Goal: Task Accomplishment & Management: Manage account settings

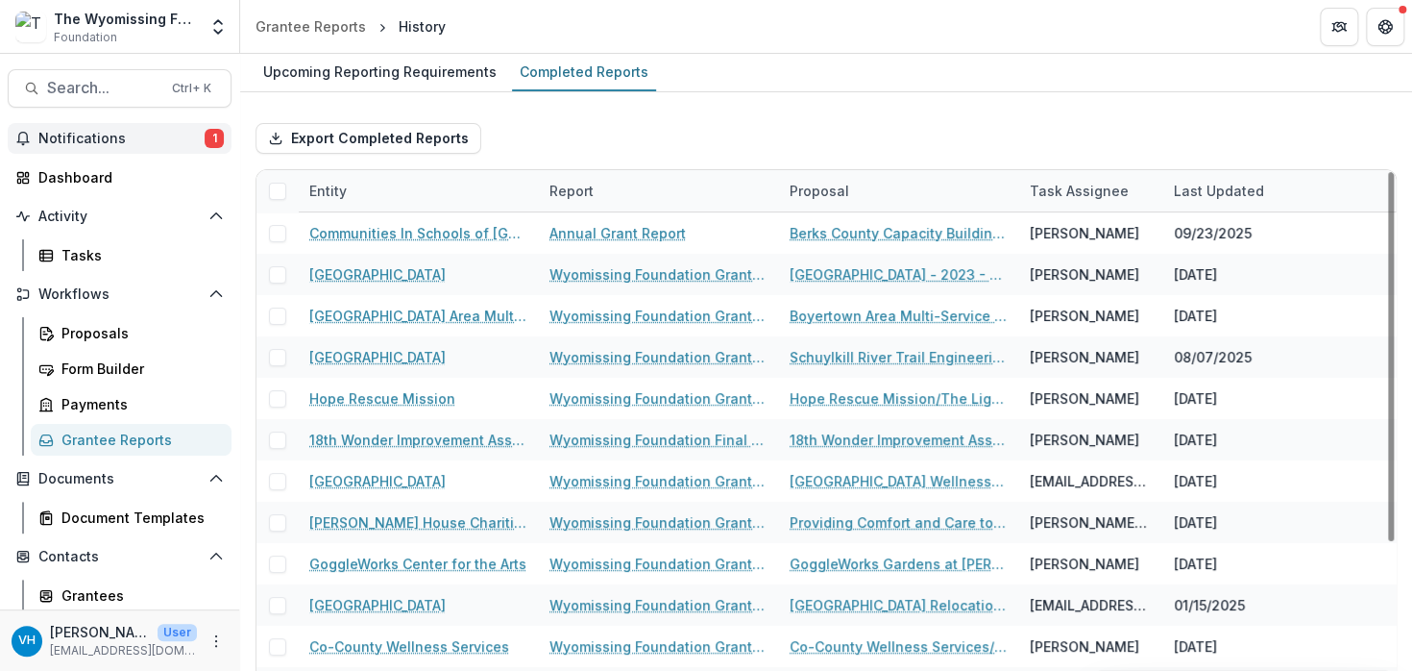
click at [194, 132] on span "Notifications" at bounding box center [121, 139] width 166 height 16
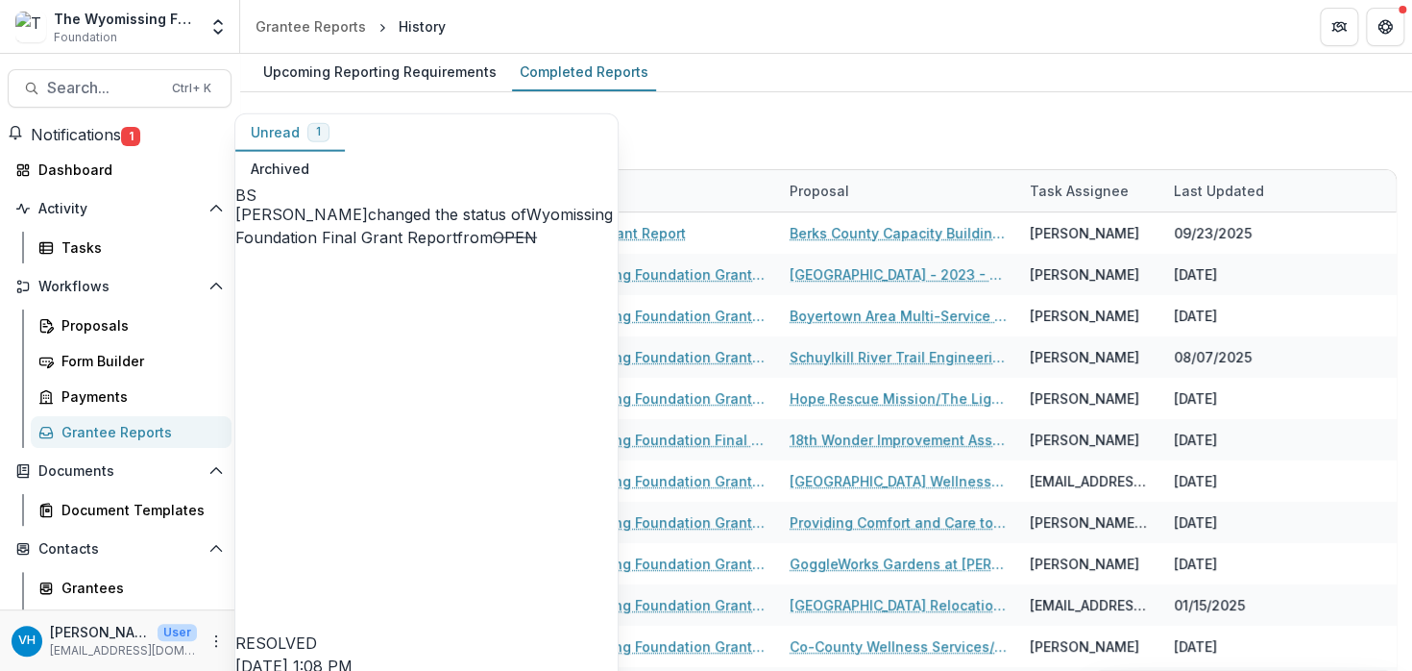
click at [455, 205] on link "Wyomissing Foundation Final Grant Report" at bounding box center [424, 226] width 378 height 42
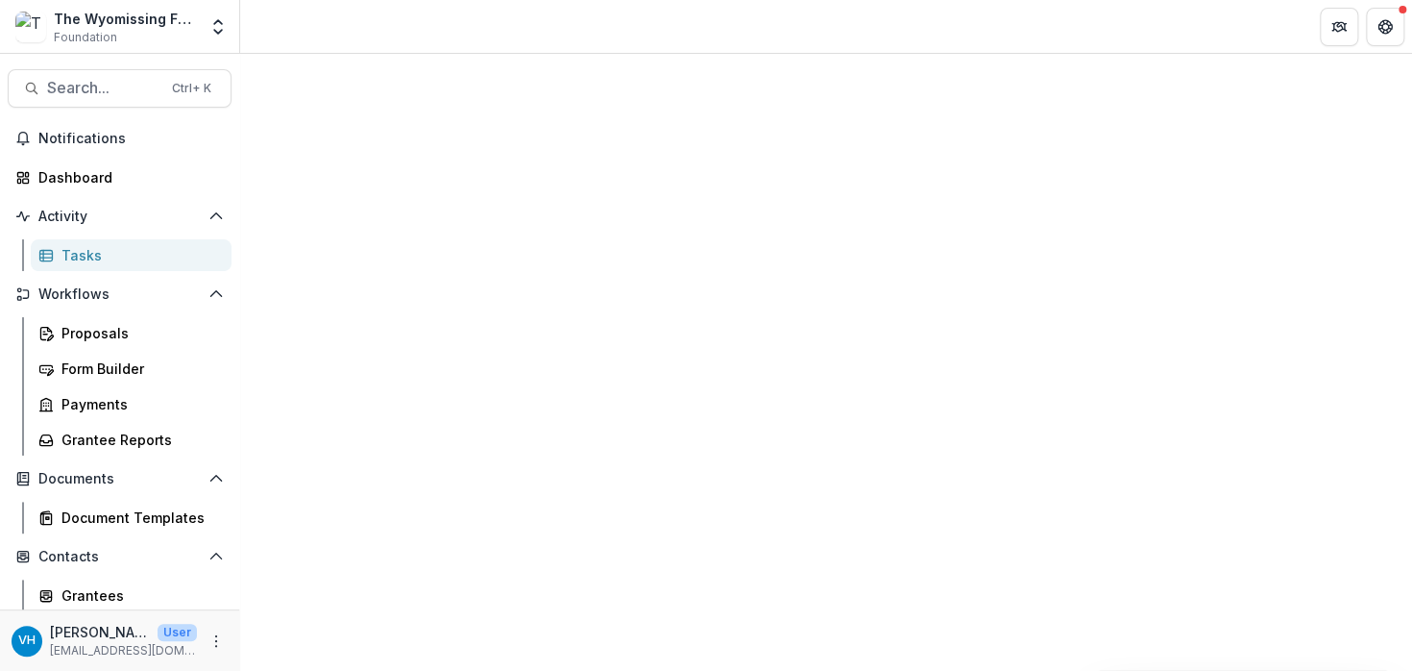
select select "********"
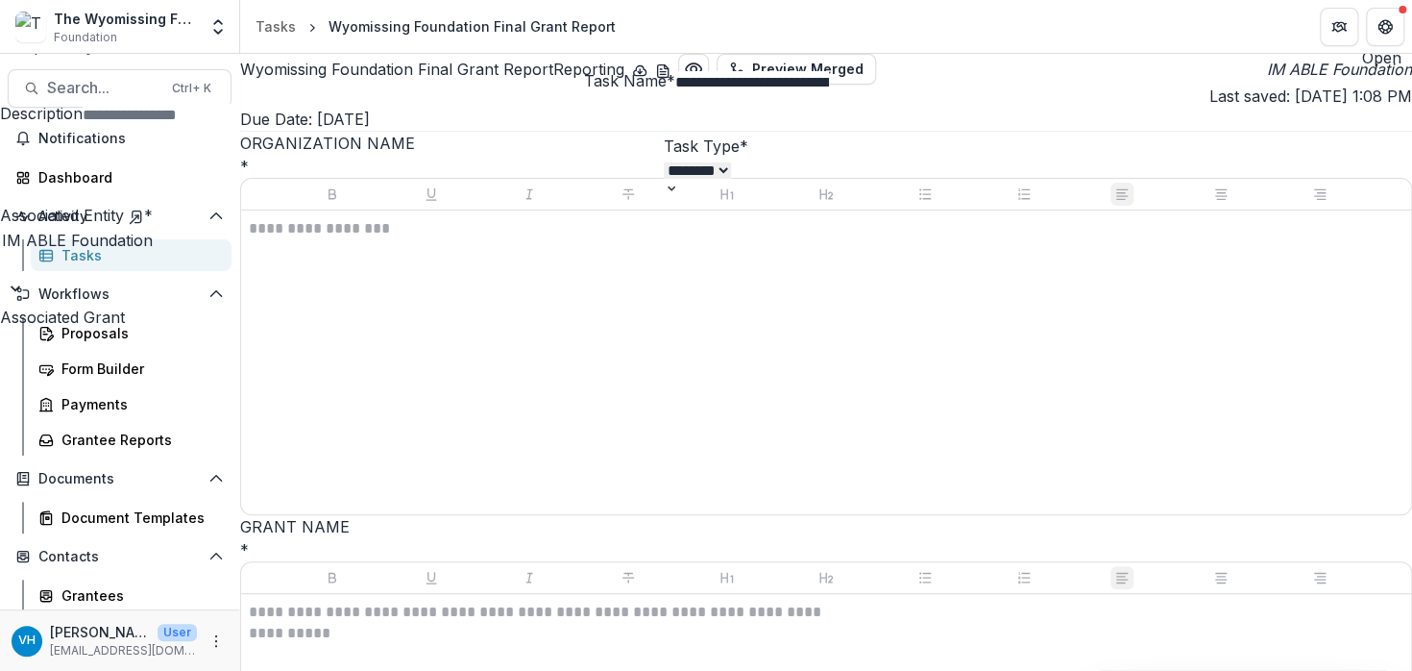
click at [1384, 27] on icon "Close" at bounding box center [1385, 23] width 12 height 12
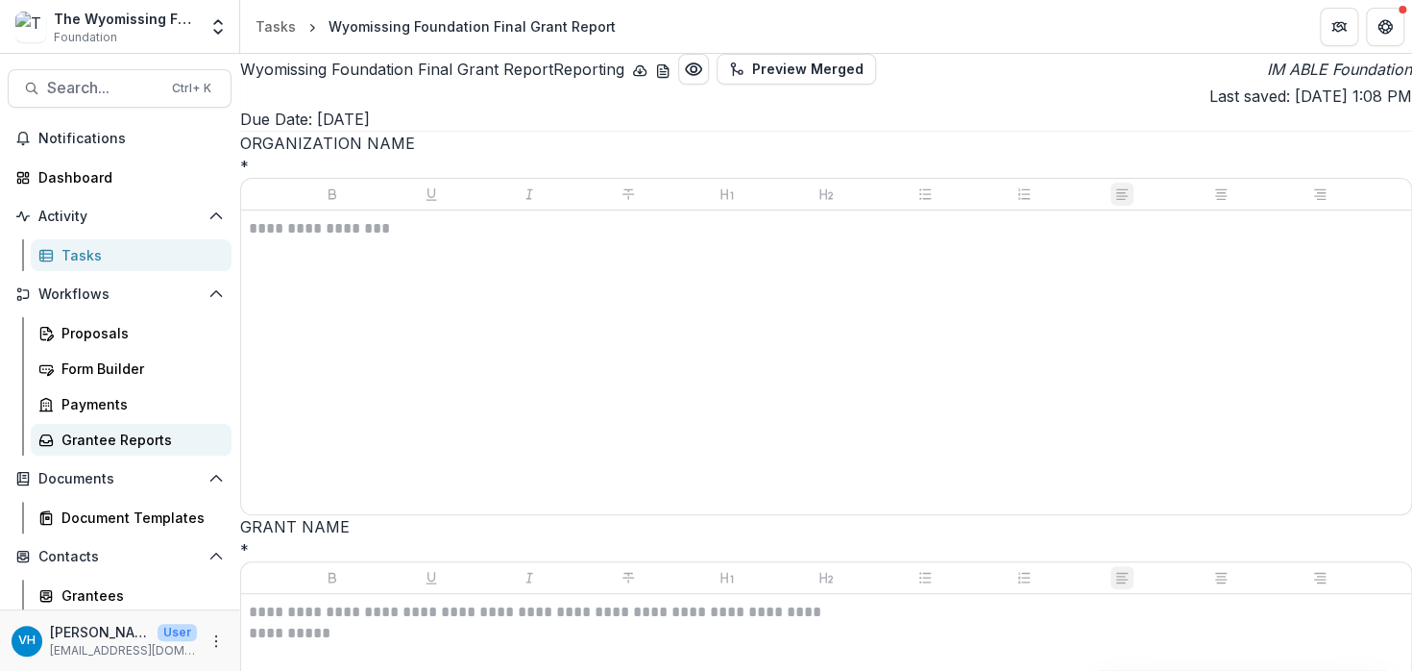
click at [129, 443] on div "Grantee Reports" at bounding box center [138, 439] width 155 height 20
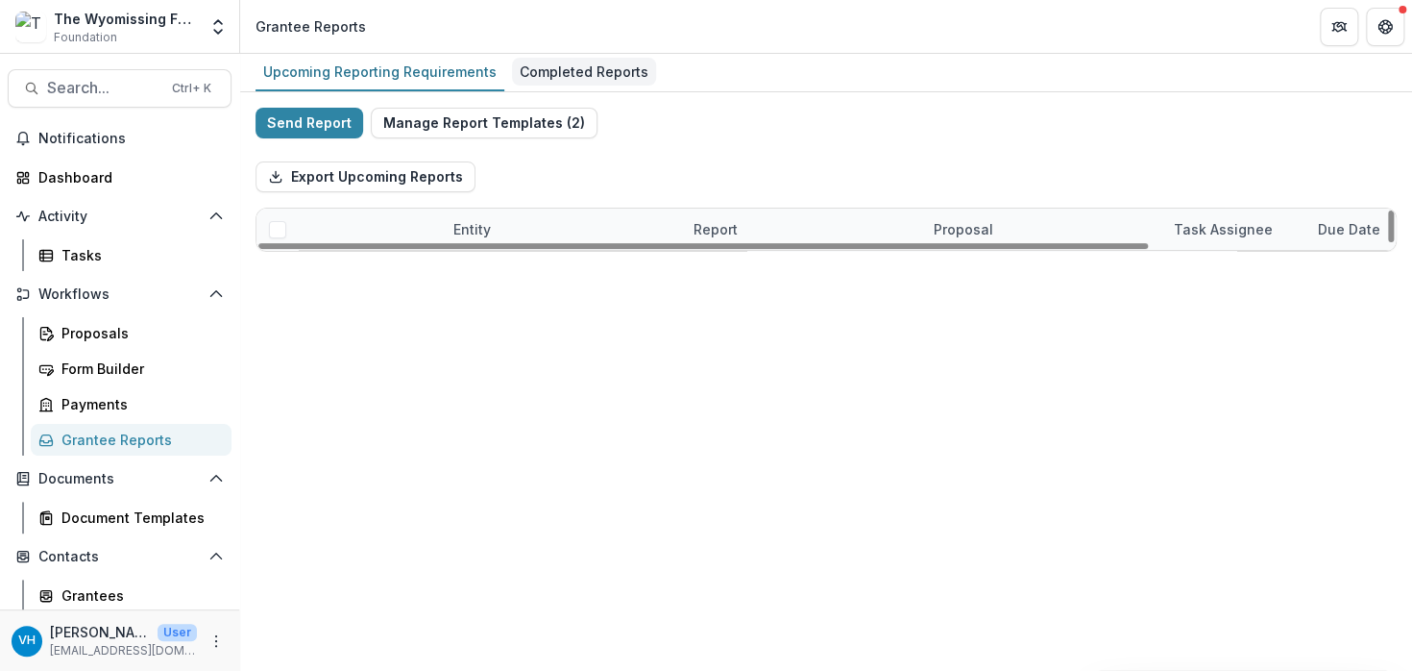
click at [526, 64] on div "Completed Reports" at bounding box center [584, 72] width 144 height 28
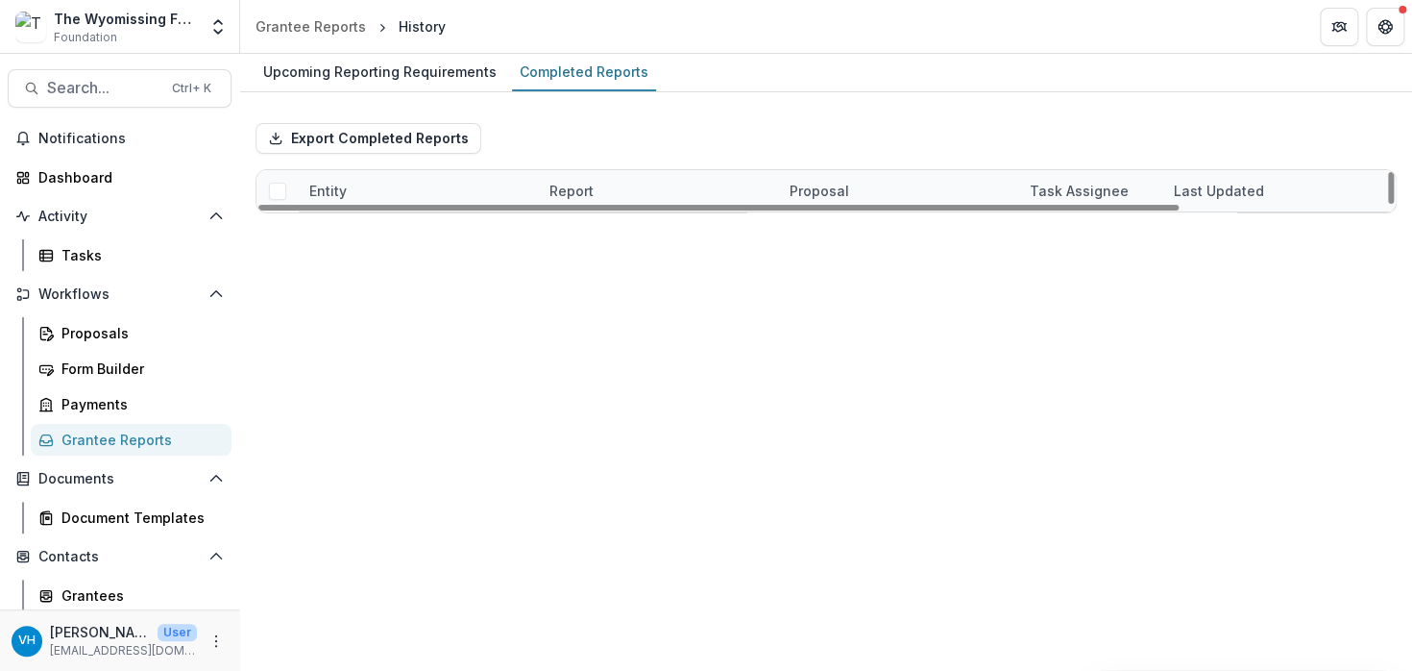
click at [595, 232] on link "Wyomissing Foundation Final Grant Report" at bounding box center [657, 233] width 217 height 20
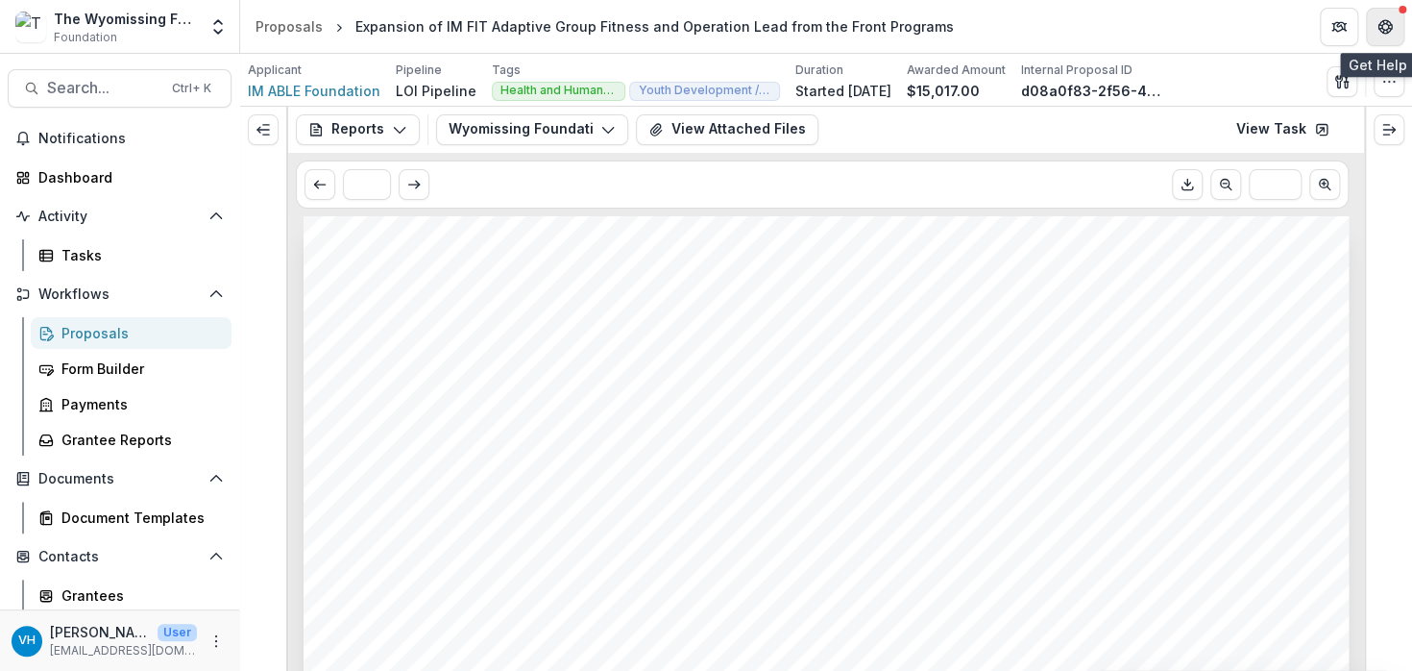
click at [1387, 14] on button "Get Help" at bounding box center [1385, 27] width 38 height 38
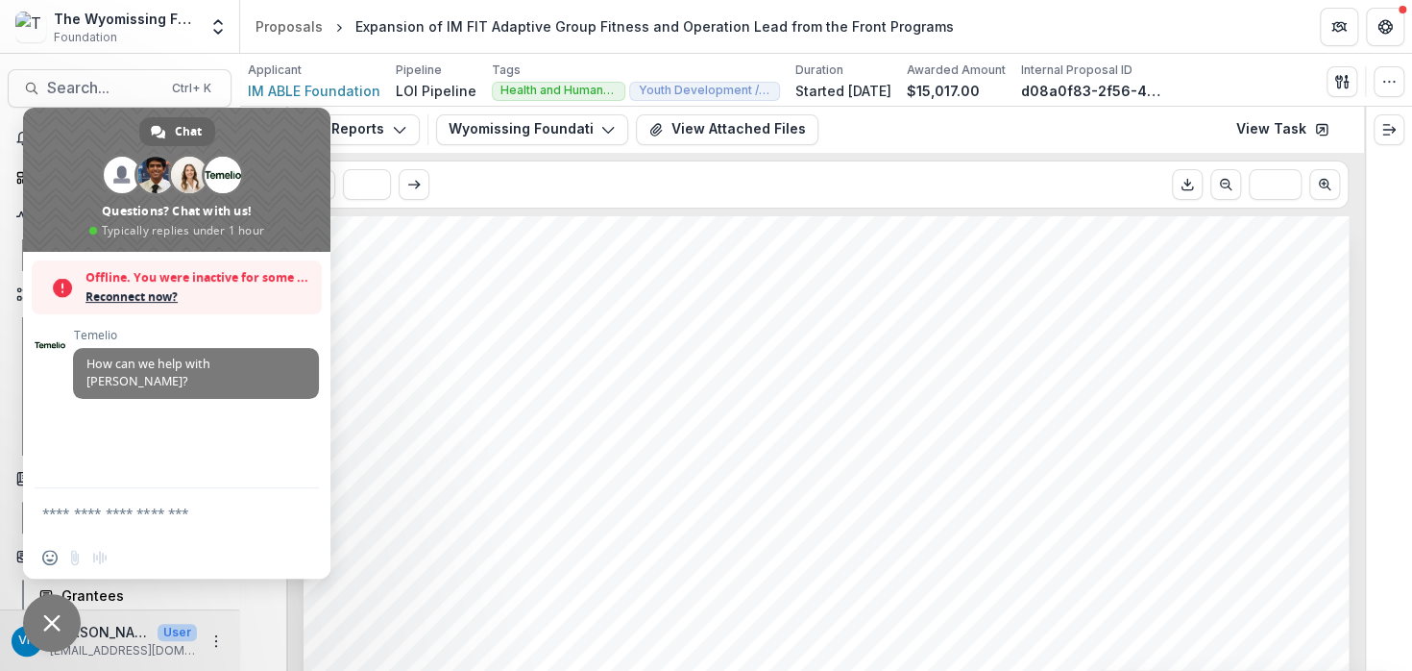
drag, startPoint x: 163, startPoint y: 518, endPoint x: 20, endPoint y: 615, distance: 172.9
click at [164, 518] on textarea "Compose your message..." at bounding box center [155, 512] width 227 height 17
drag, startPoint x: 54, startPoint y: 622, endPoint x: 254, endPoint y: 552, distance: 211.4
click at [57, 622] on span "Close chat" at bounding box center [51, 622] width 17 height 17
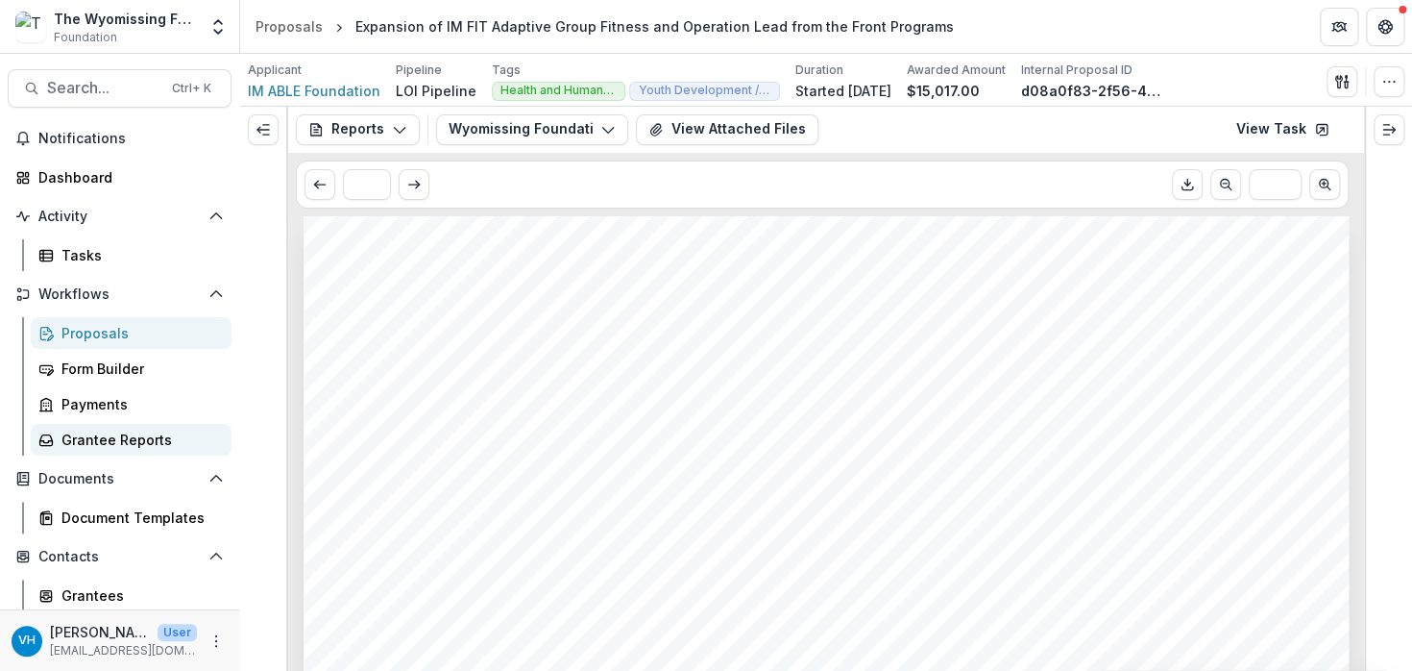
click at [204, 449] on link "Grantee Reports" at bounding box center [131, 440] width 201 height 32
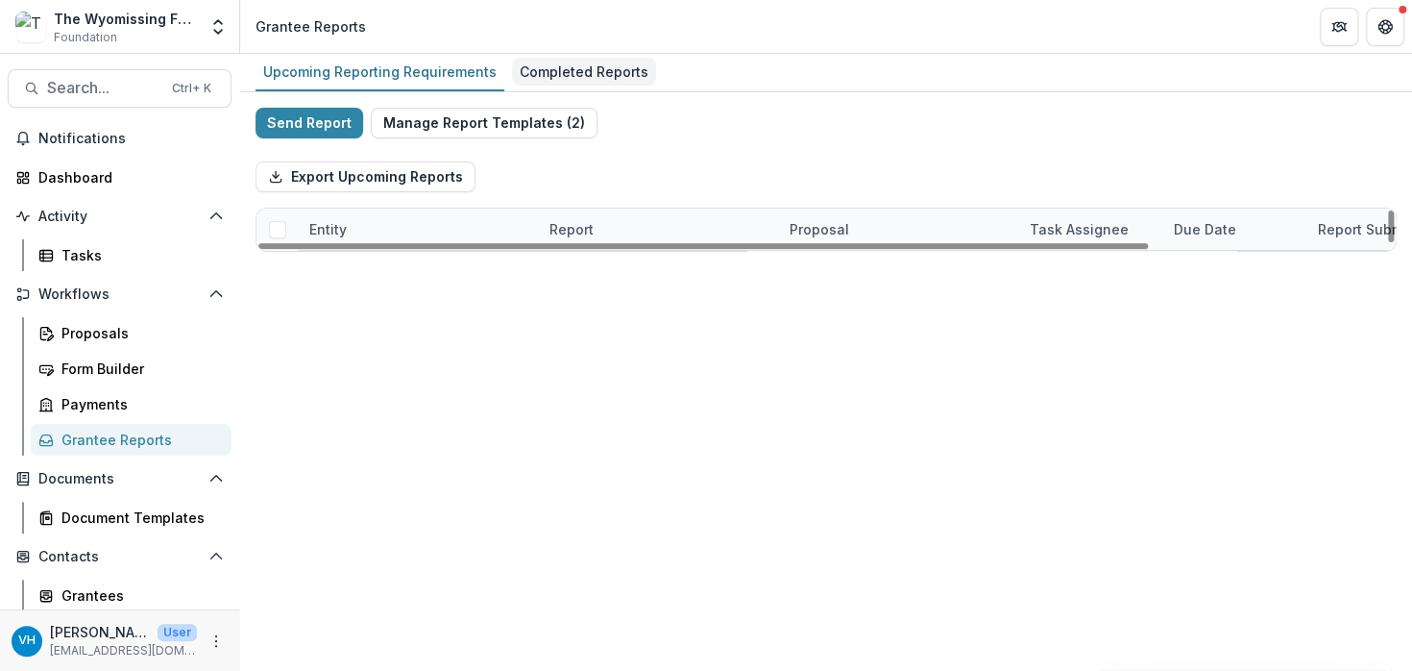
click at [584, 71] on div "Completed Reports" at bounding box center [584, 72] width 144 height 28
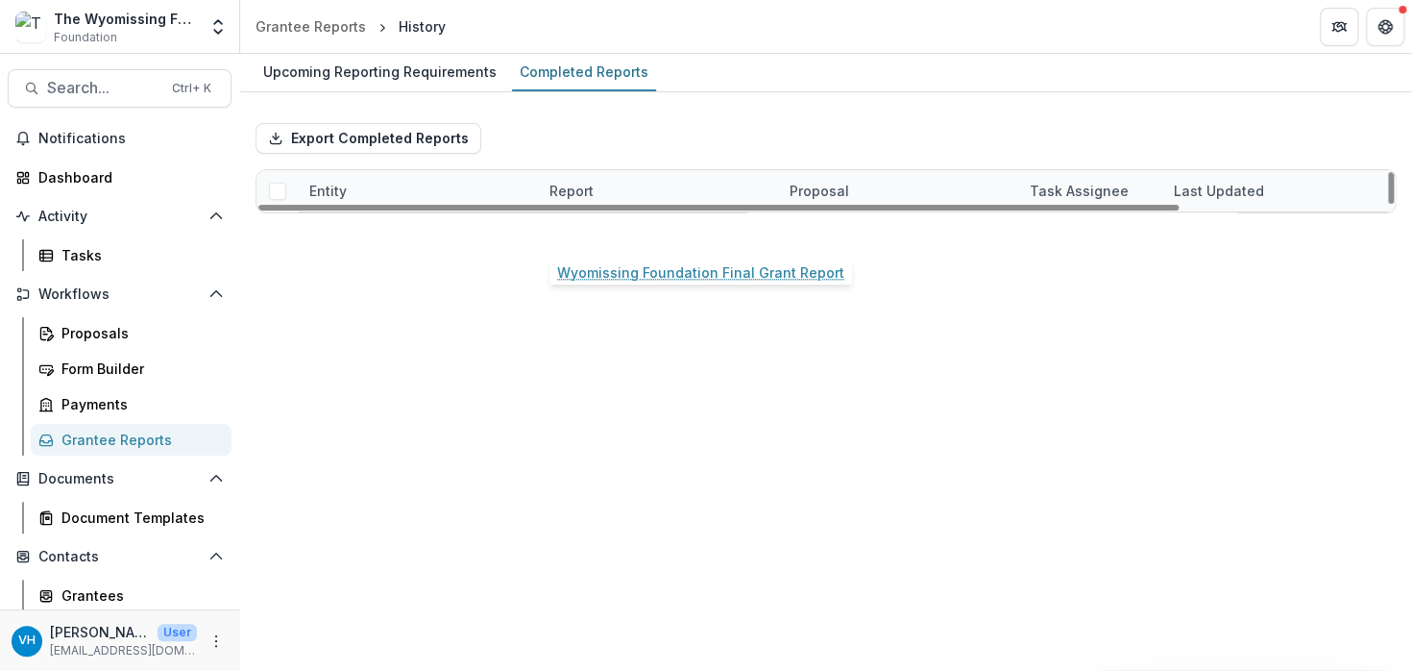
click at [679, 233] on link "Wyomissing Foundation Final Grant Report" at bounding box center [657, 233] width 217 height 20
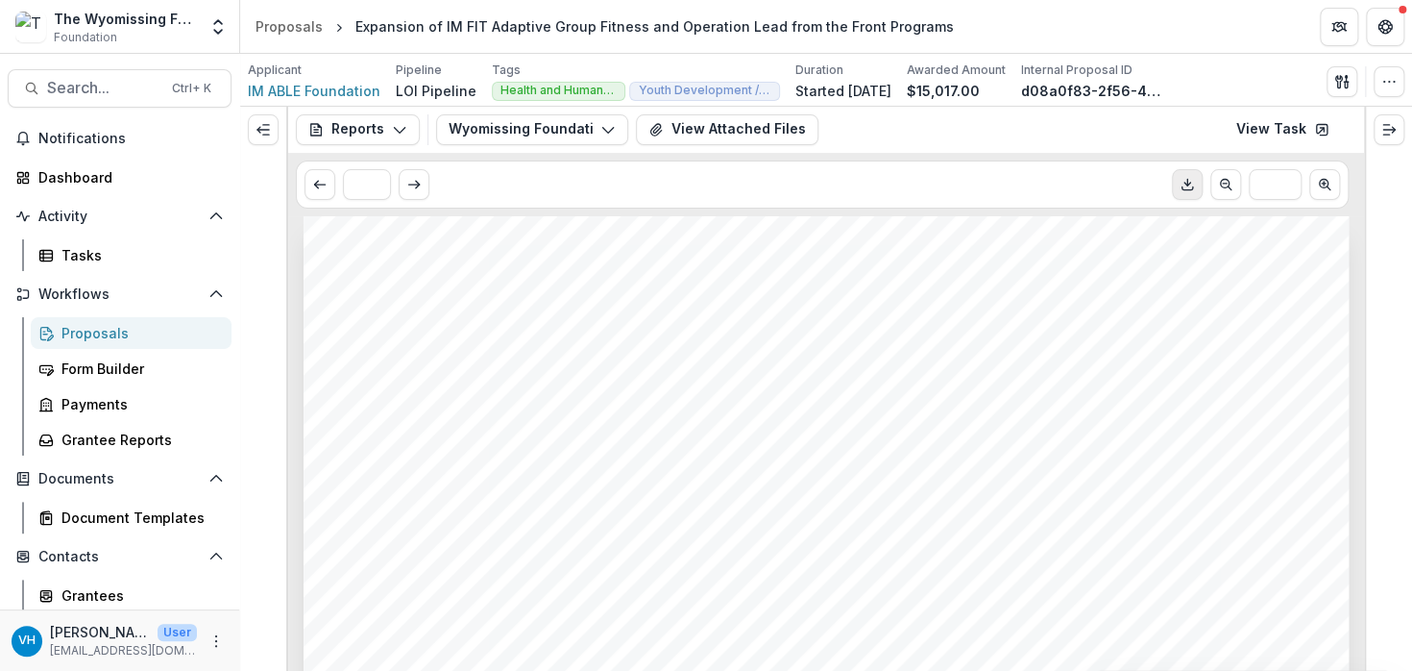
click at [1186, 186] on icon "Download PDF" at bounding box center [1187, 184] width 15 height 15
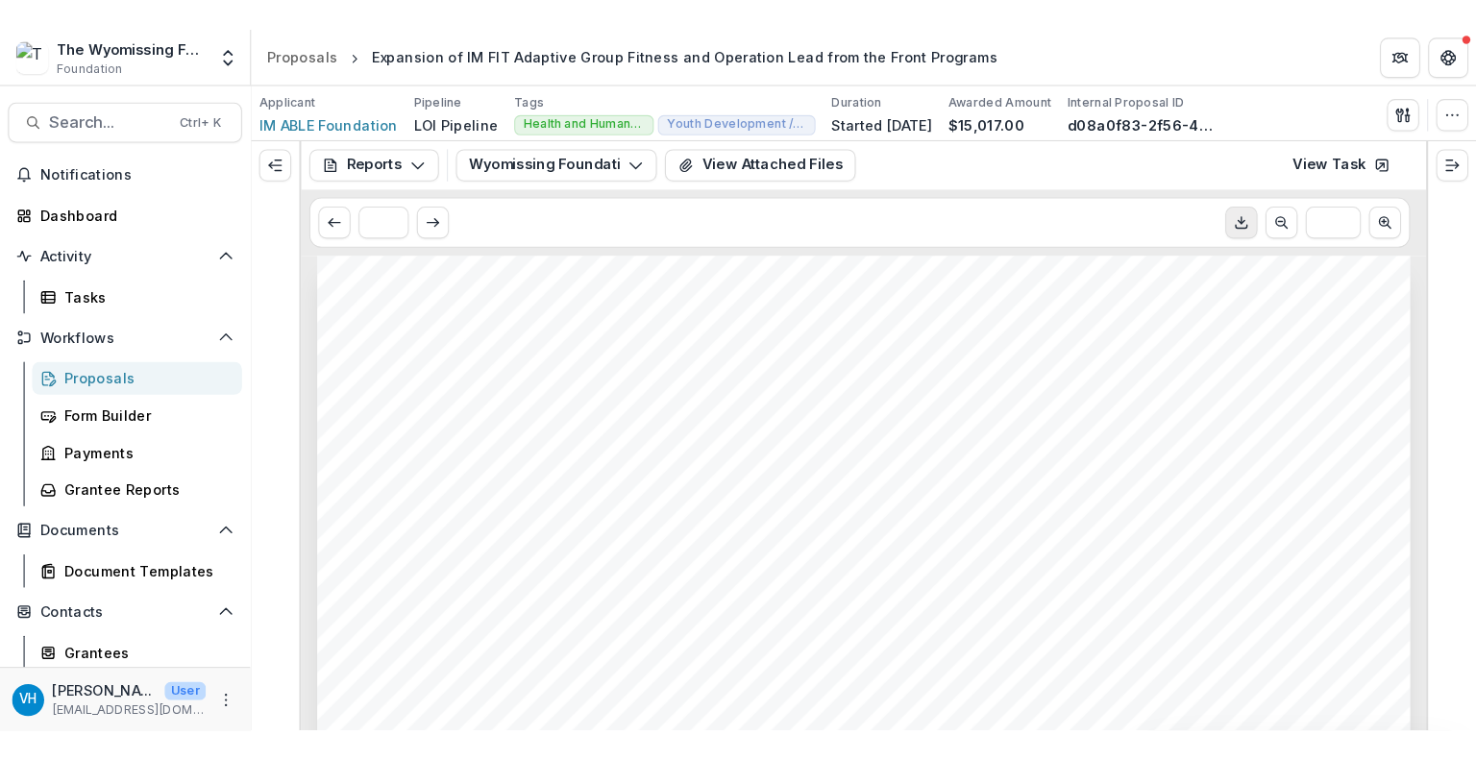
scroll to position [96, 0]
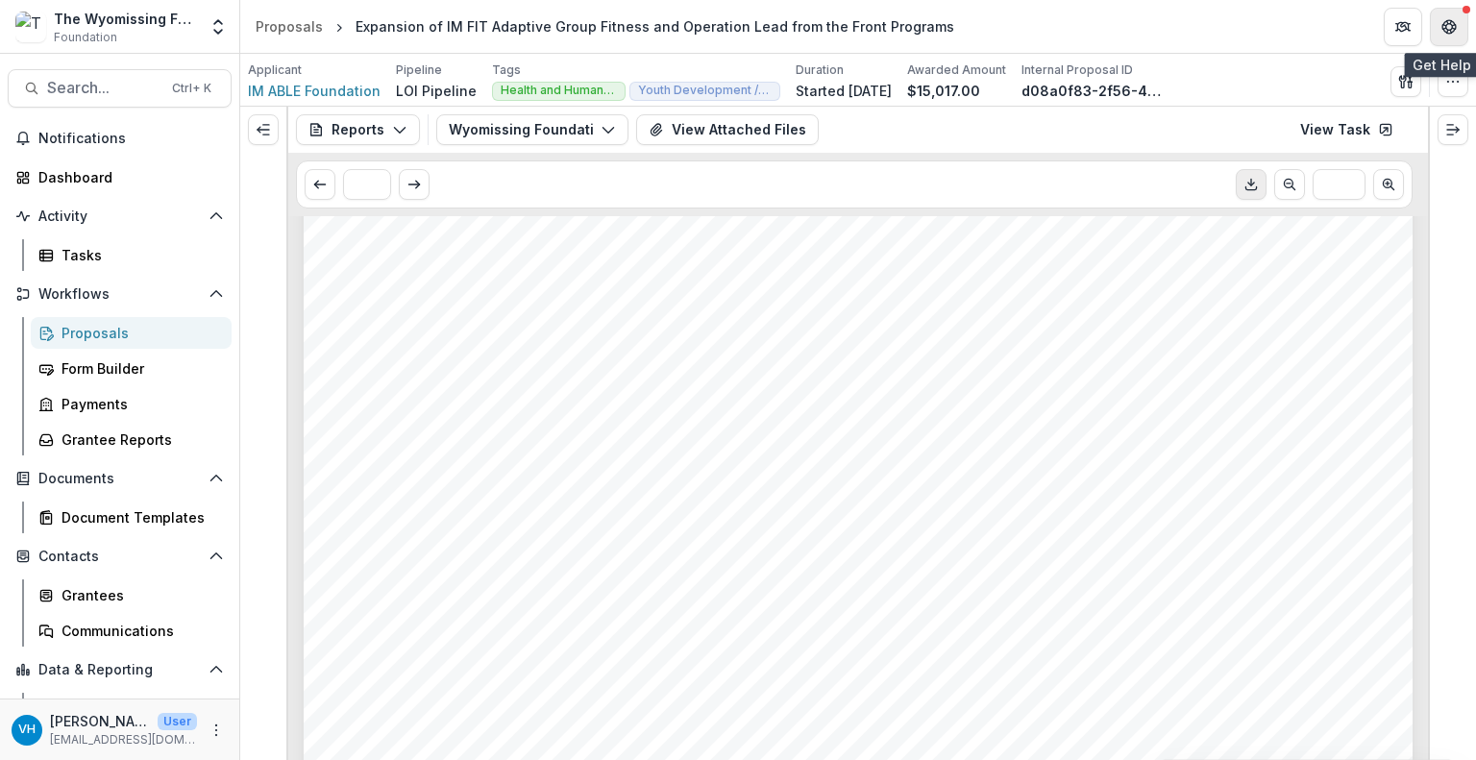
click at [1411, 30] on button "Get Help" at bounding box center [1448, 27] width 38 height 38
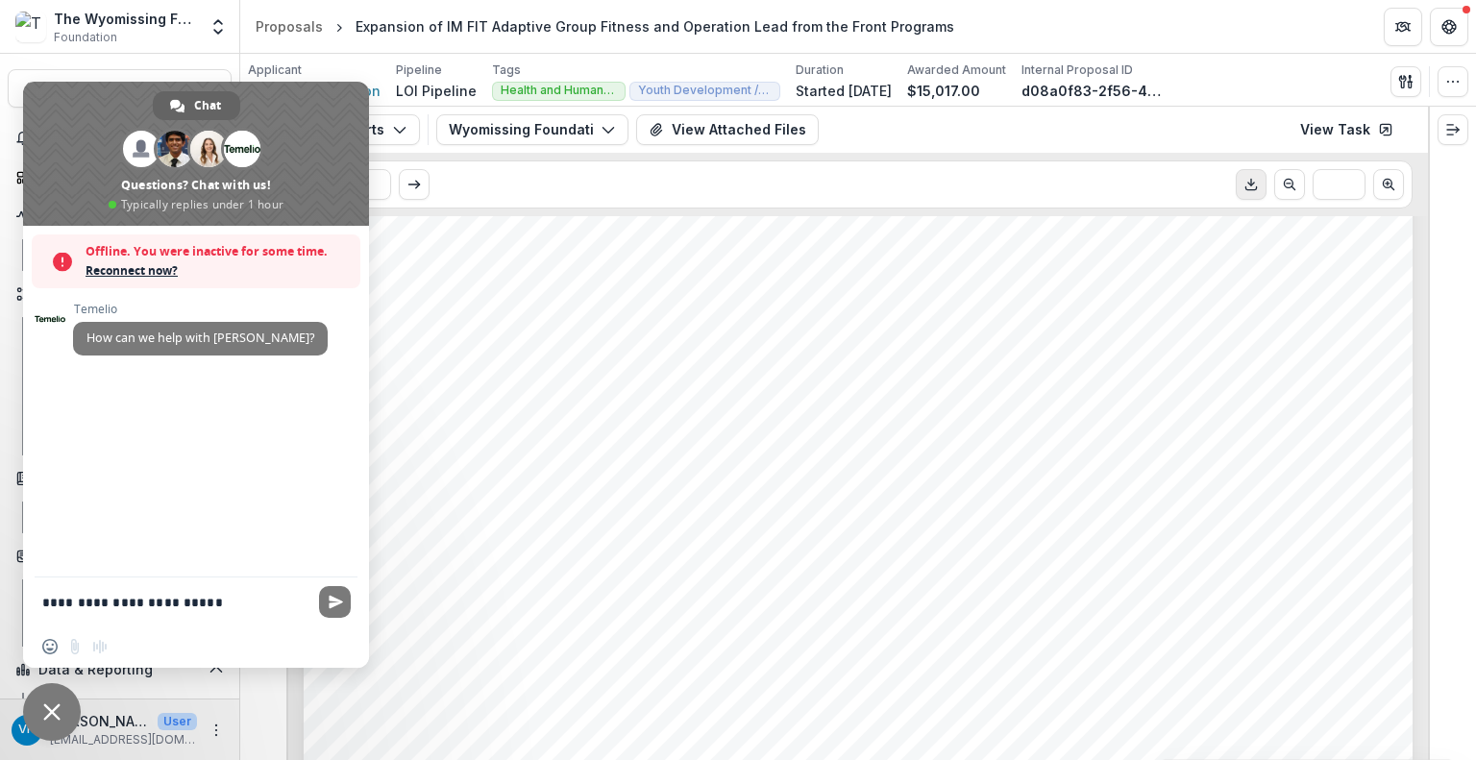
click at [207, 601] on textarea "**********" at bounding box center [174, 602] width 265 height 17
drag, startPoint x: 540, startPoint y: 726, endPoint x: 769, endPoint y: 487, distance: 330.9
click at [540, 670] on span "organization's mission and goals and describe the program's goals and" at bounding box center [815, 715] width 888 height 26
click at [281, 596] on textarea "**********" at bounding box center [174, 602] width 265 height 17
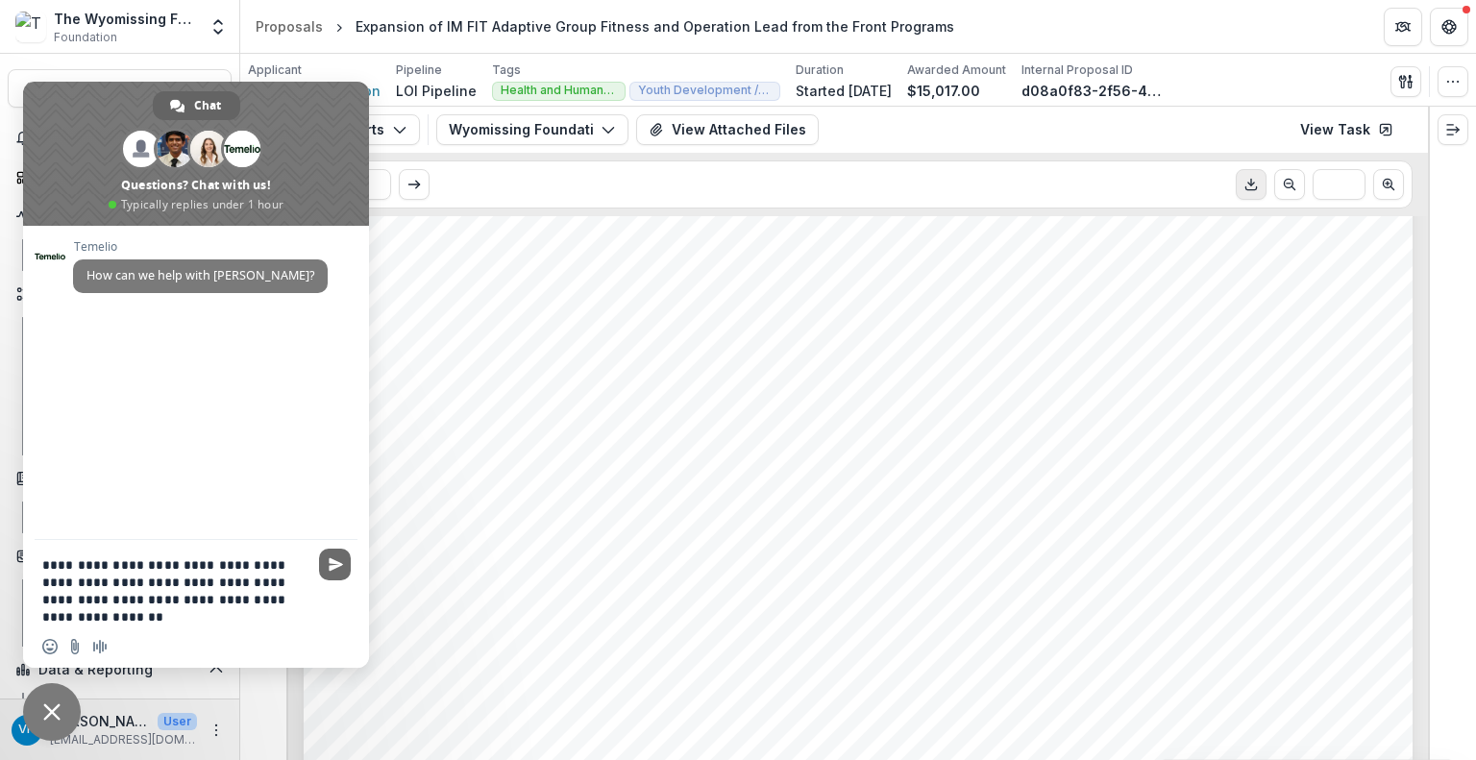
type textarea "**********"
click at [323, 566] on span "Send" at bounding box center [335, 565] width 32 height 32
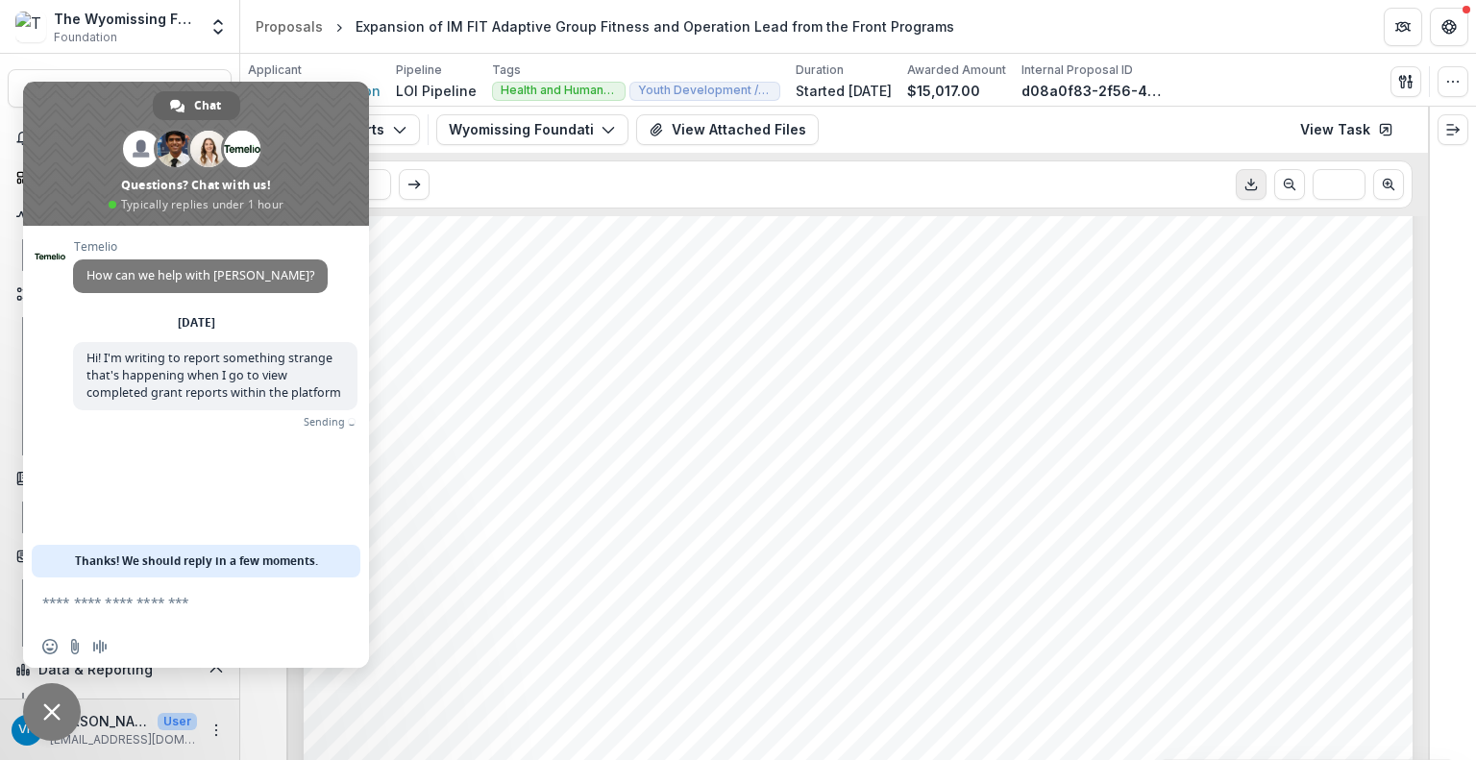
click at [296, 598] on textarea "Compose your message..." at bounding box center [174, 602] width 265 height 17
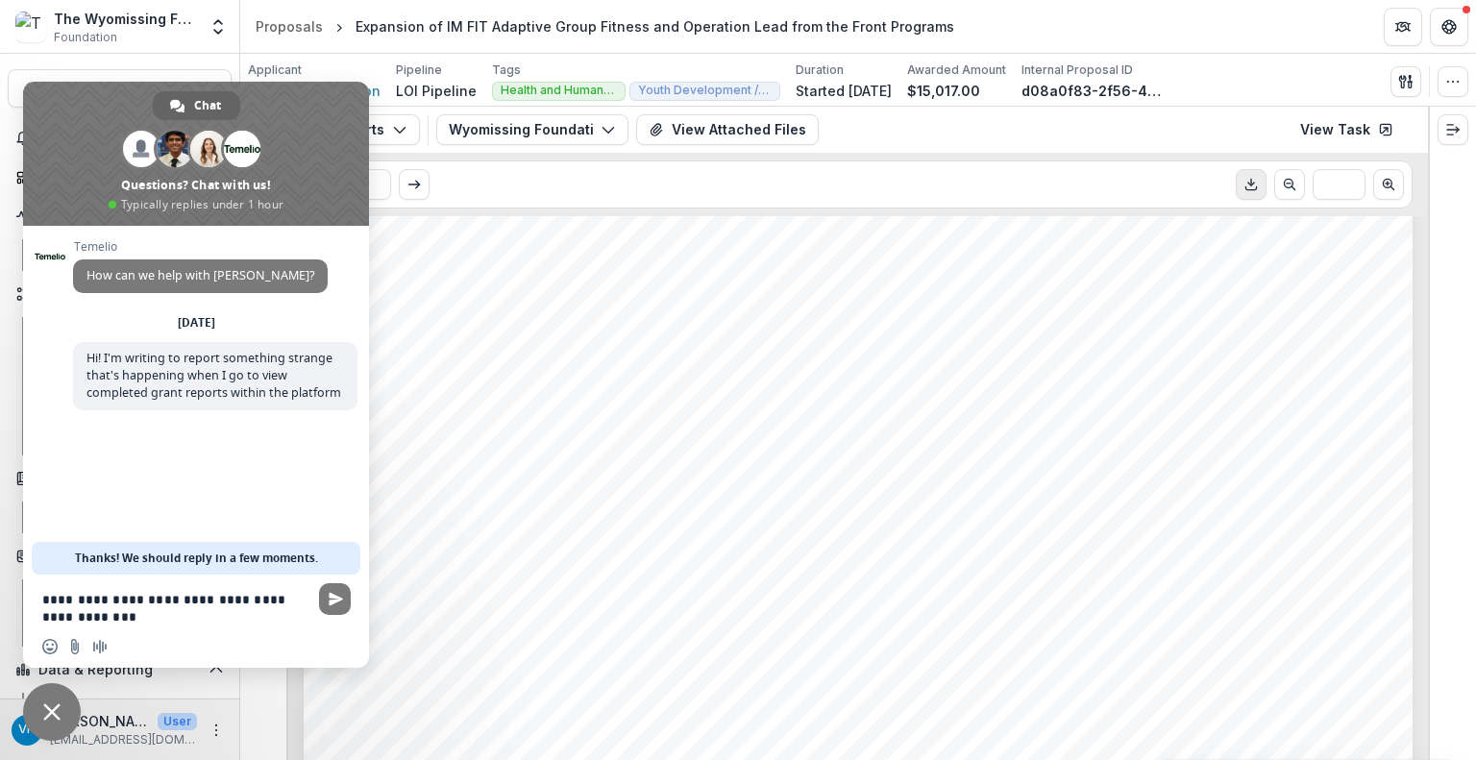
type textarea "**********"
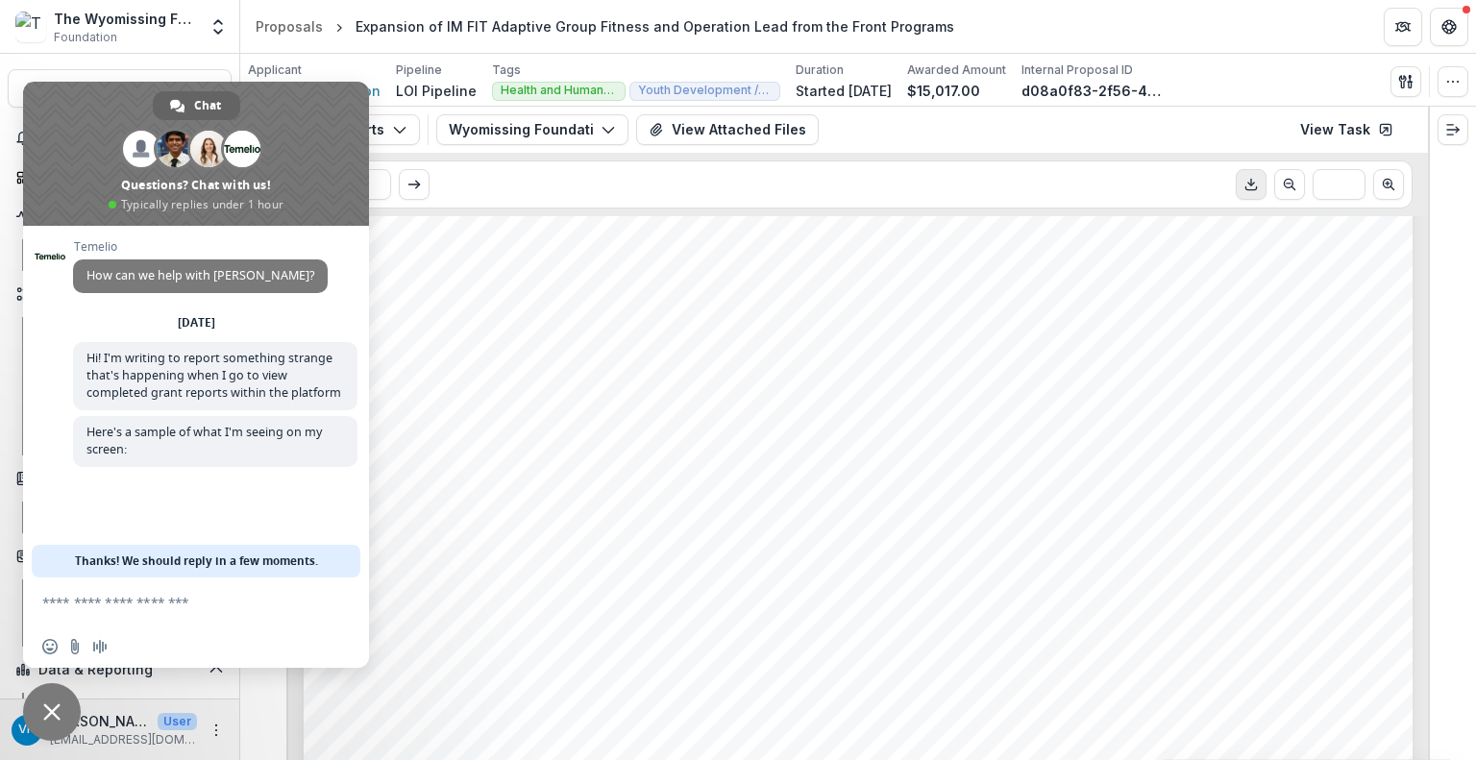
click at [65, 670] on span "Close chat" at bounding box center [52, 712] width 58 height 58
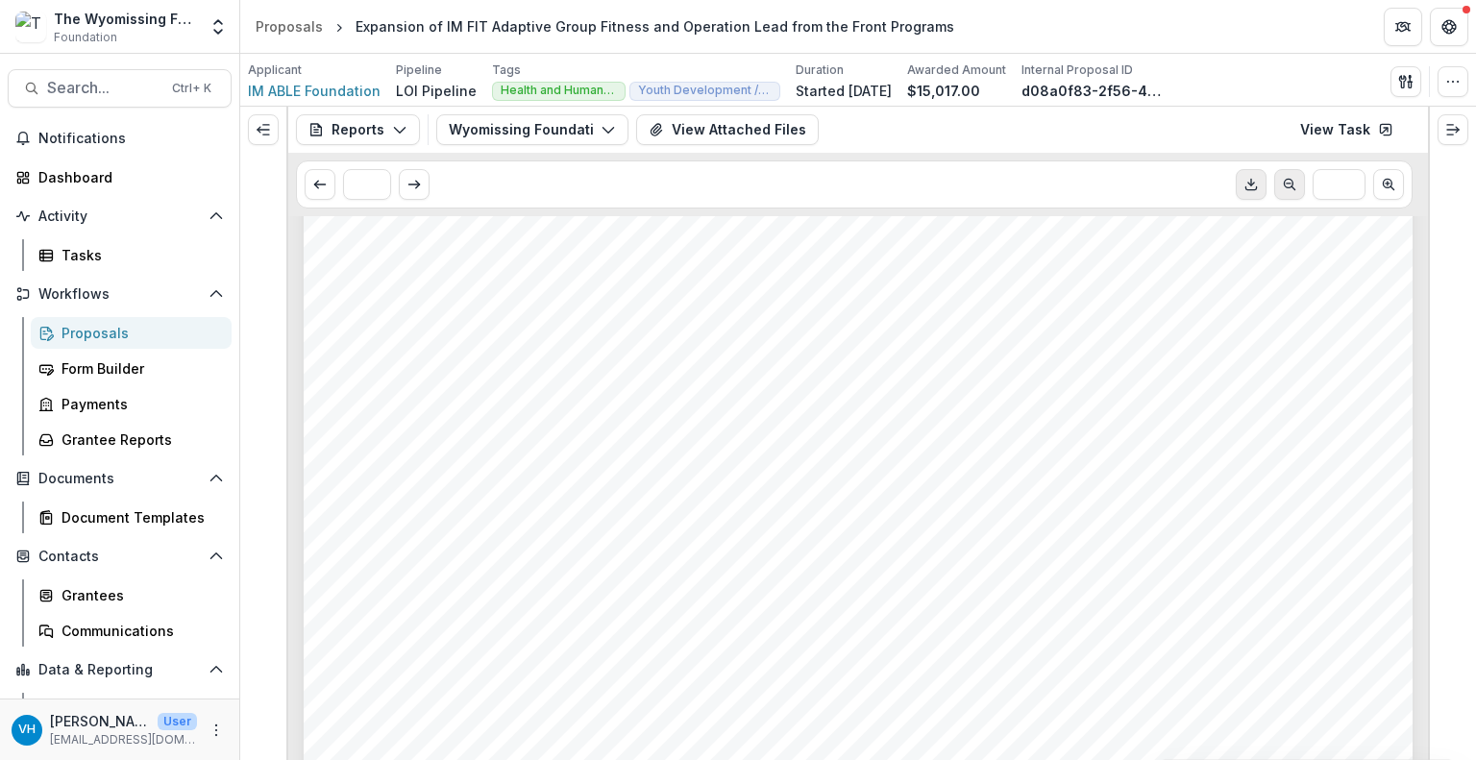
drag, startPoint x: 927, startPoint y: 282, endPoint x: 1287, endPoint y: 191, distance: 371.6
click at [1287, 191] on icon "Scroll to previous page" at bounding box center [1289, 184] width 15 height 15
click at [1287, 190] on icon "Scroll to previous page" at bounding box center [1289, 184] width 15 height 15
click at [1285, 183] on icon "Scroll to previous page" at bounding box center [1289, 184] width 15 height 15
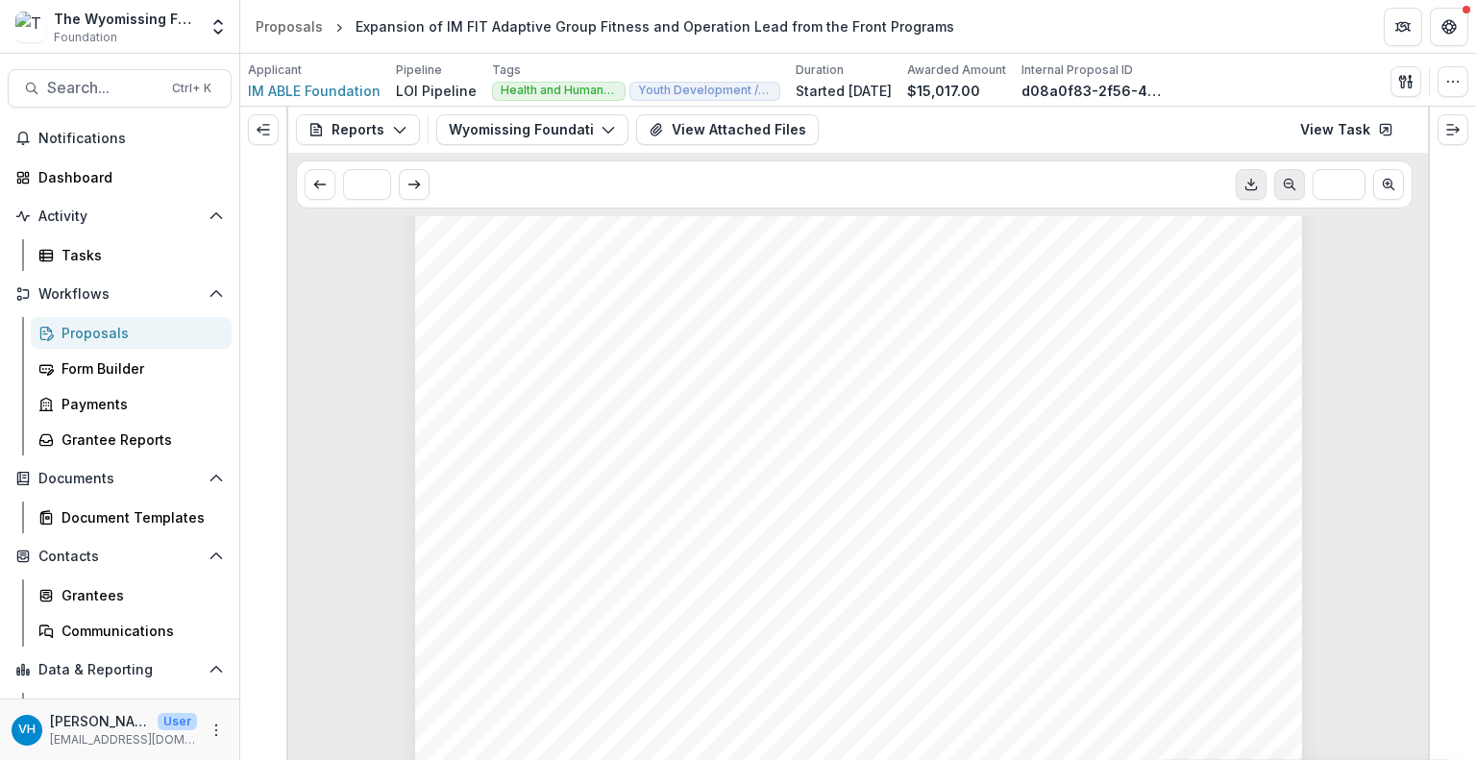
click at [1285, 183] on icon "Scroll to previous page" at bounding box center [1289, 184] width 15 height 15
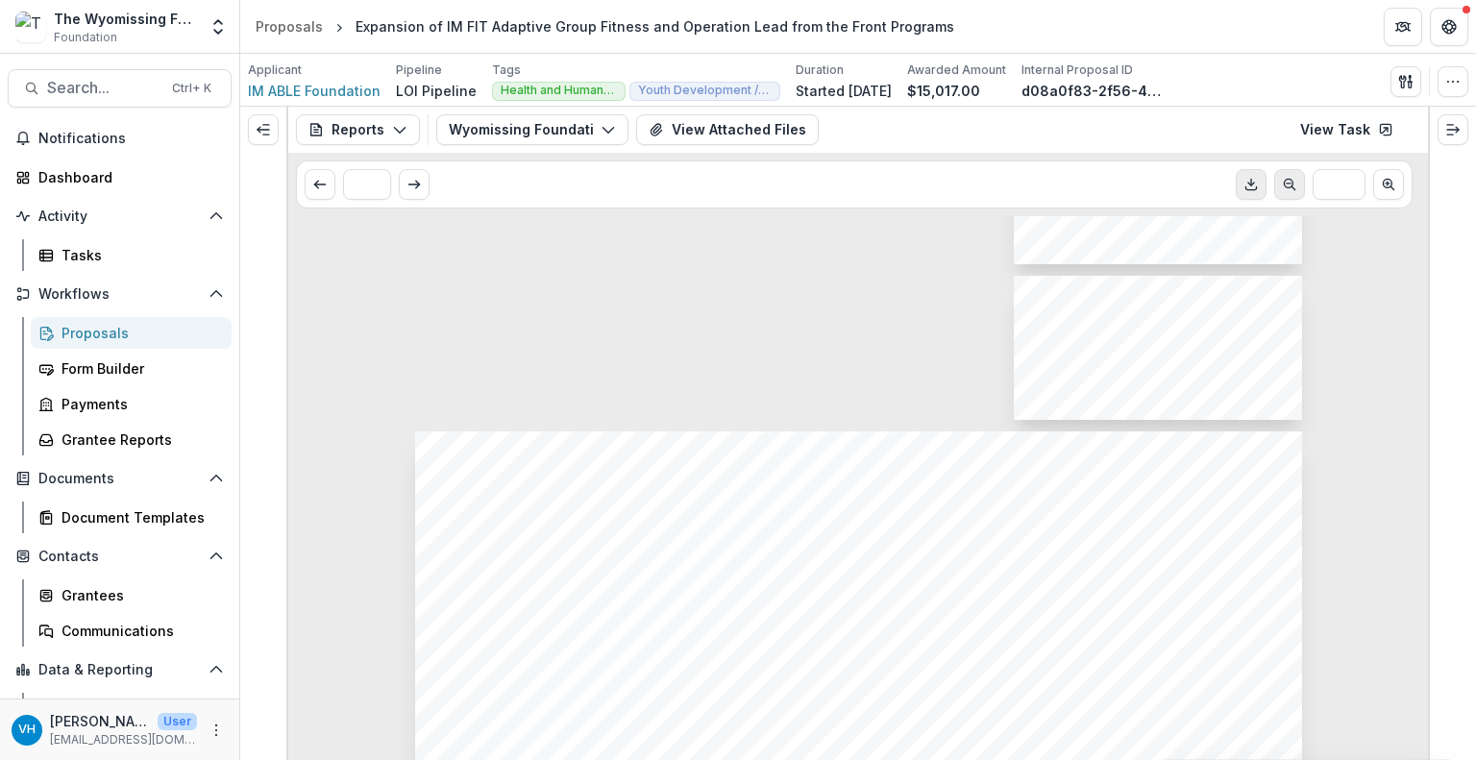
click at [1285, 183] on icon "Scroll to previous page" at bounding box center [1289, 184] width 15 height 15
type input "**"
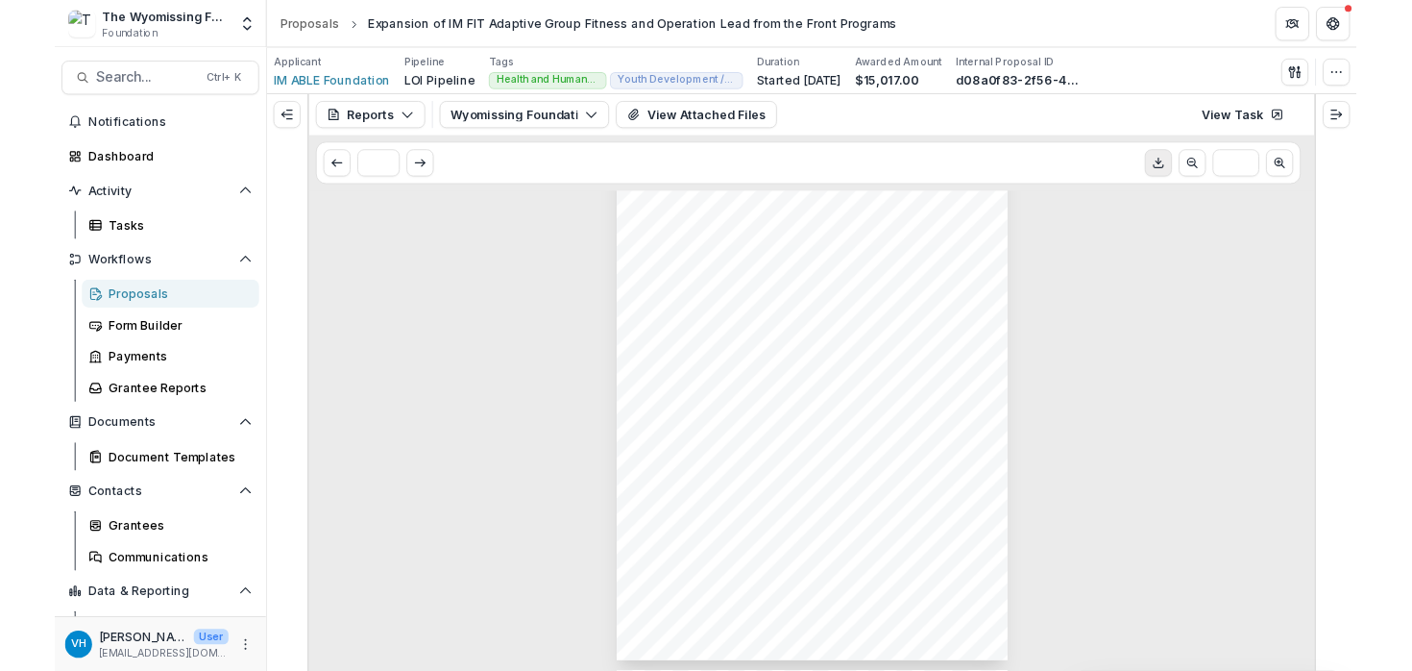
scroll to position [0, 0]
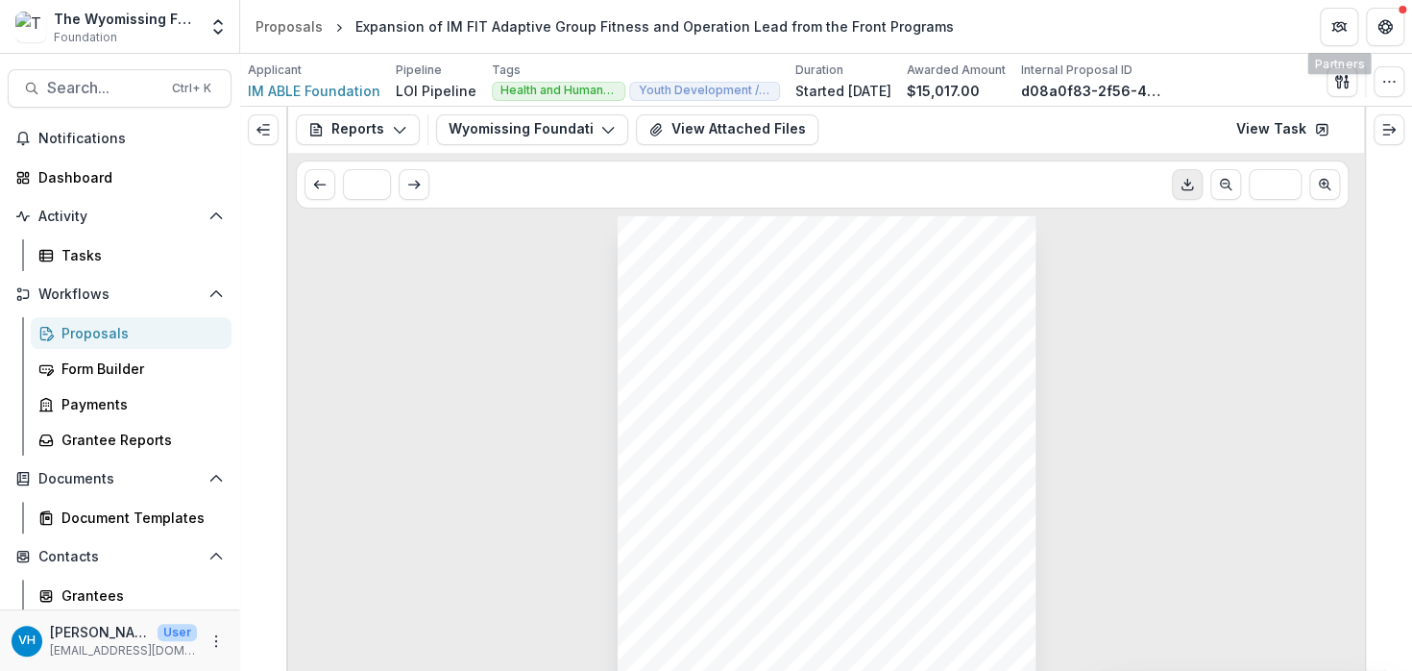
click at [1379, 26] on icon "Get Help" at bounding box center [1385, 26] width 15 height 15
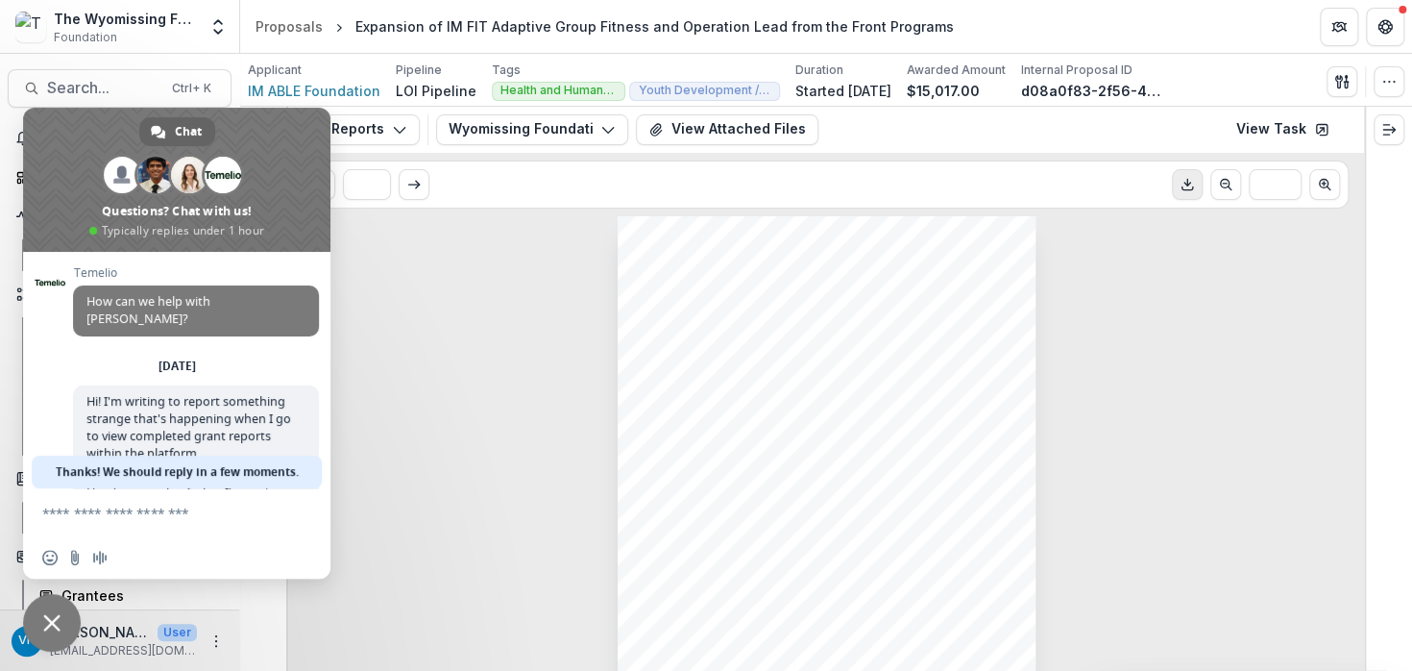
scroll to position [81, 0]
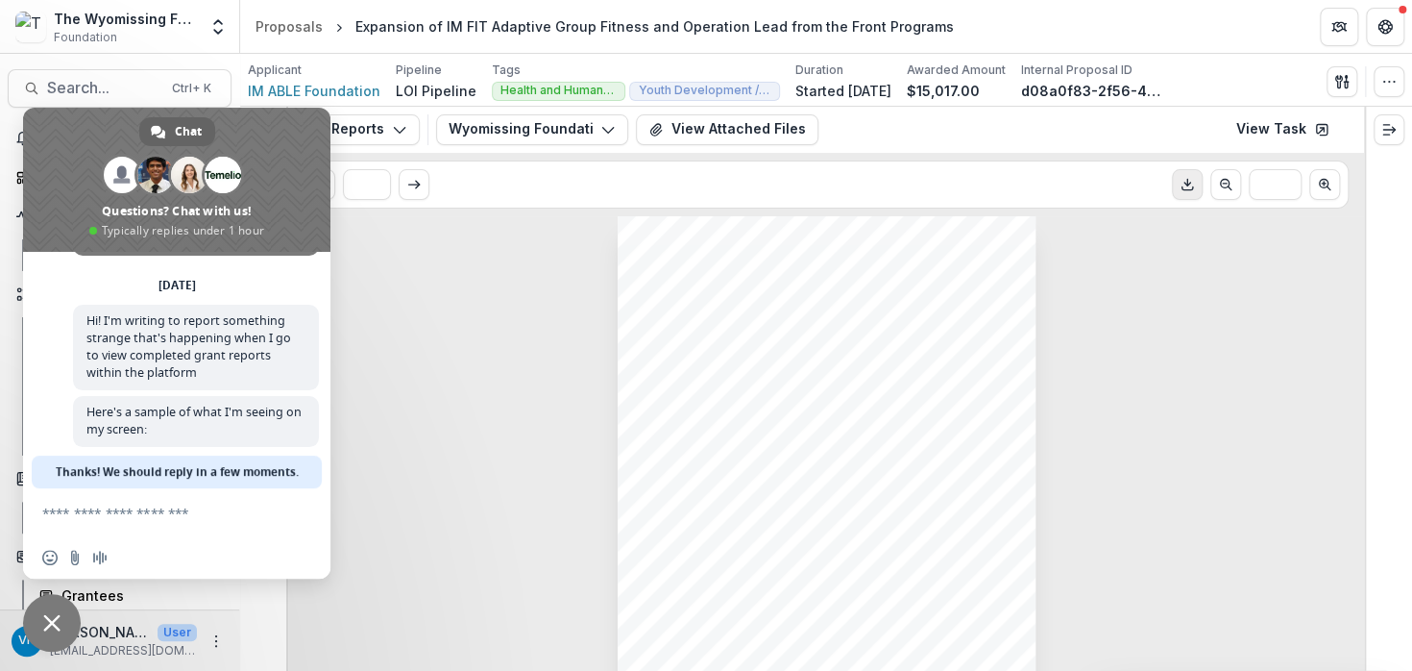
click at [134, 529] on form at bounding box center [155, 514] width 227 height 52
click at [126, 489] on form at bounding box center [155, 514] width 227 height 52
click at [127, 514] on textarea "Compose your message..." at bounding box center [155, 512] width 227 height 17
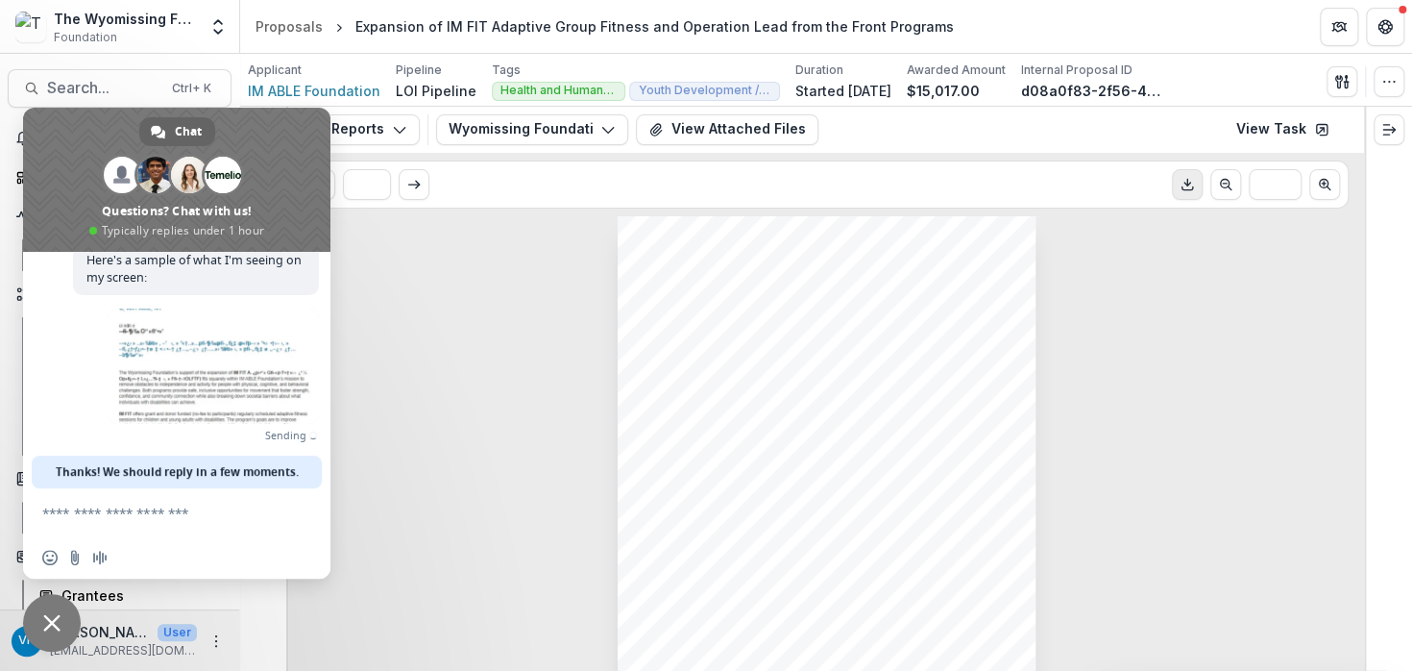
scroll to position [203, 0]
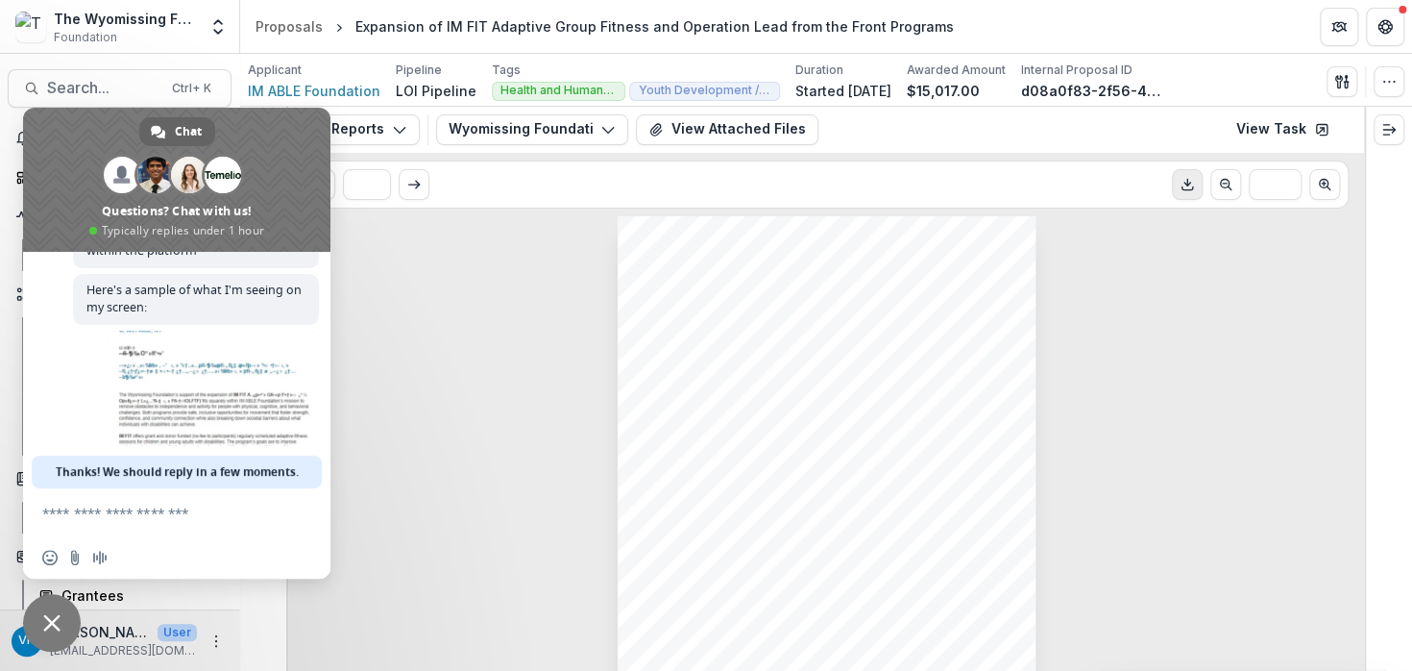
click at [150, 510] on textarea "Compose your message..." at bounding box center [155, 512] width 227 height 17
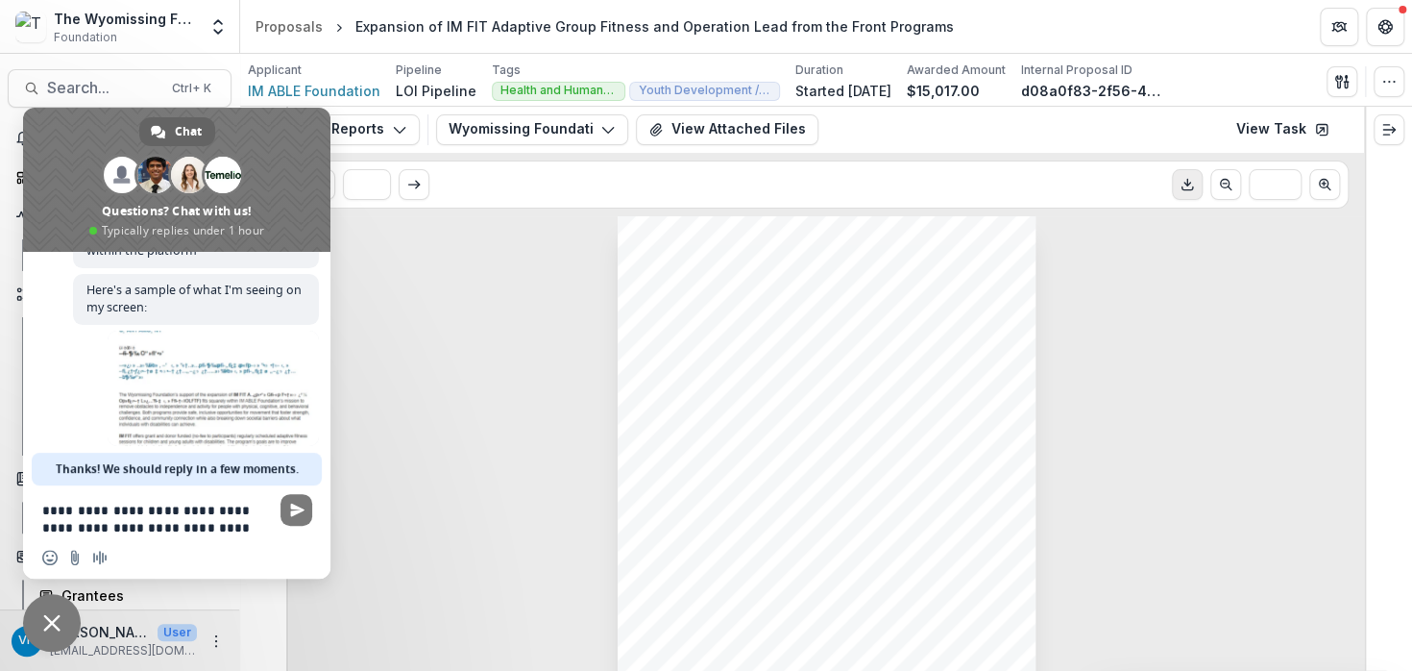
type textarea "**********"
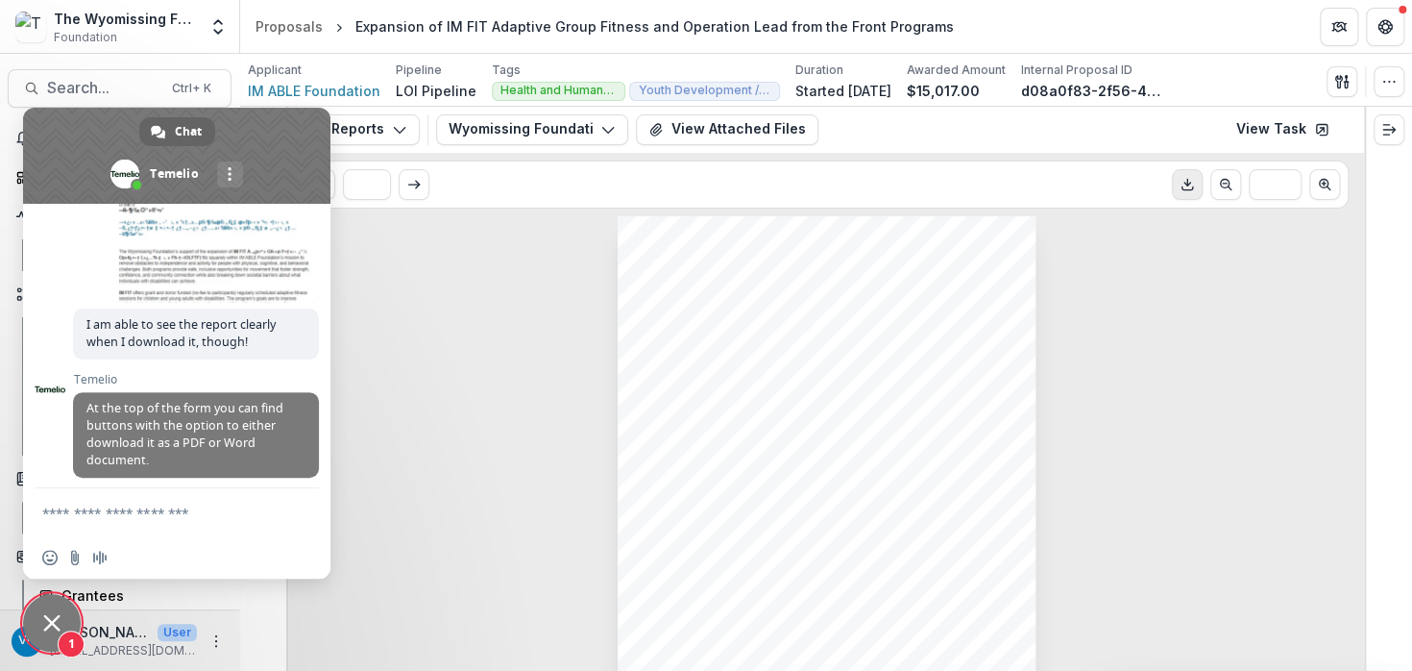
scroll to position [302, 0]
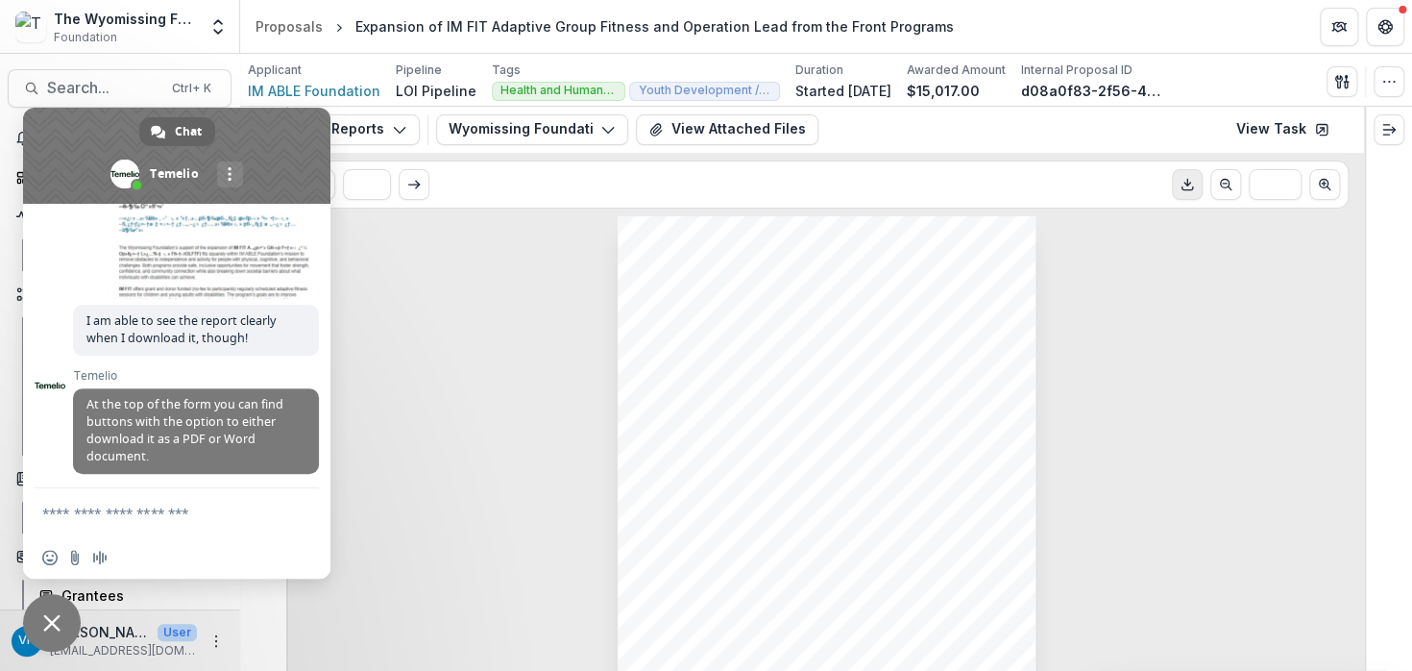
click at [230, 506] on textarea "Compose your message..." at bounding box center [155, 512] width 227 height 17
click at [165, 518] on textarea "Compose your message..." at bounding box center [155, 512] width 227 height 17
click at [227, 505] on textarea "Compose your message..." at bounding box center [155, 512] width 227 height 17
click at [144, 508] on textarea "Compose your message..." at bounding box center [155, 512] width 227 height 17
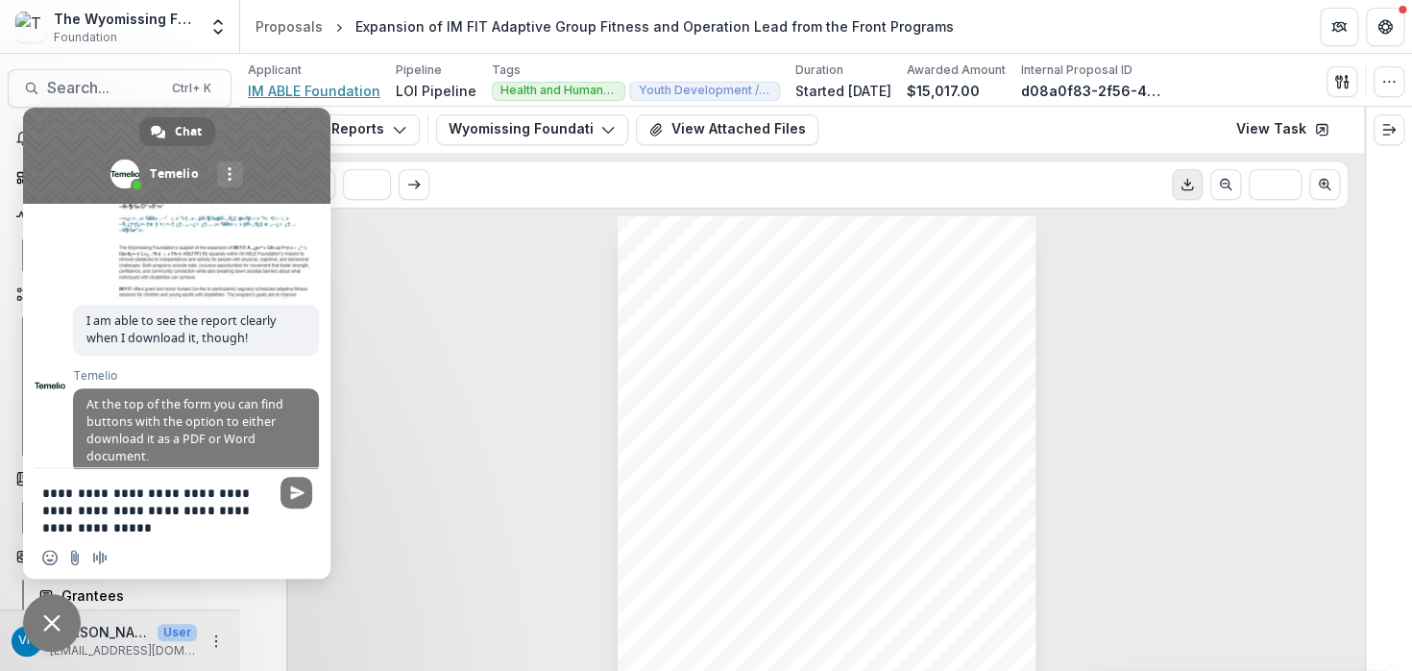
click at [308, 91] on span "IM ABLE Foundation" at bounding box center [314, 91] width 133 height 20
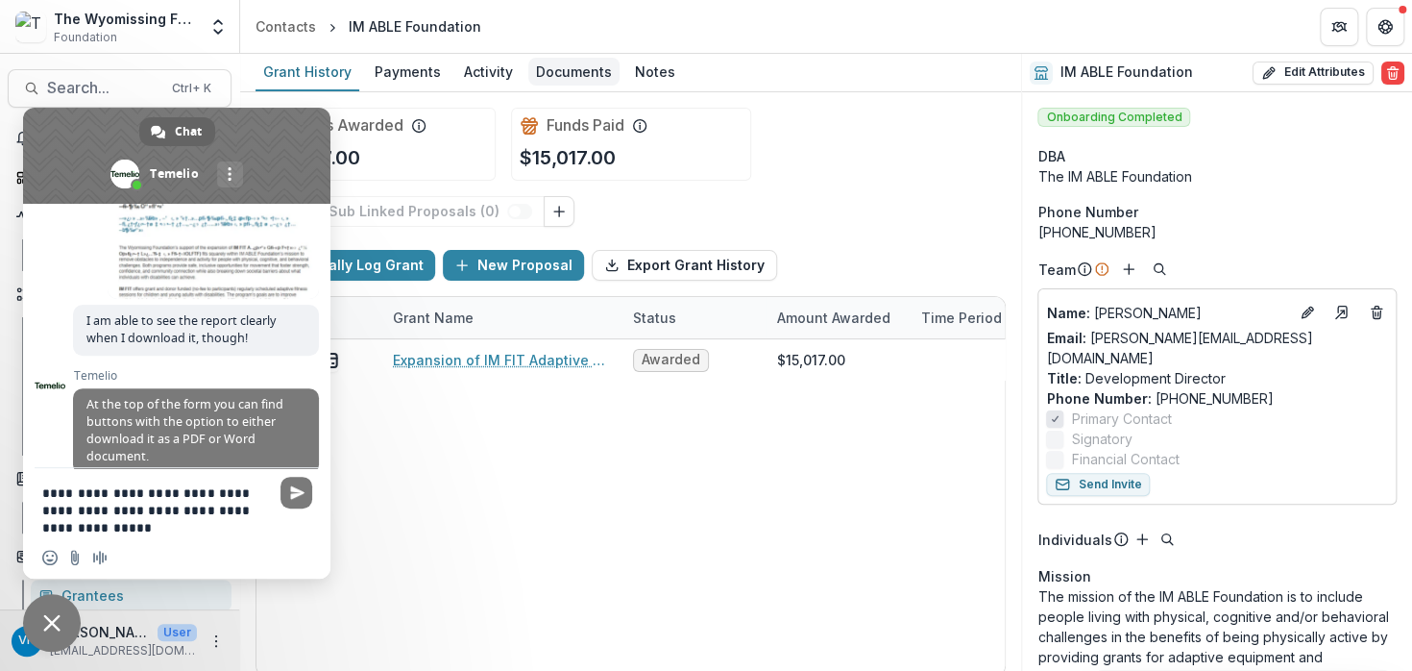
click at [579, 64] on div "Documents" at bounding box center [573, 72] width 91 height 28
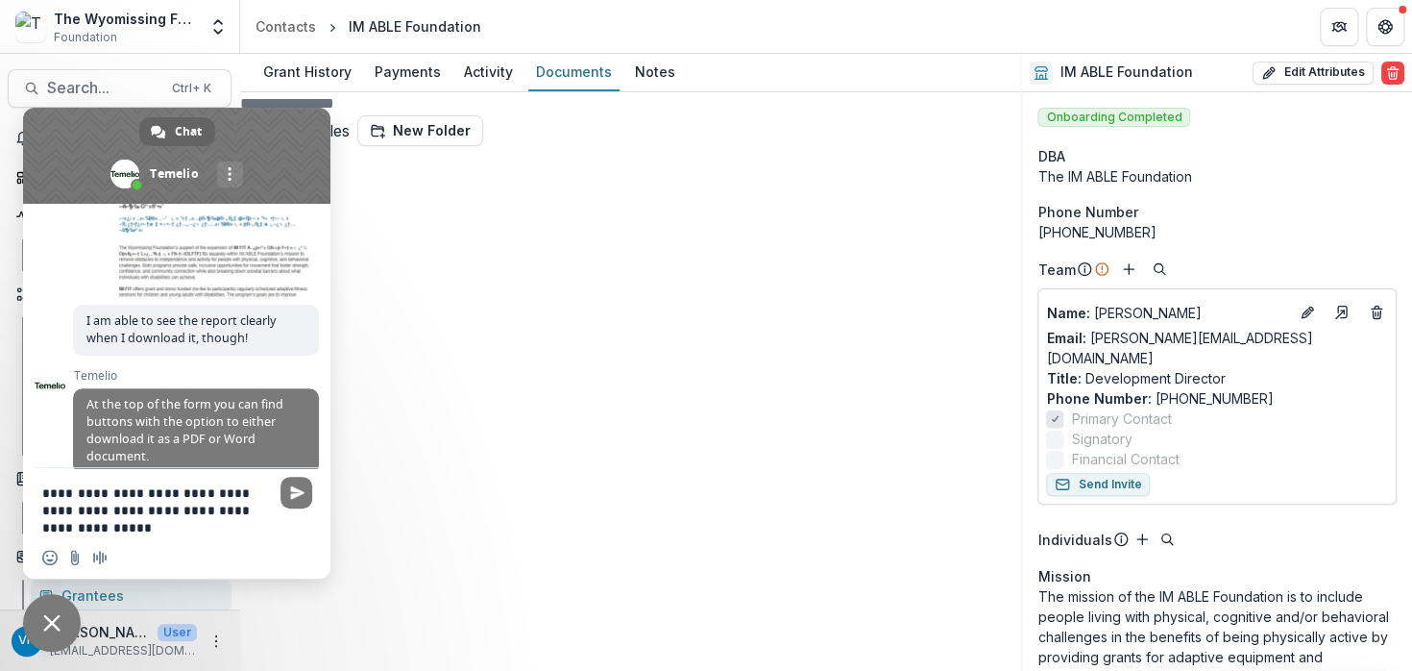
click at [64, 618] on span "Close chat" at bounding box center [52, 623] width 58 height 58
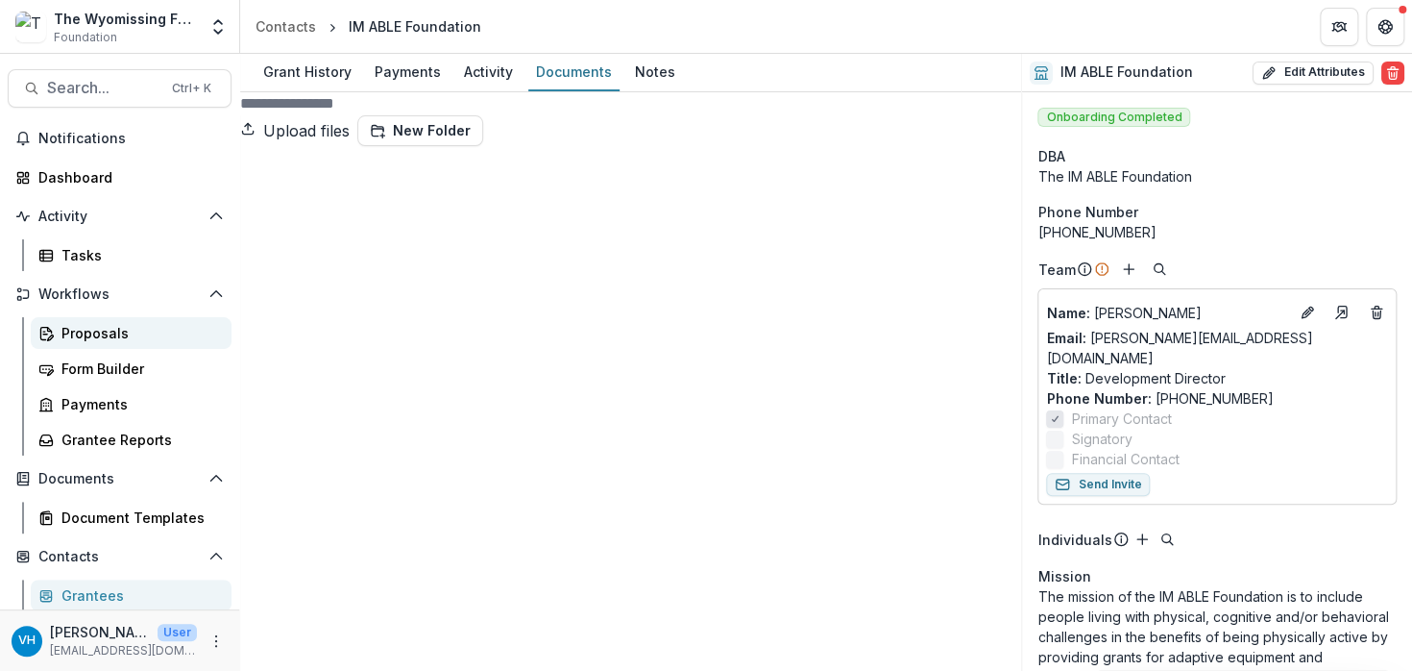
click at [113, 326] on div "Proposals" at bounding box center [138, 333] width 155 height 20
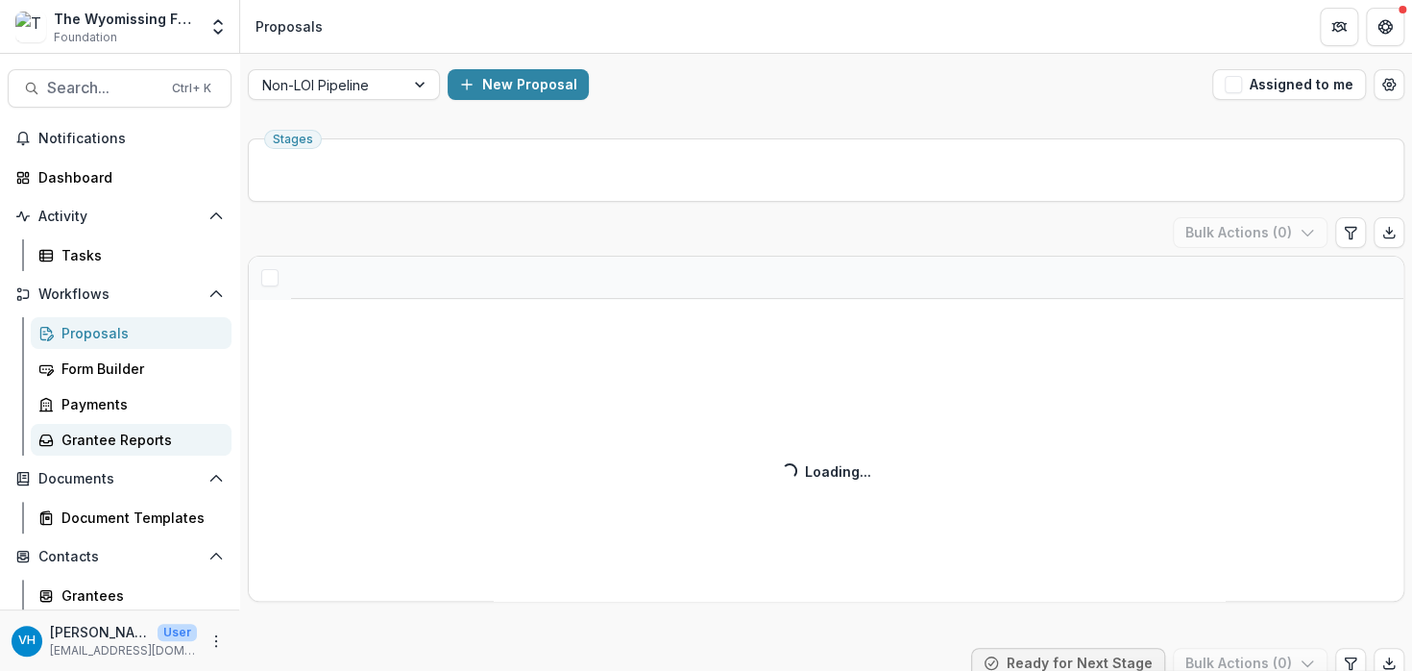
click at [118, 433] on div "Grantee Reports" at bounding box center [138, 439] width 155 height 20
click at [119, 435] on div "Grantee Reports" at bounding box center [138, 439] width 155 height 20
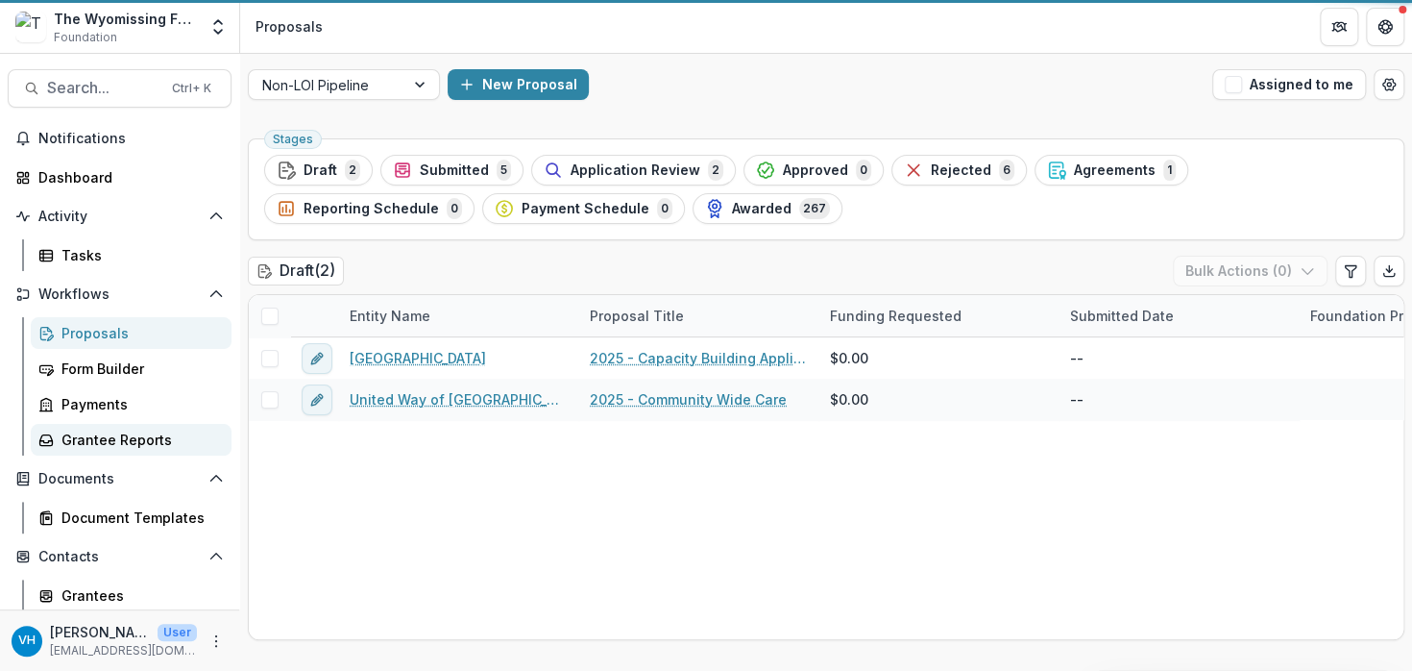
click at [119, 430] on div "Grantee Reports" at bounding box center [138, 439] width 155 height 20
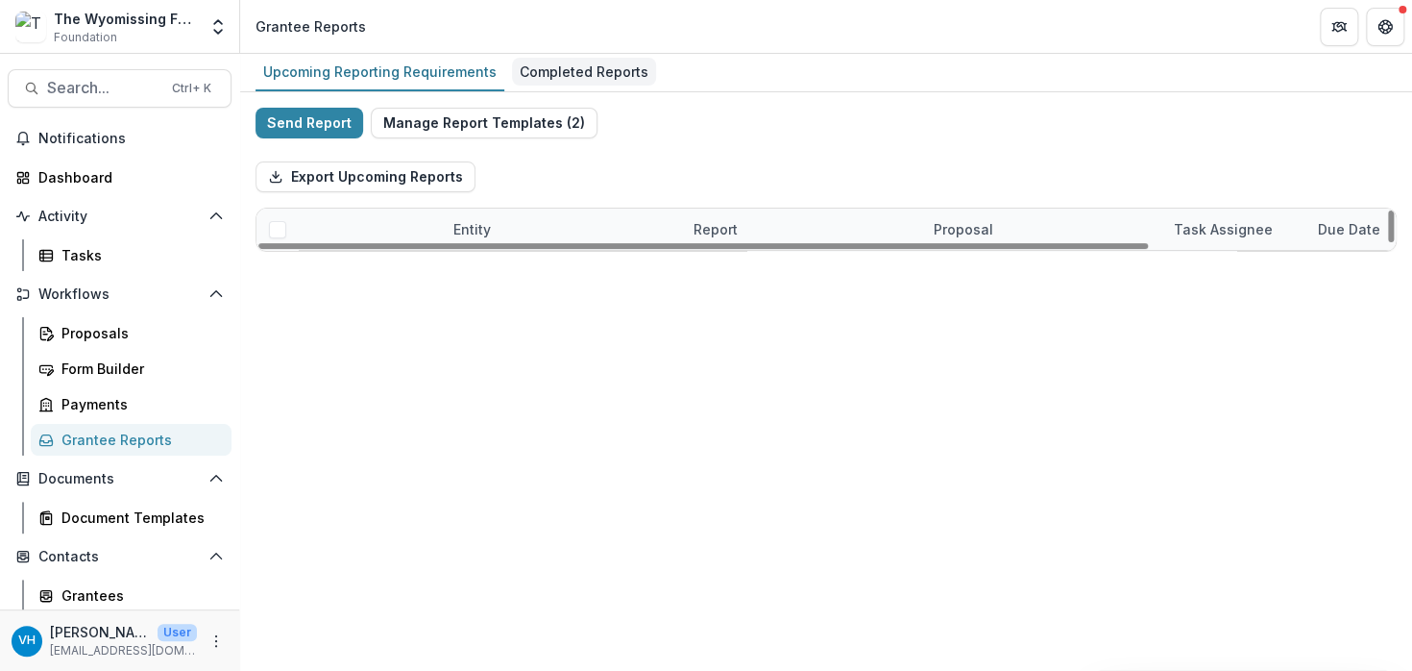
click at [555, 61] on div "Completed Reports" at bounding box center [584, 72] width 144 height 28
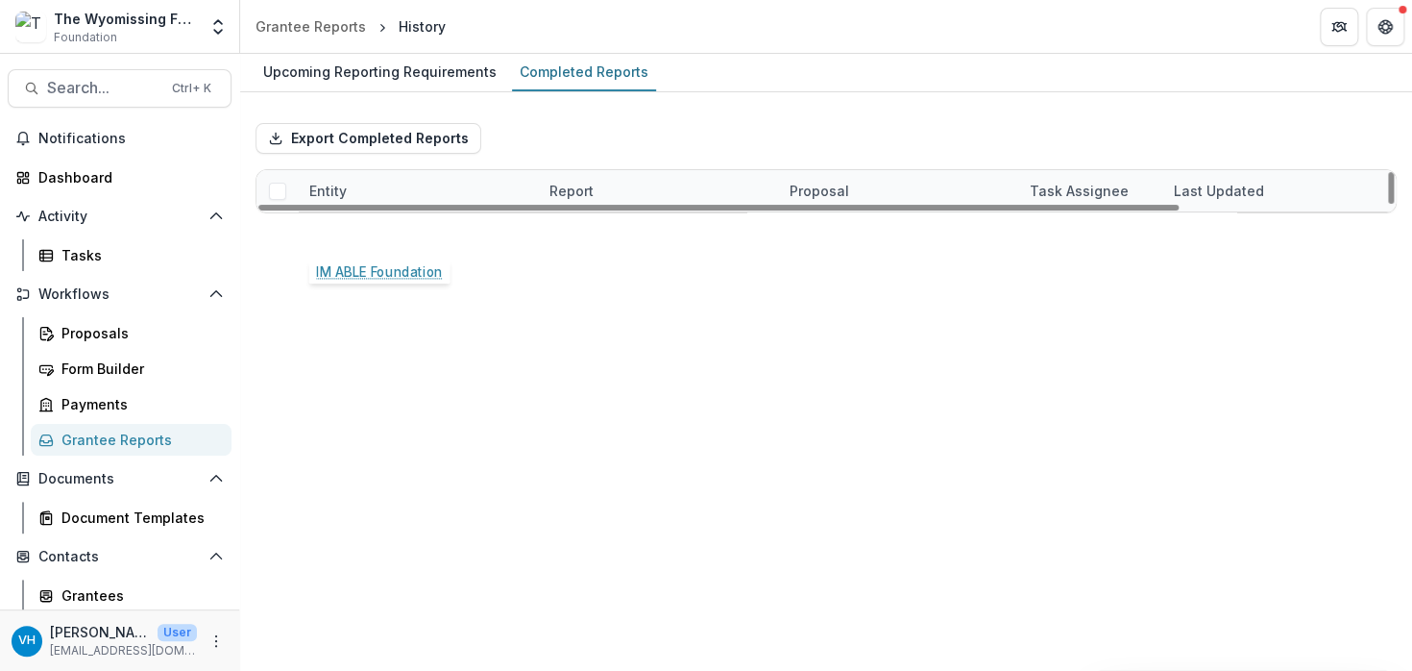
click at [413, 233] on link "IM ABLE Foundation" at bounding box center [375, 233] width 133 height 20
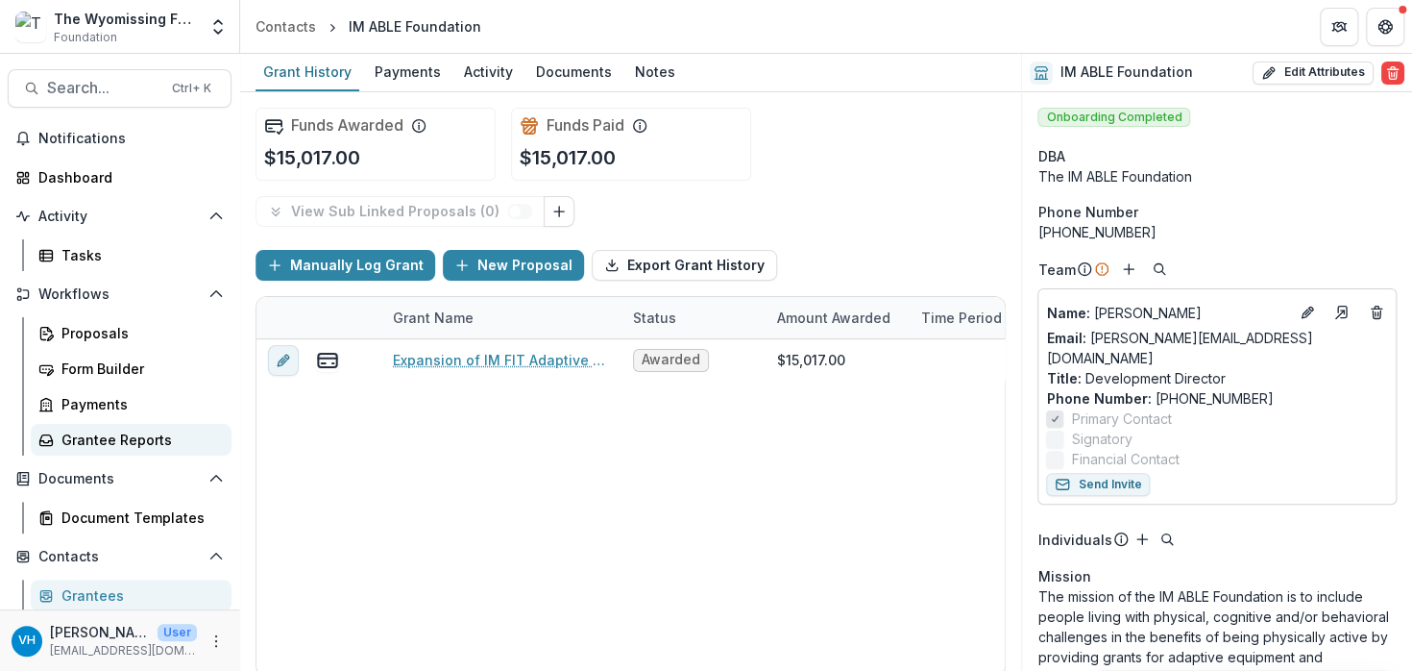
click at [104, 438] on div "Grantee Reports" at bounding box center [138, 439] width 155 height 20
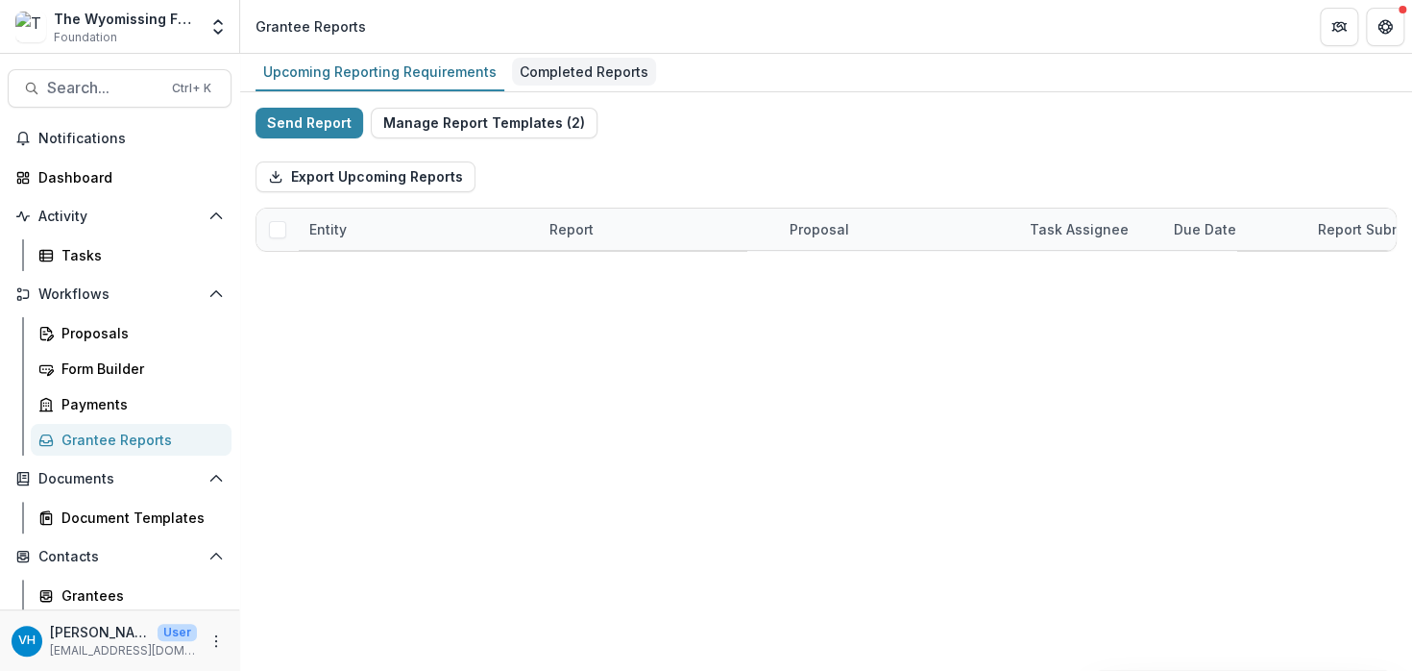
click at [561, 60] on div "Completed Reports" at bounding box center [584, 72] width 144 height 28
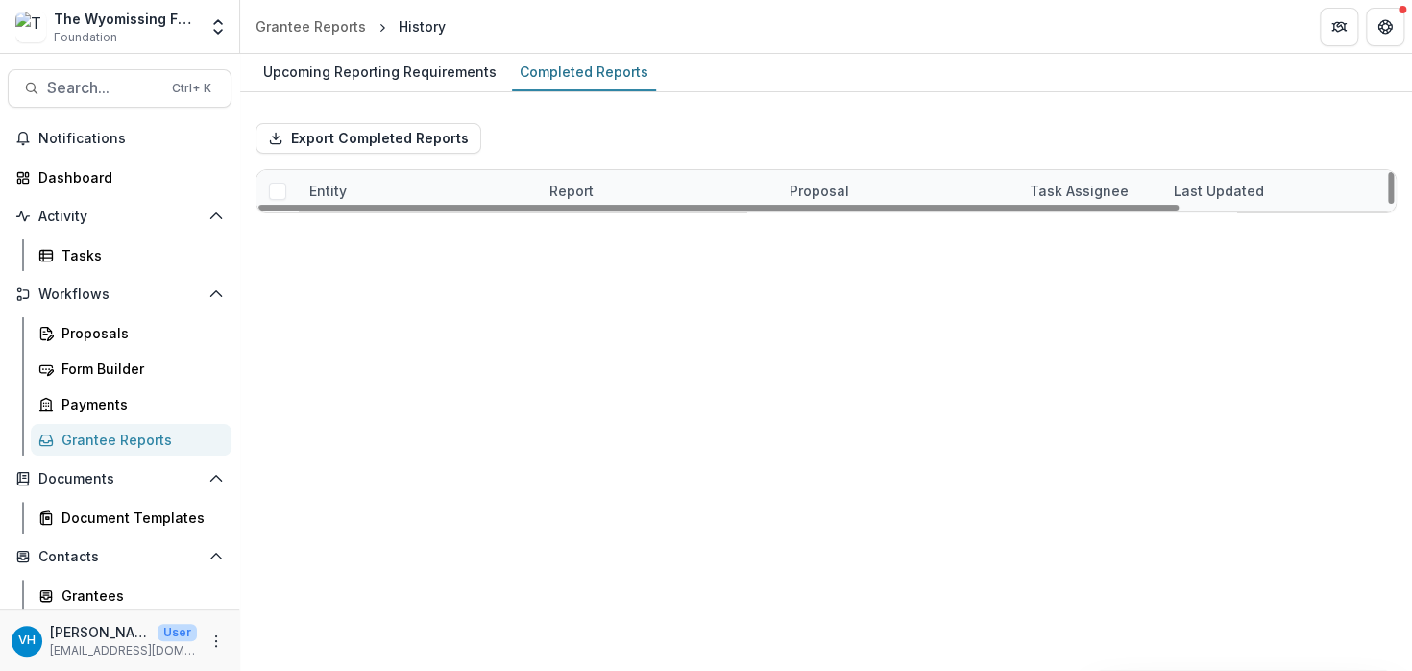
click at [613, 221] on div "Wyomissing Foundation Final Grant Report" at bounding box center [657, 232] width 217 height 41
click at [615, 236] on link "Wyomissing Foundation Final Grant Report" at bounding box center [657, 233] width 217 height 20
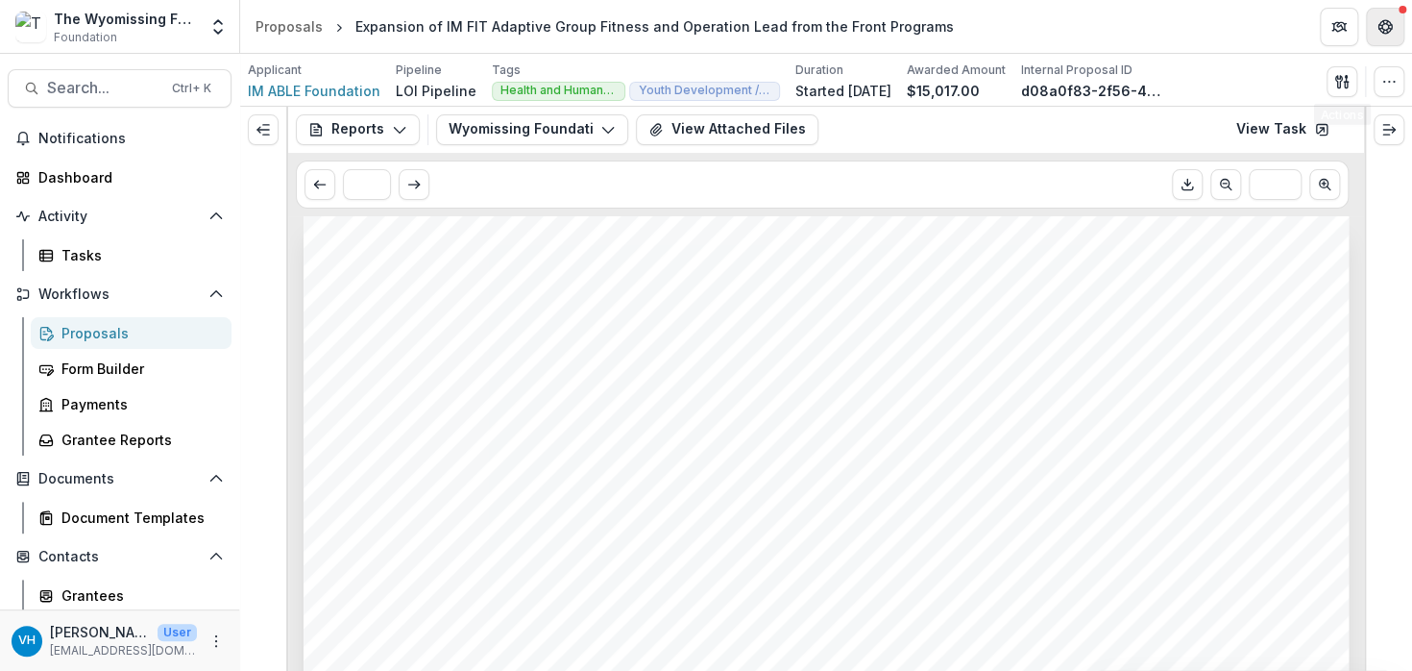
click at [1373, 28] on button "Get Help" at bounding box center [1385, 27] width 38 height 38
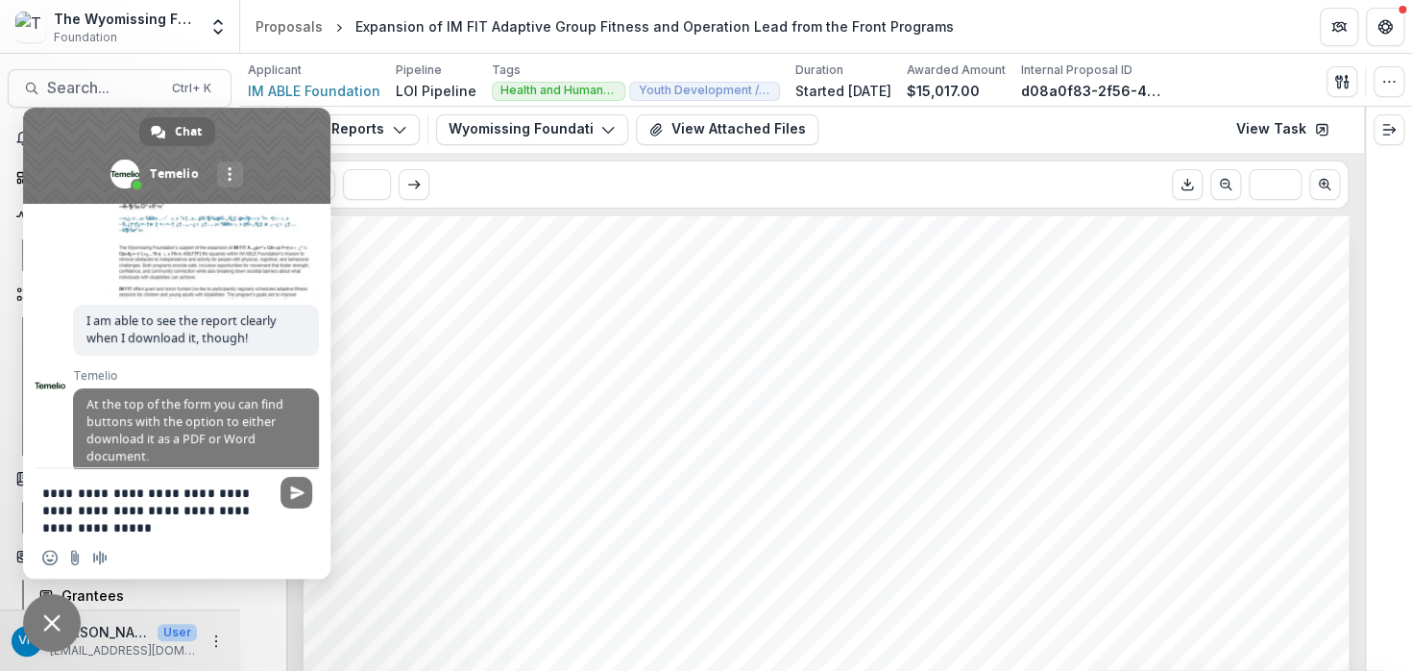
scroll to position [322, 0]
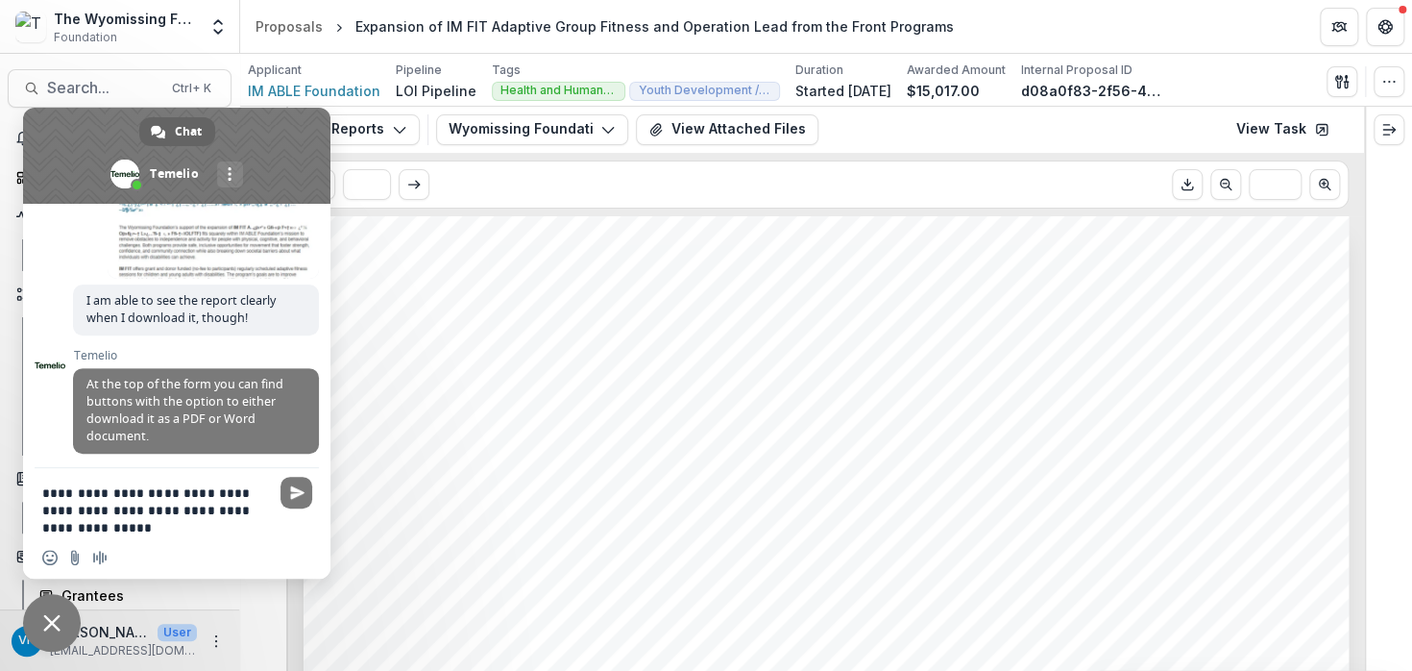
click at [231, 526] on textarea "**********" at bounding box center [155, 510] width 227 height 52
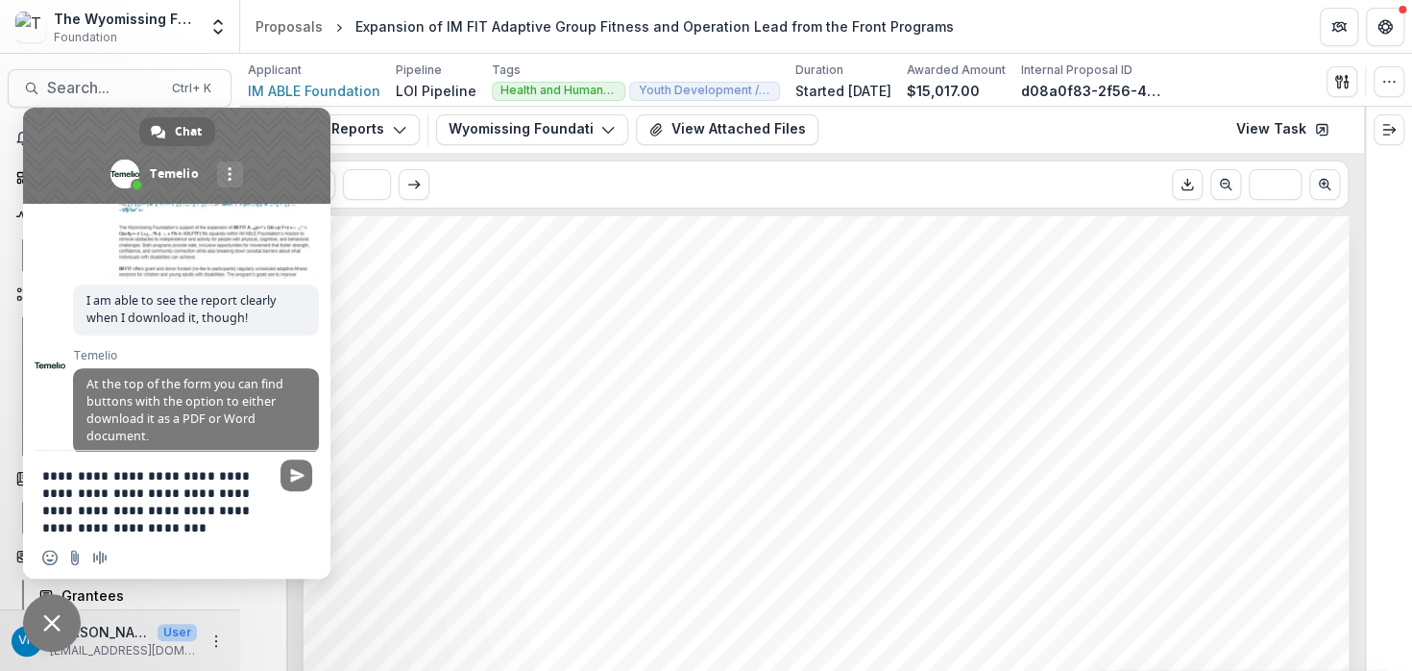
type textarea "**********"
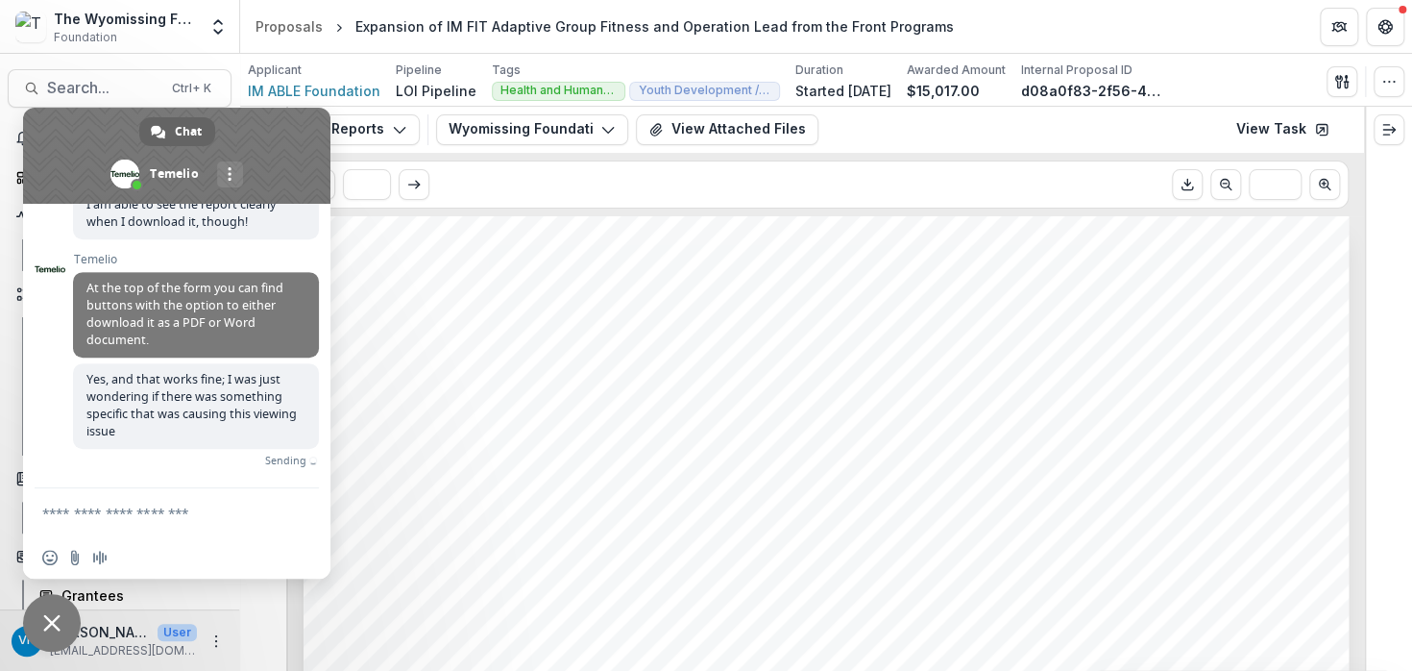
scroll to position [403, 0]
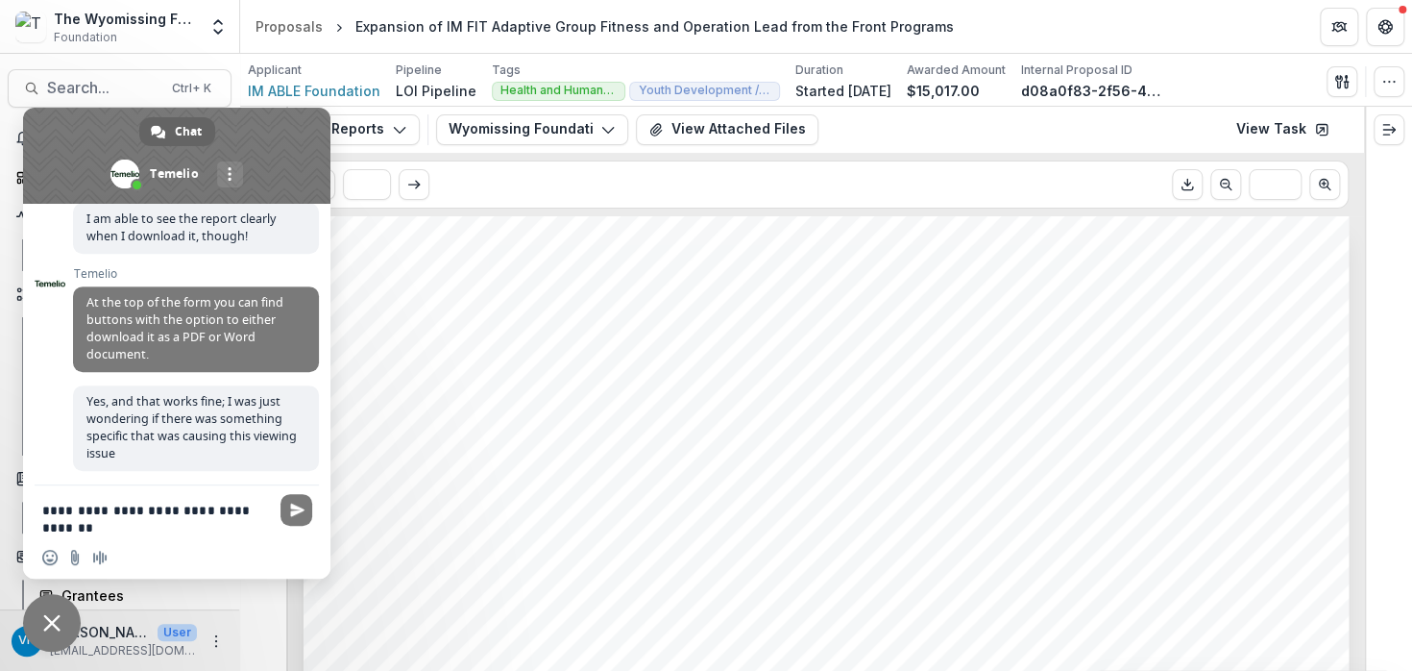
type textarea "**********"
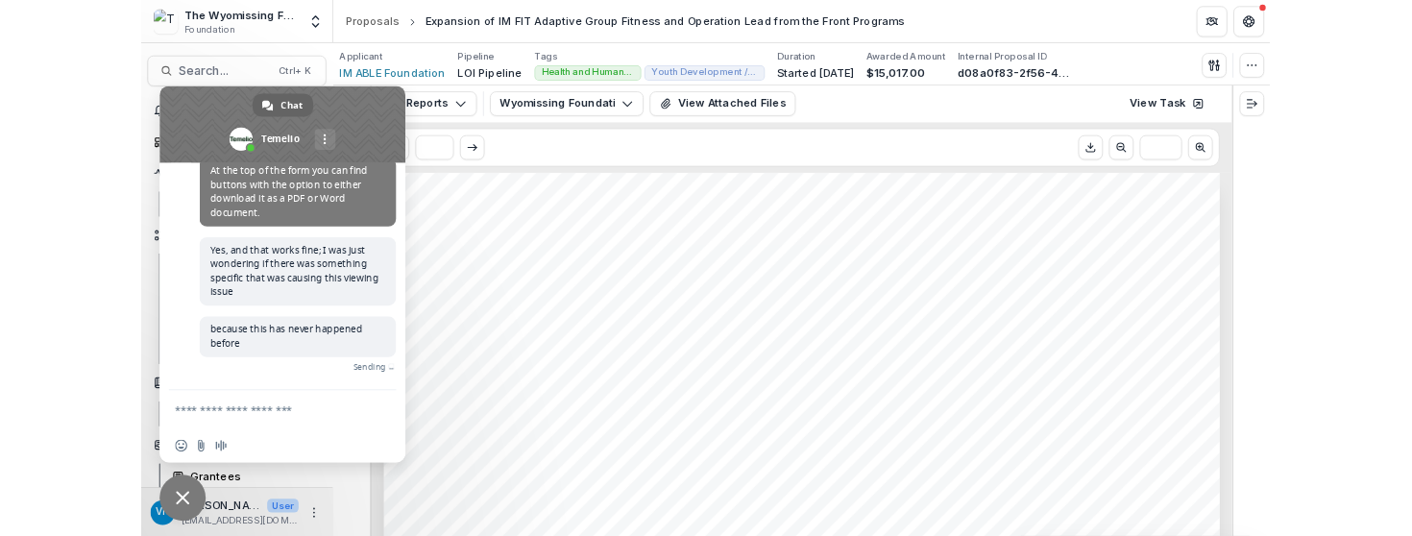
scroll to position [461, 0]
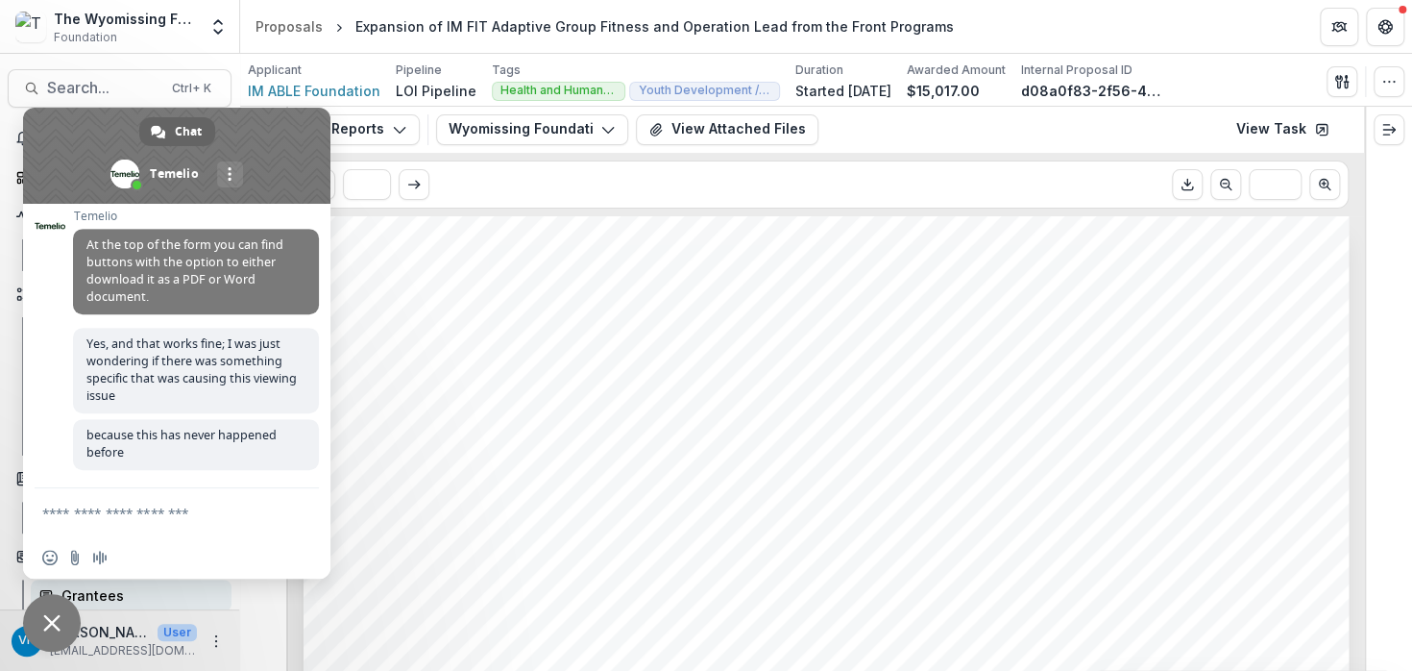
drag, startPoint x: 61, startPoint y: 614, endPoint x: 61, endPoint y: 597, distance: 17.3
click at [61, 614] on span "Close chat" at bounding box center [52, 623] width 58 height 58
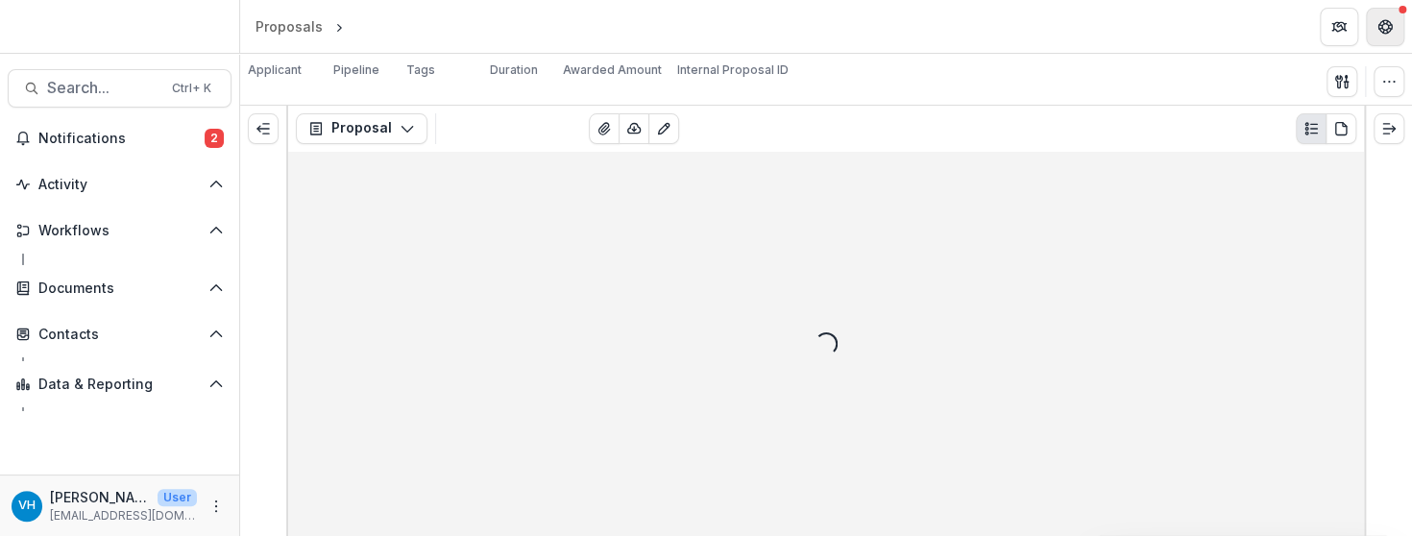
click at [1383, 36] on button "Get Help" at bounding box center [1385, 27] width 38 height 38
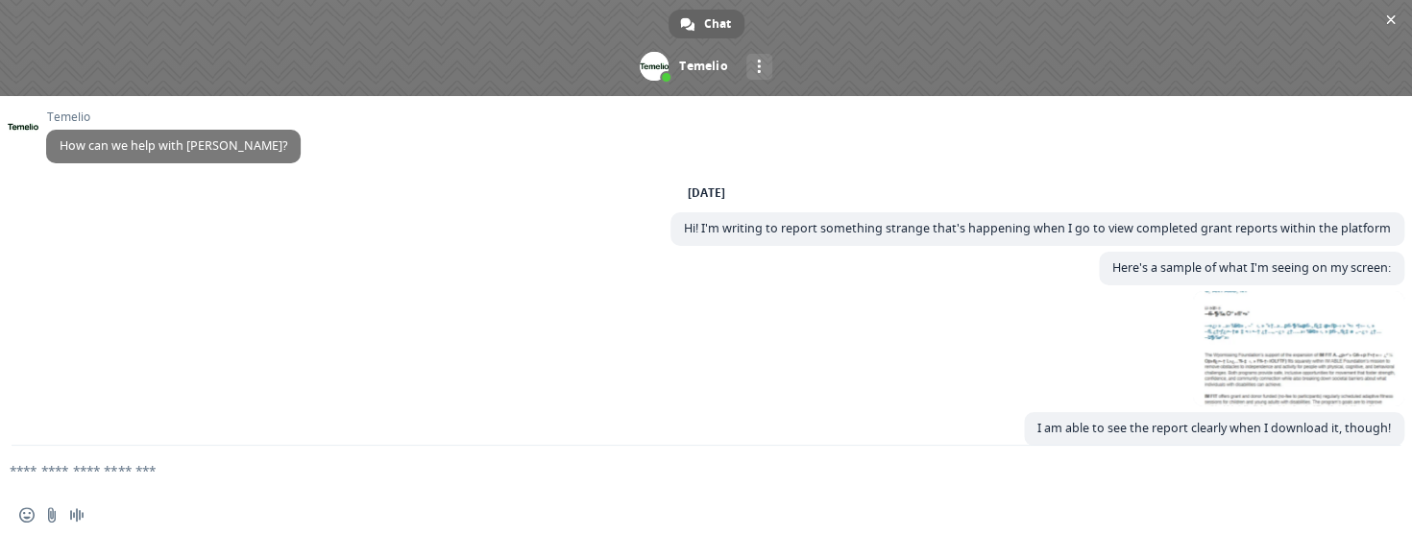
scroll to position [199, 0]
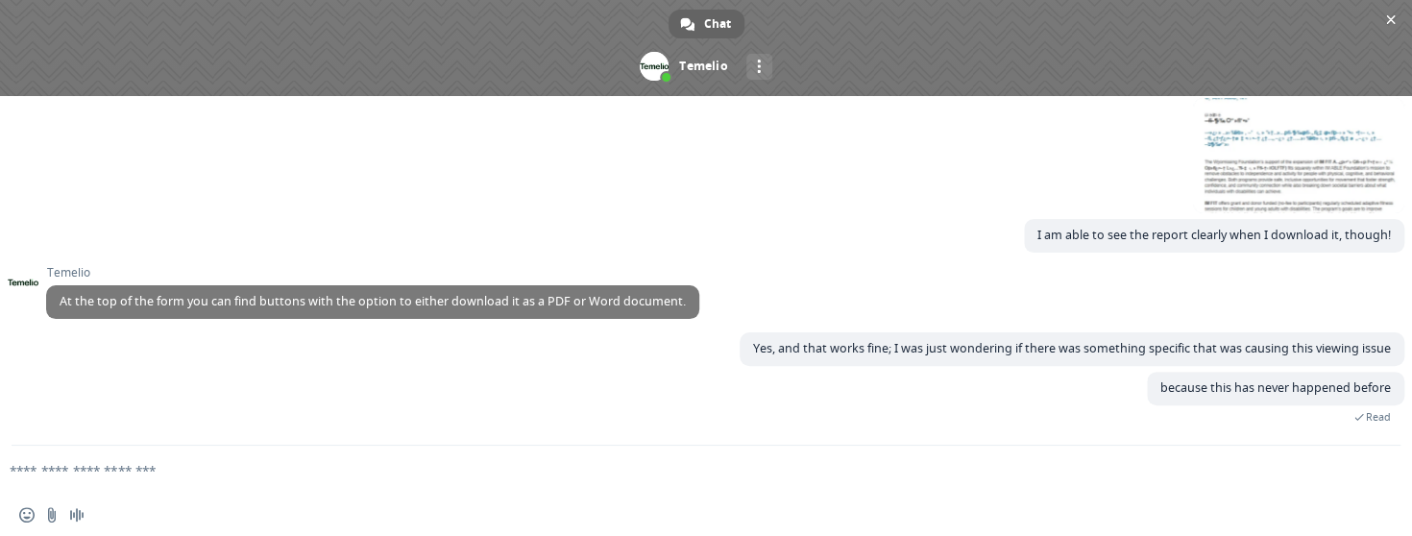
click at [1386, 21] on span "Close chat" at bounding box center [1391, 20] width 10 height 10
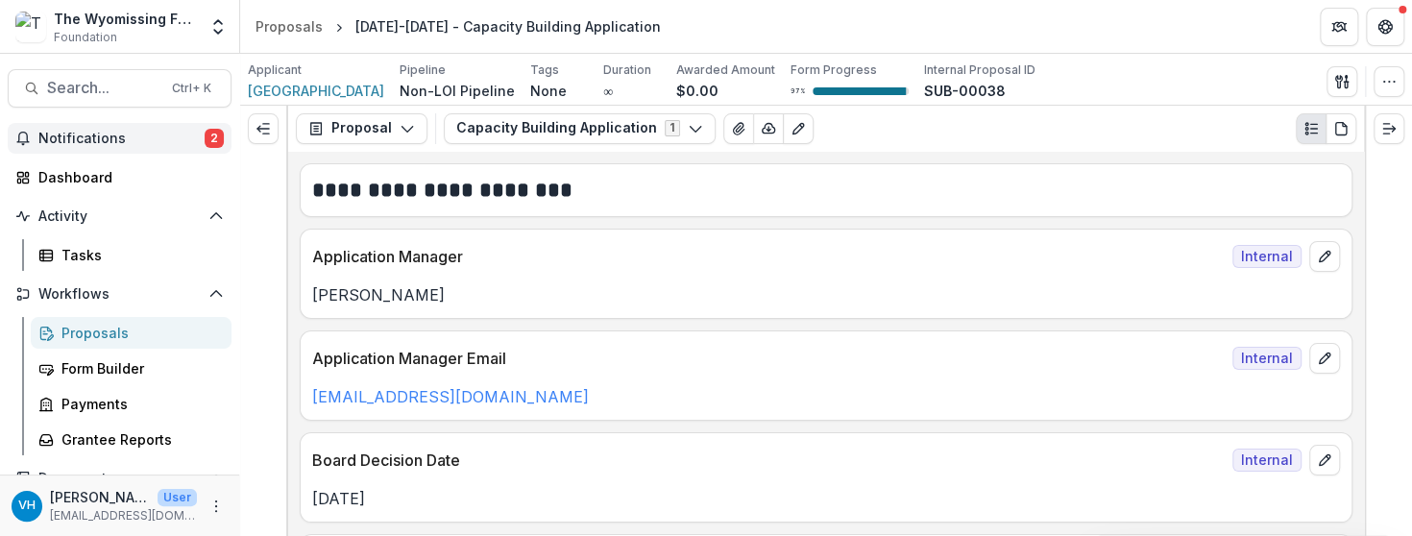
click at [205, 137] on span "2" at bounding box center [214, 138] width 19 height 19
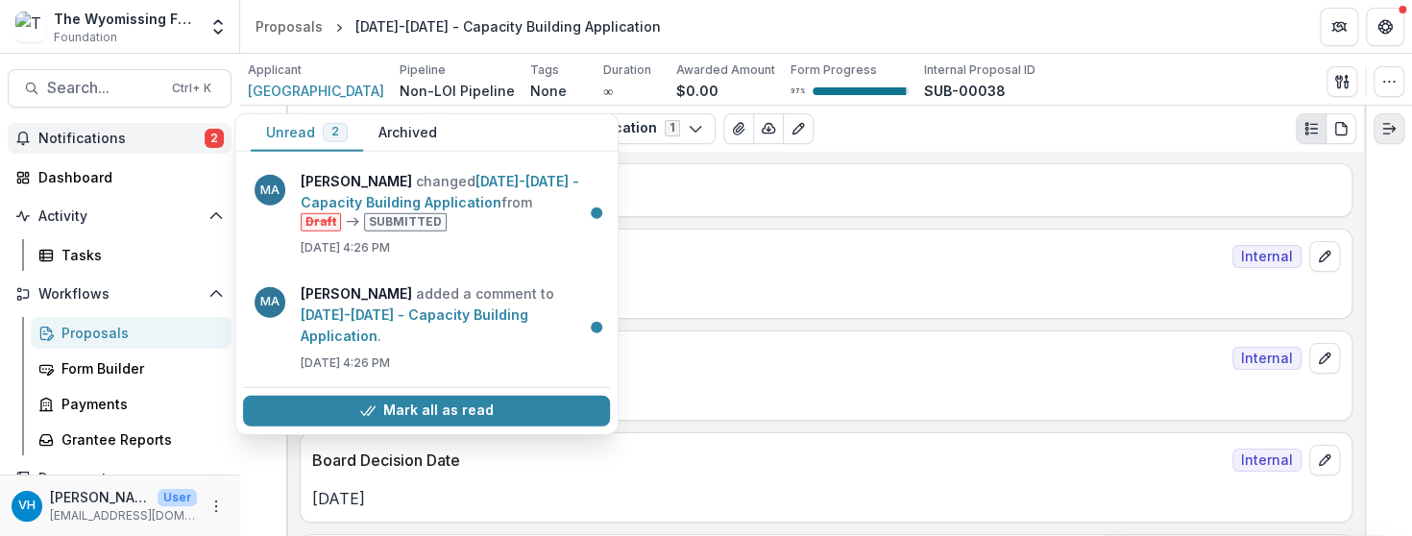
click at [1396, 131] on button "Expand right" at bounding box center [1389, 128] width 31 height 31
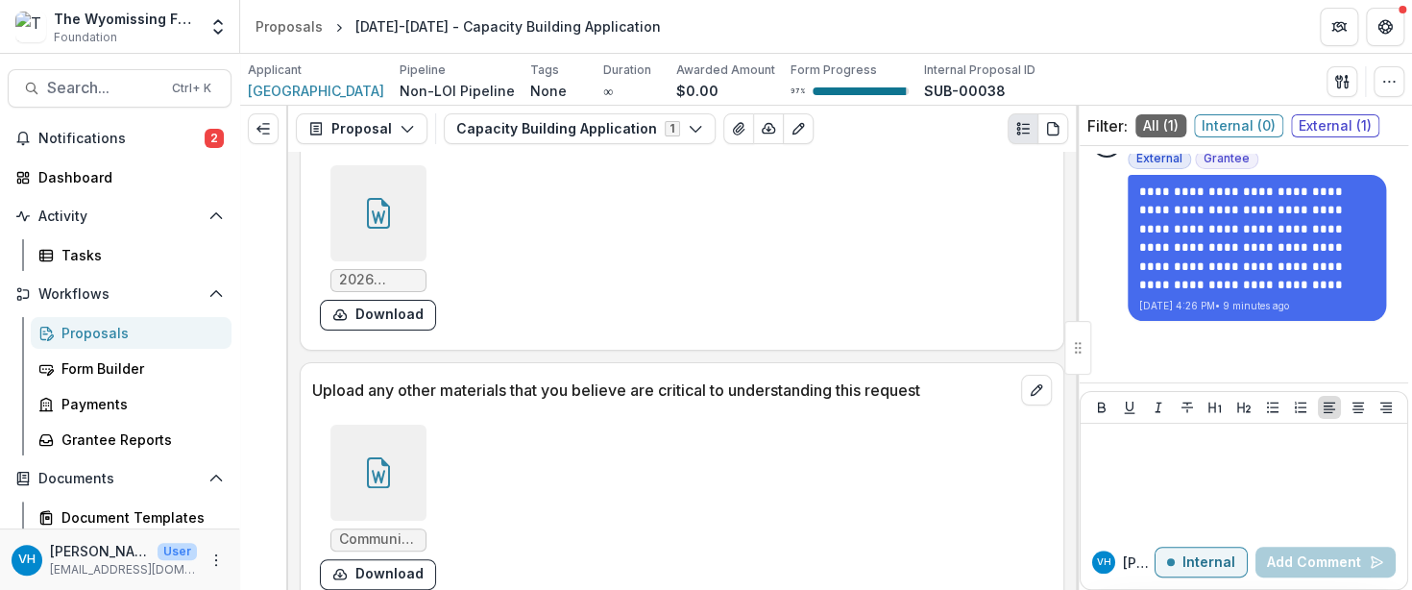
scroll to position [10785, 0]
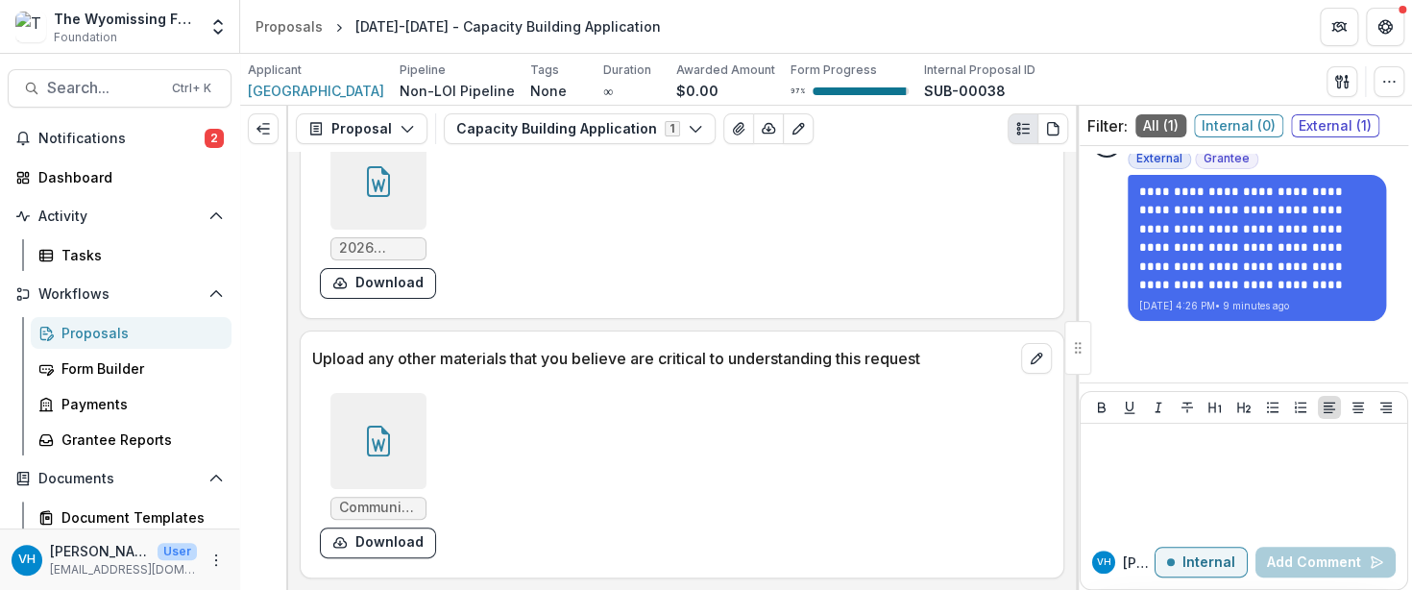
click at [170, 329] on div "Proposals" at bounding box center [138, 333] width 155 height 20
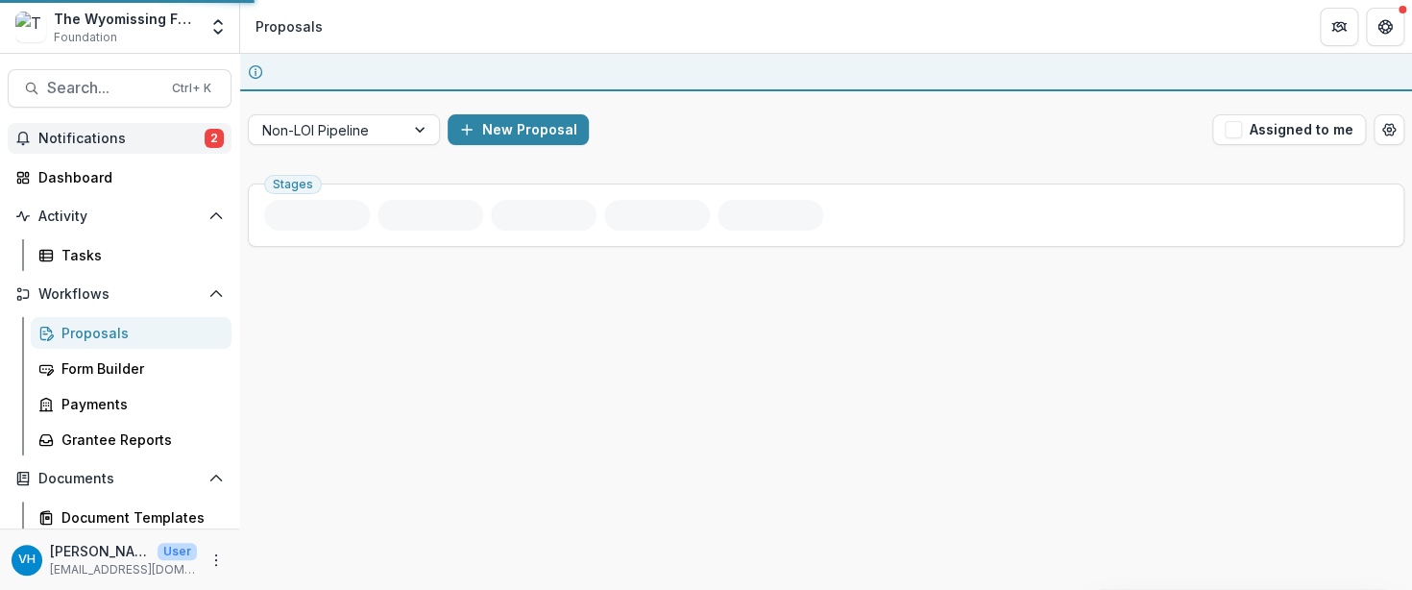
click at [179, 131] on span "Notifications" at bounding box center [121, 139] width 166 height 16
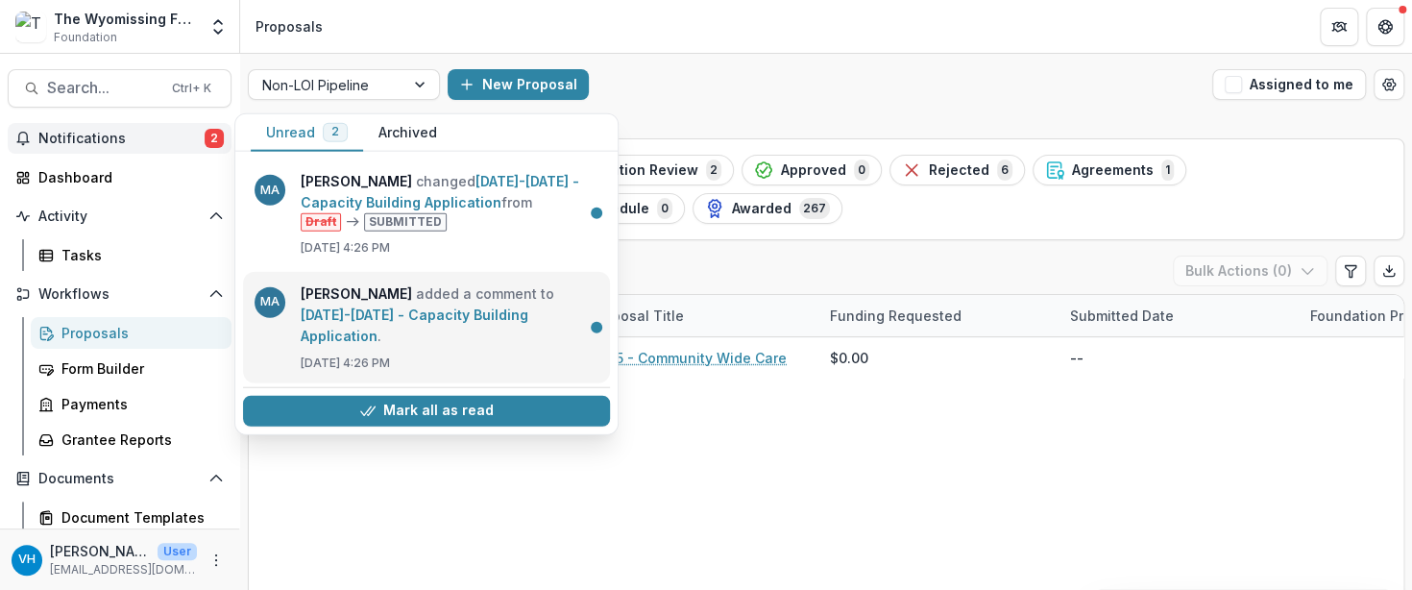
click at [483, 305] on link "[DATE]-[DATE] - Capacity Building Application" at bounding box center [415, 323] width 228 height 37
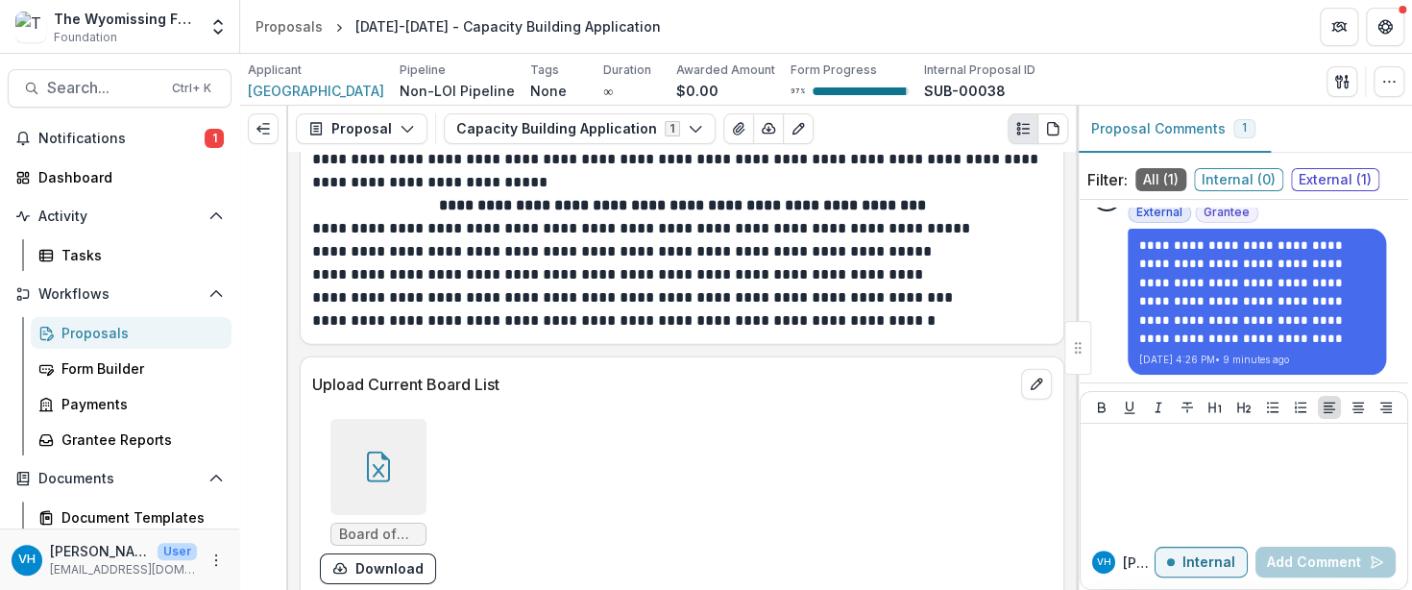
scroll to position [2498, 0]
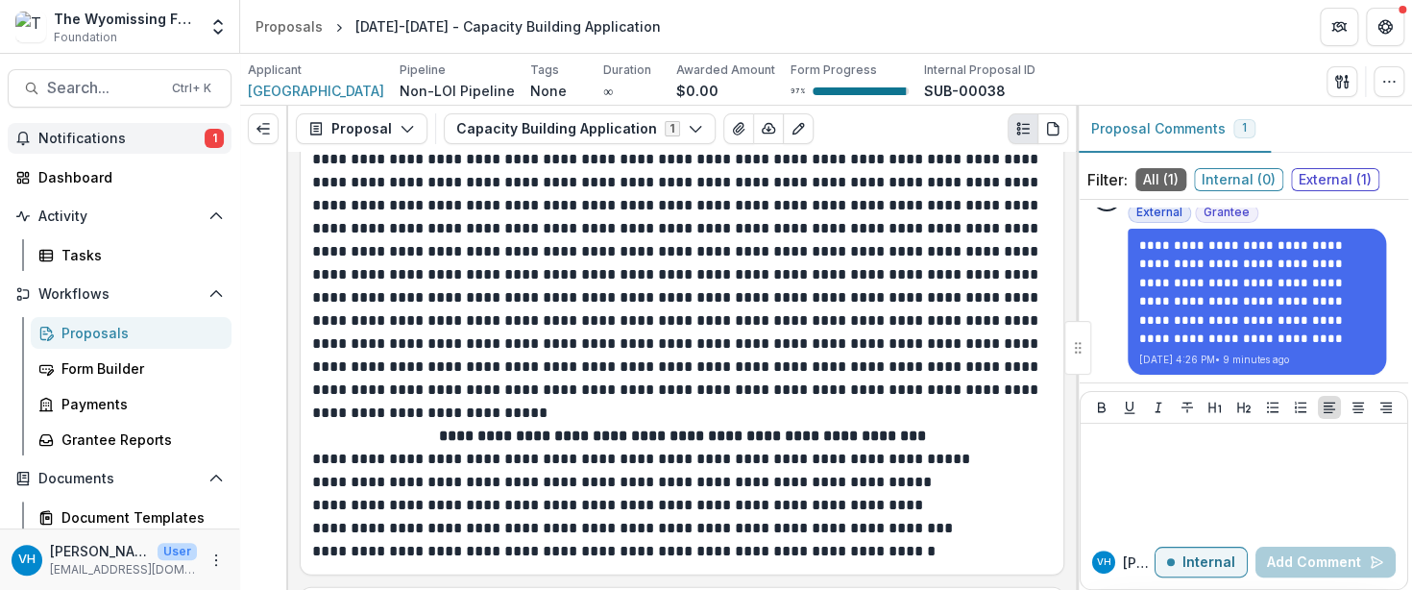
click at [219, 134] on button "Notifications 1" at bounding box center [120, 138] width 224 height 31
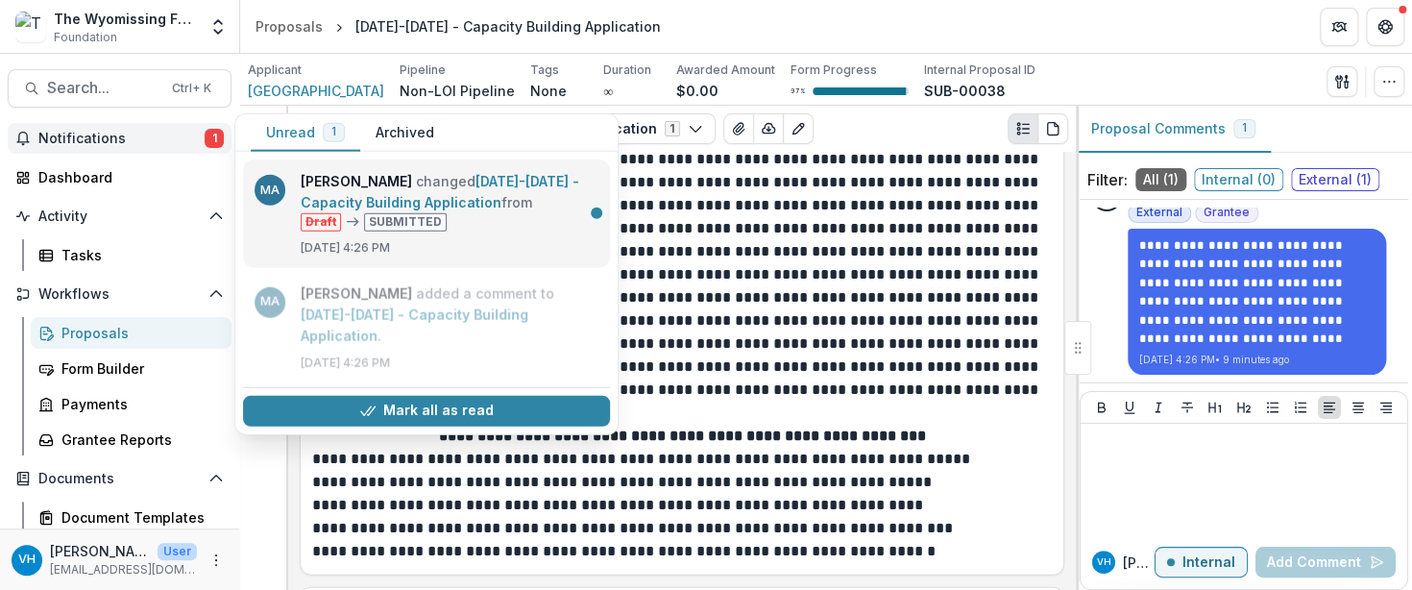
click at [460, 200] on link "[DATE]-[DATE] - Capacity Building Application" at bounding box center [440, 191] width 279 height 37
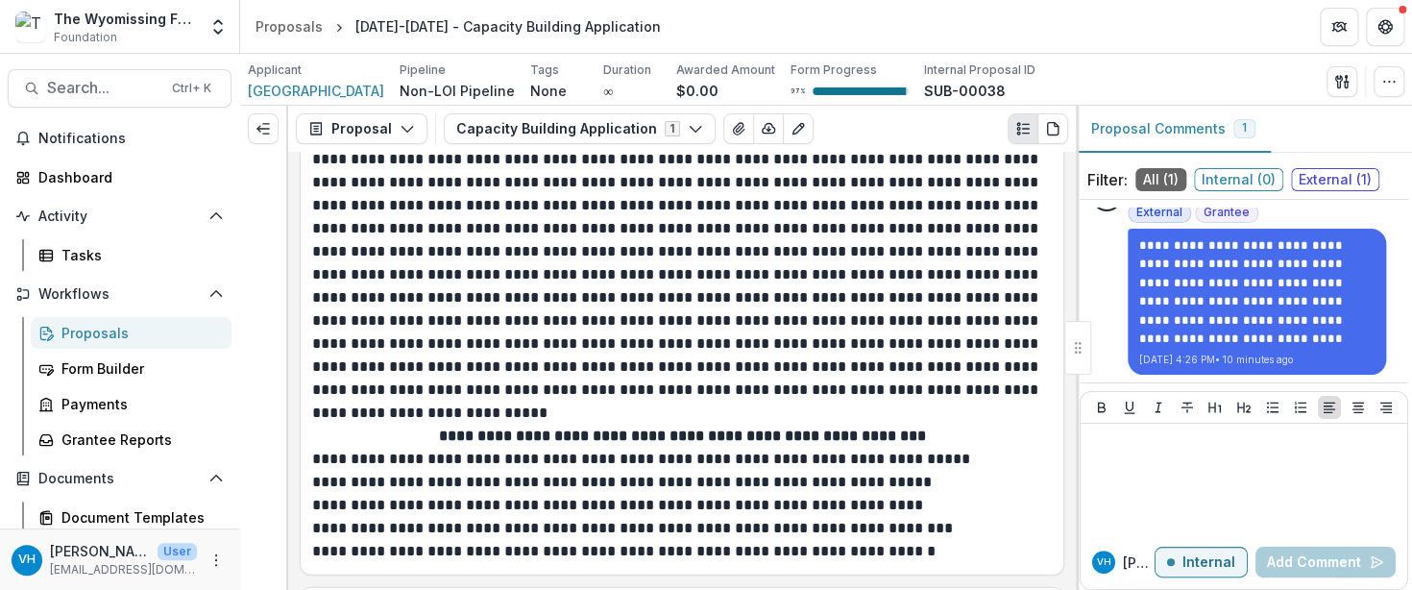
click at [133, 333] on div "Proposals" at bounding box center [138, 333] width 155 height 20
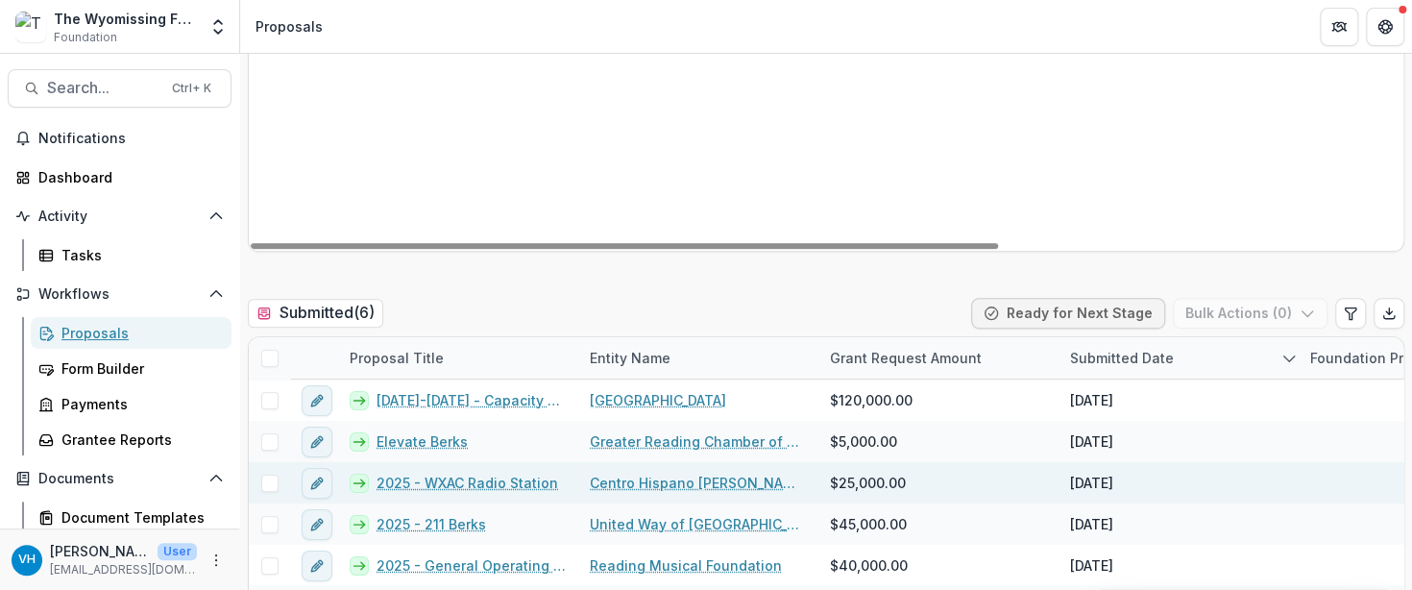
scroll to position [480, 0]
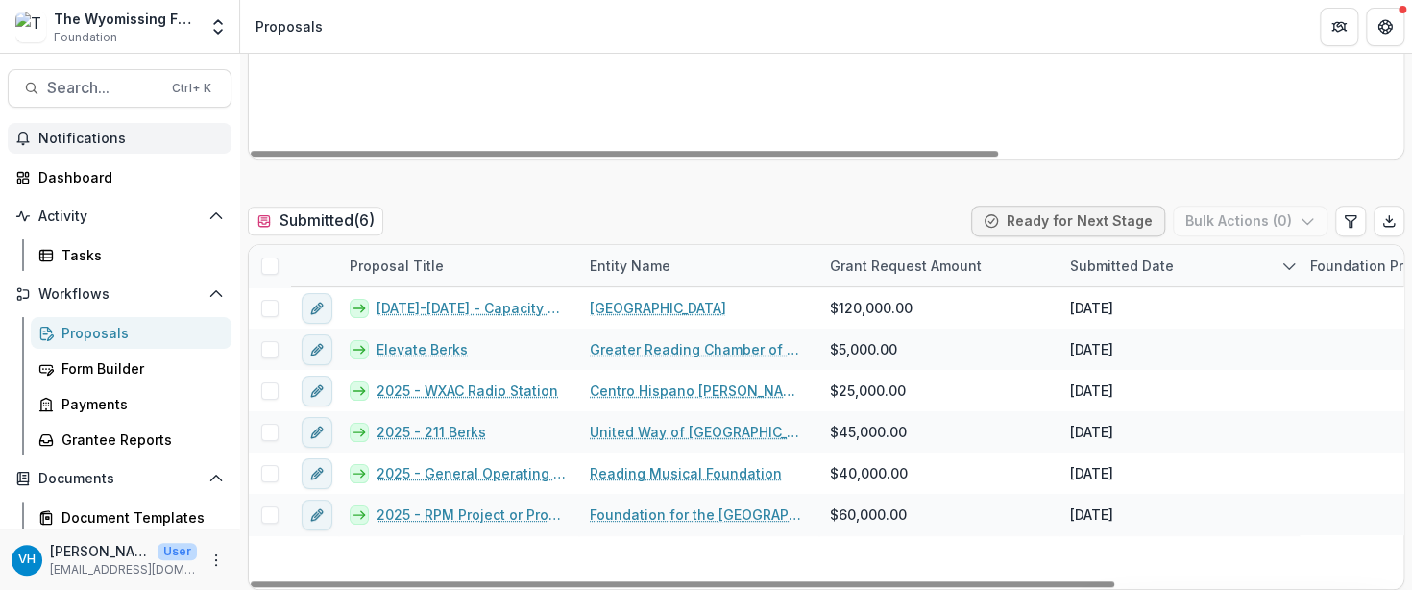
click at [135, 137] on span "Notifications" at bounding box center [130, 139] width 185 height 16
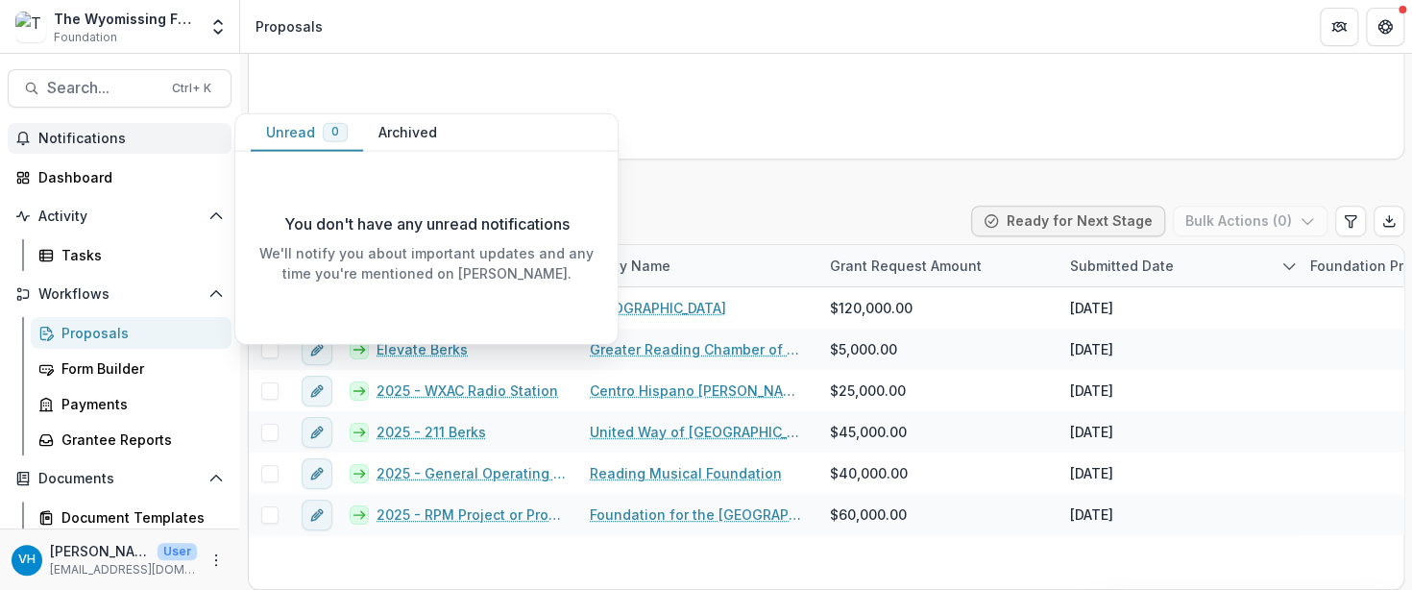
click at [397, 122] on button "Archived" at bounding box center [407, 132] width 89 height 37
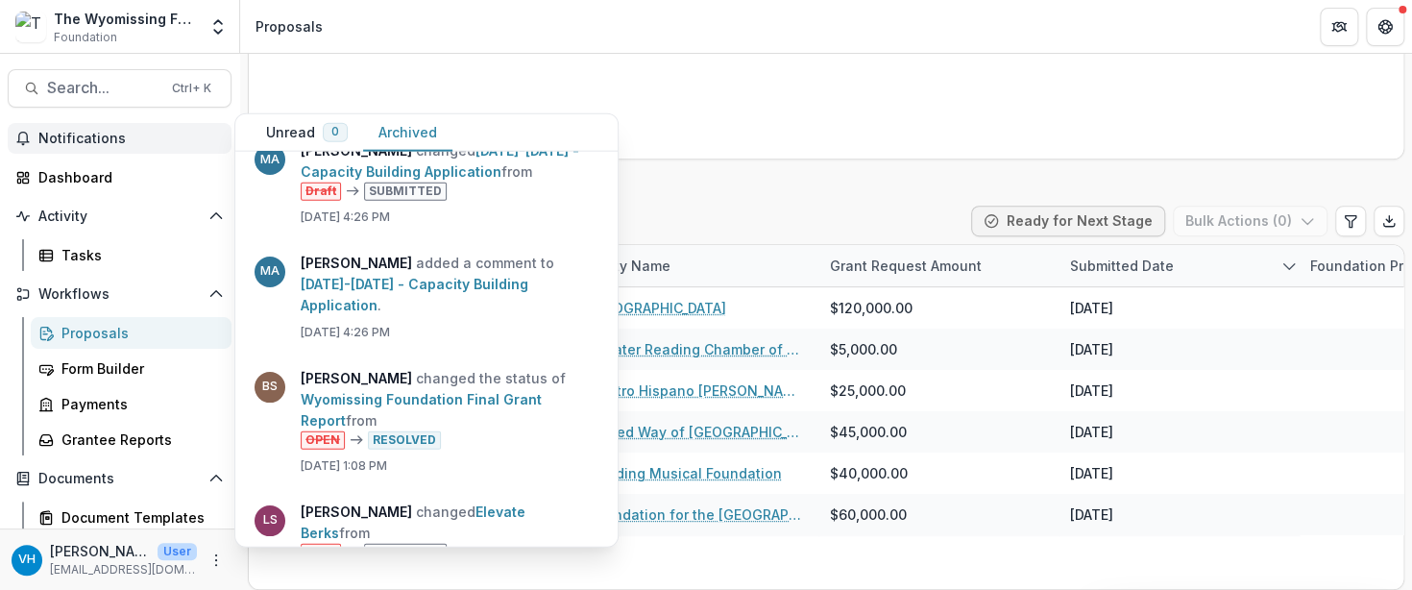
scroll to position [0, 0]
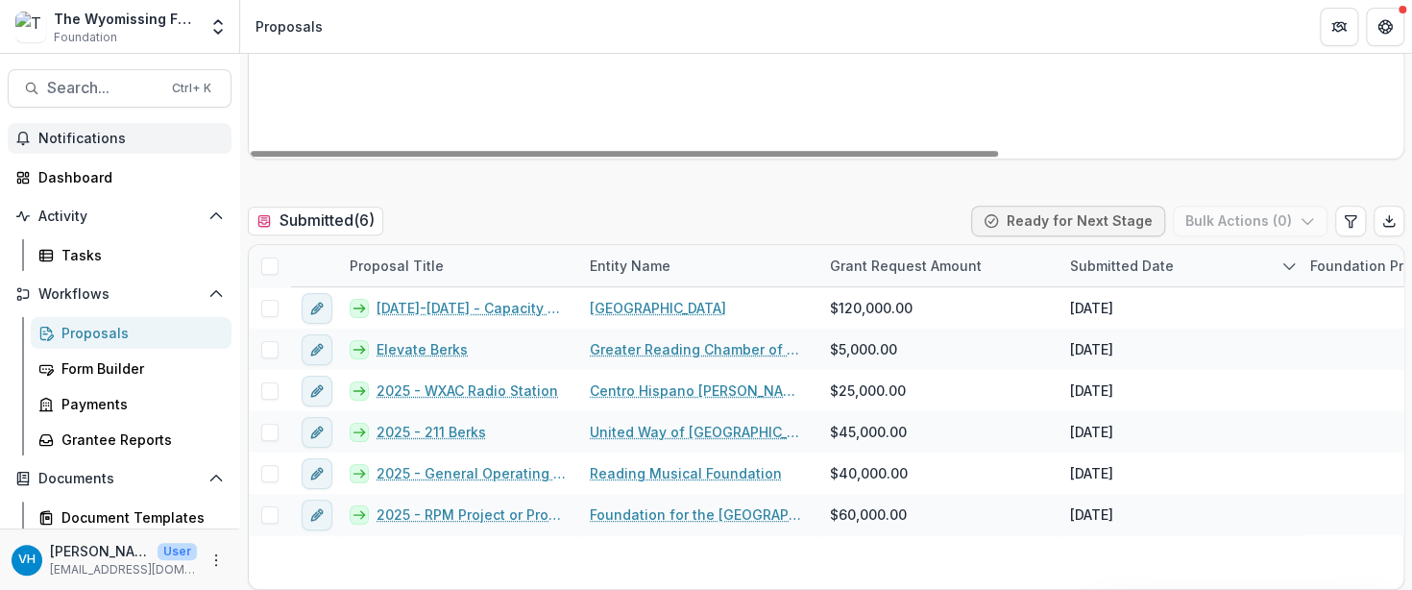
click at [706, 88] on div "United Way of Berks County 2025 - Community Wide Care $0.00 -- General Operatin…" at bounding box center [1134, 8] width 1770 height 302
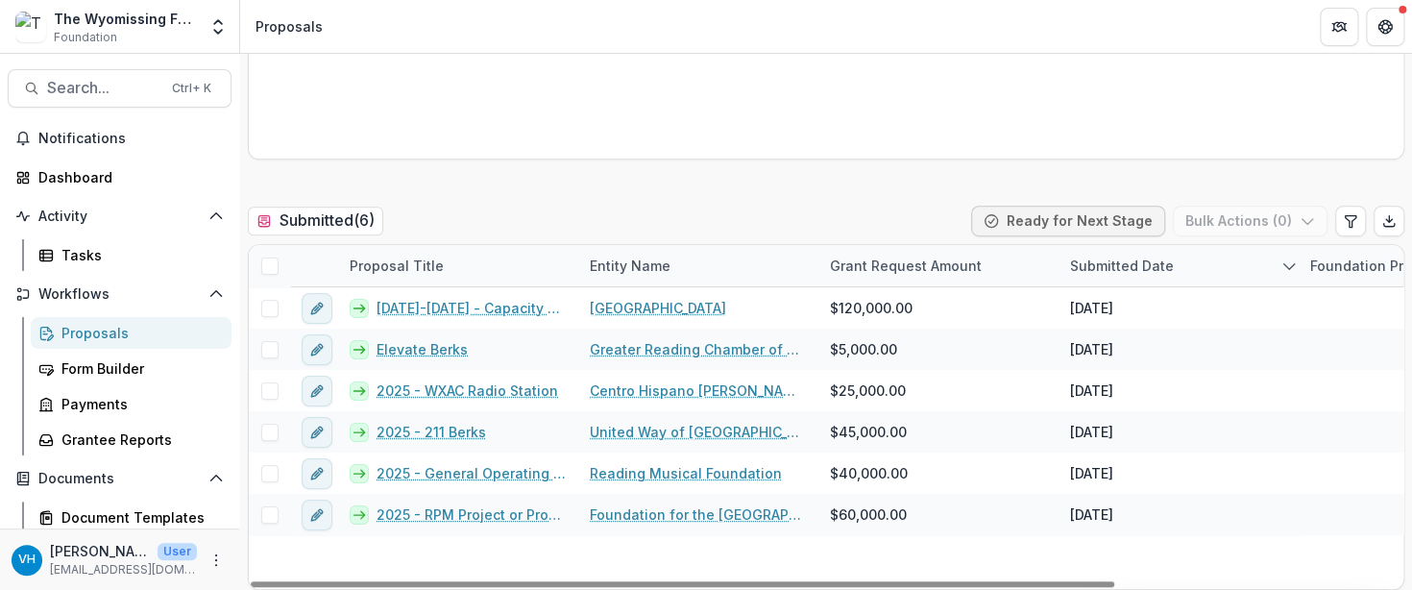
click at [142, 331] on div "Proposals" at bounding box center [138, 333] width 155 height 20
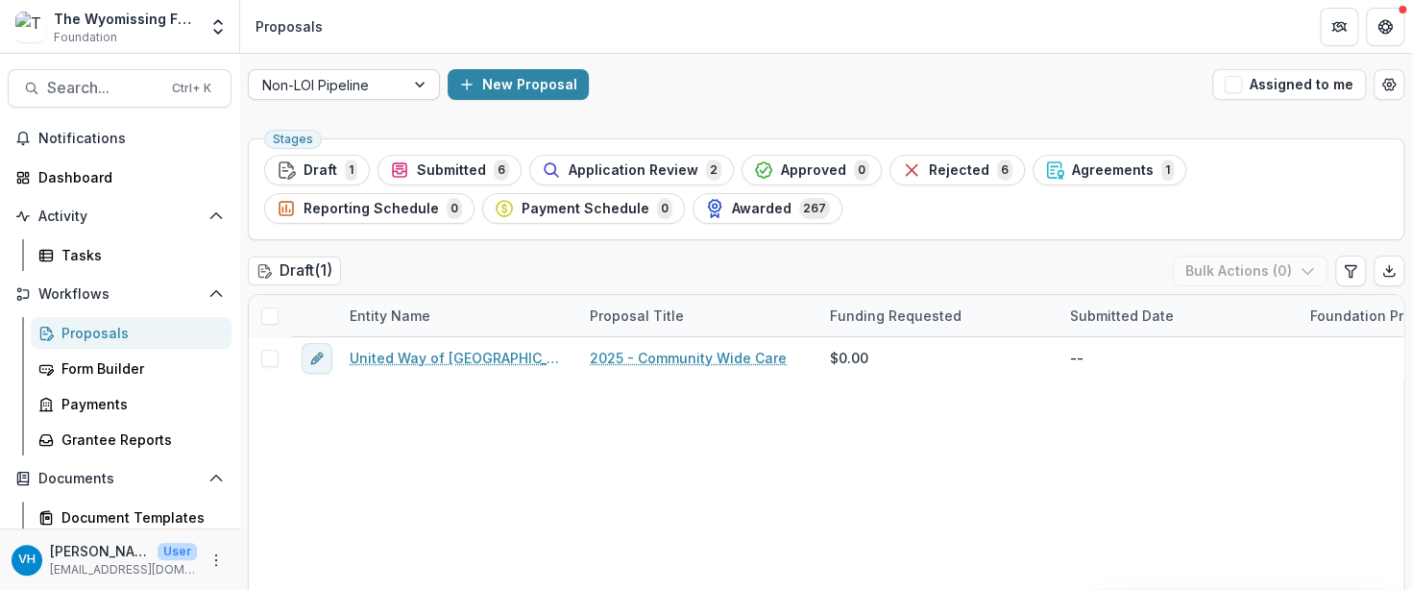
click at [391, 90] on div "Non-LOI Pipeline" at bounding box center [327, 85] width 156 height 28
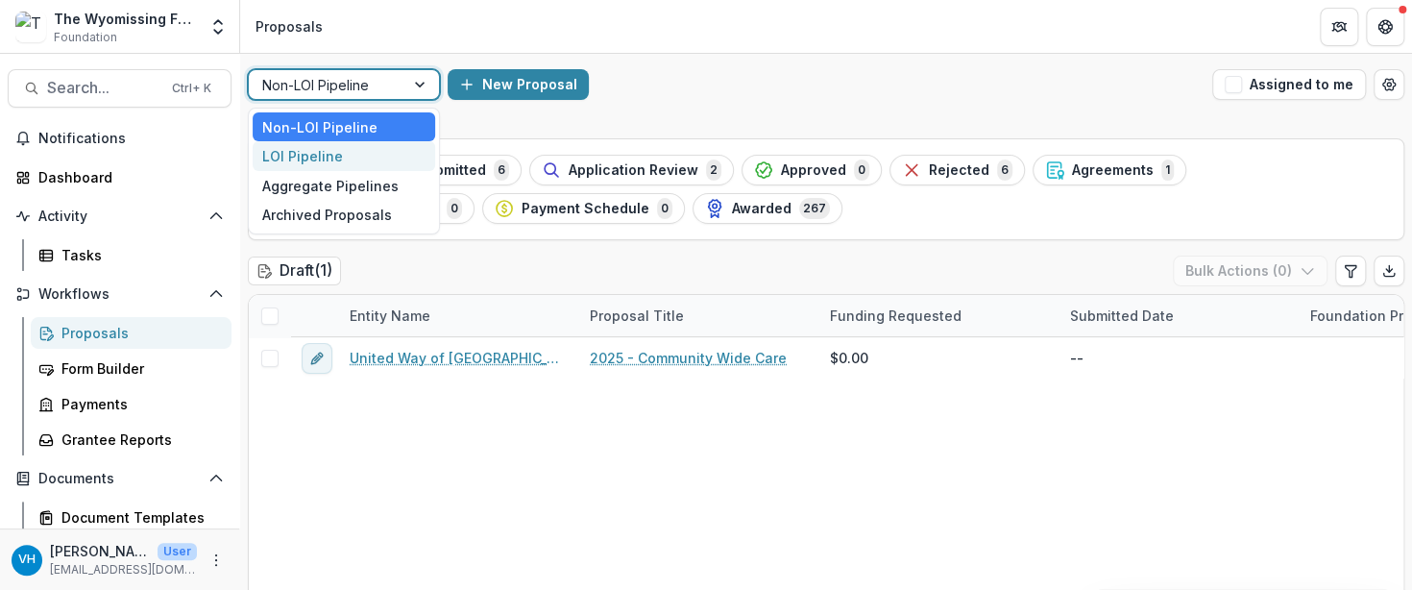
click at [400, 154] on div "LOI Pipeline" at bounding box center [344, 156] width 183 height 30
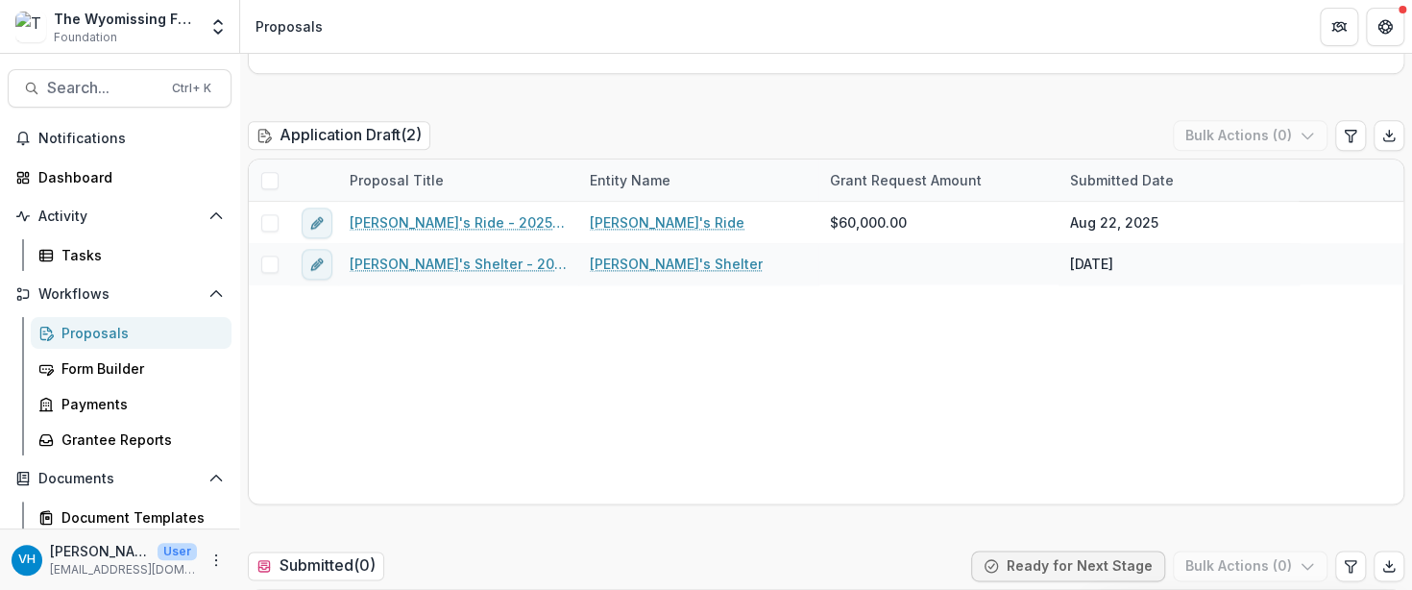
scroll to position [1057, 0]
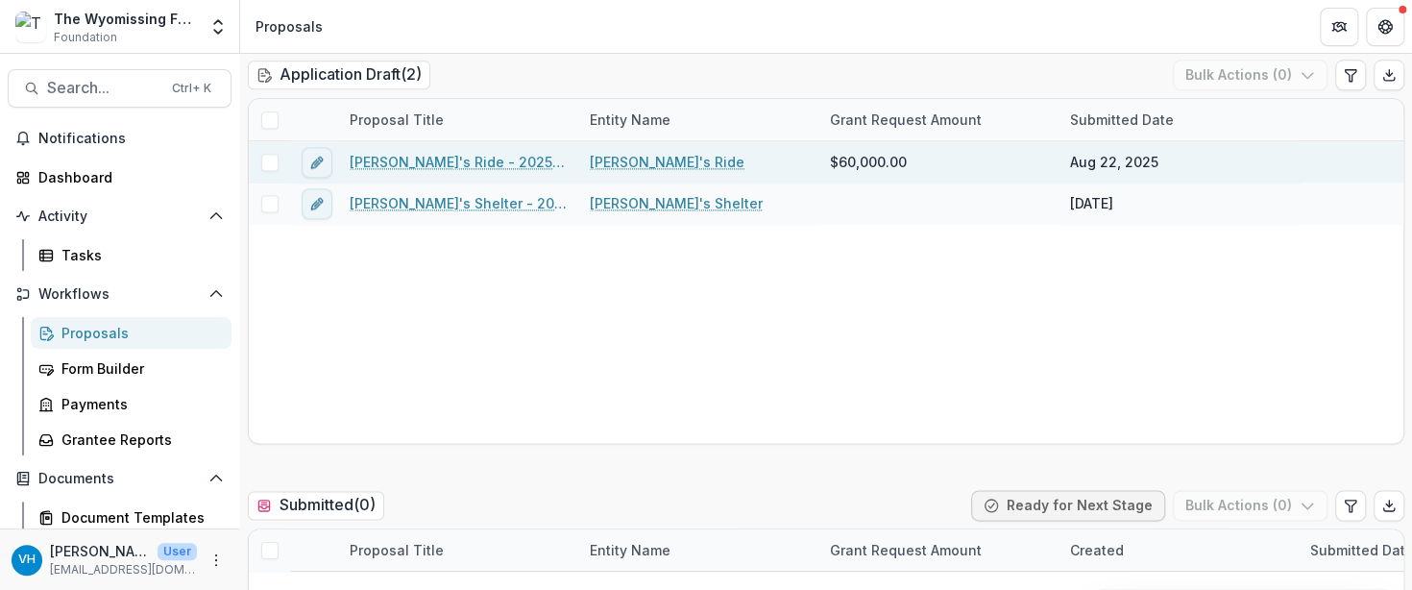
click at [465, 157] on link "Danny's Ride - 2025 - Letter of Intent" at bounding box center [458, 162] width 217 height 20
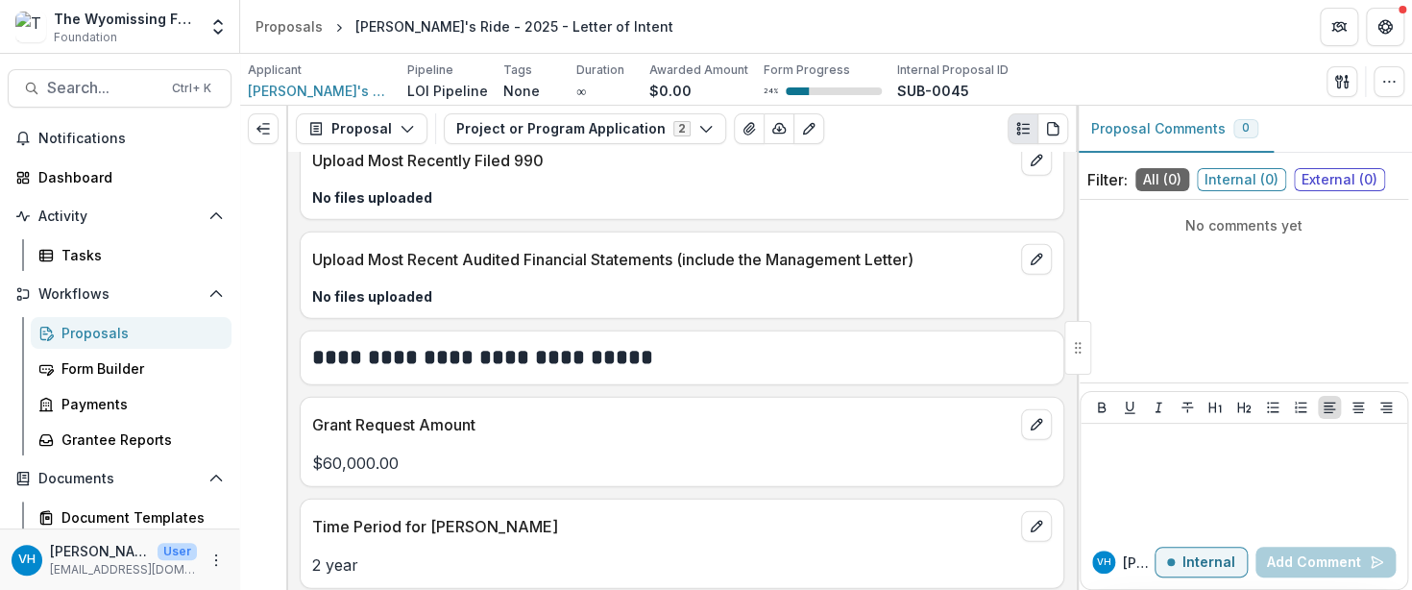
scroll to position [2493, 0]
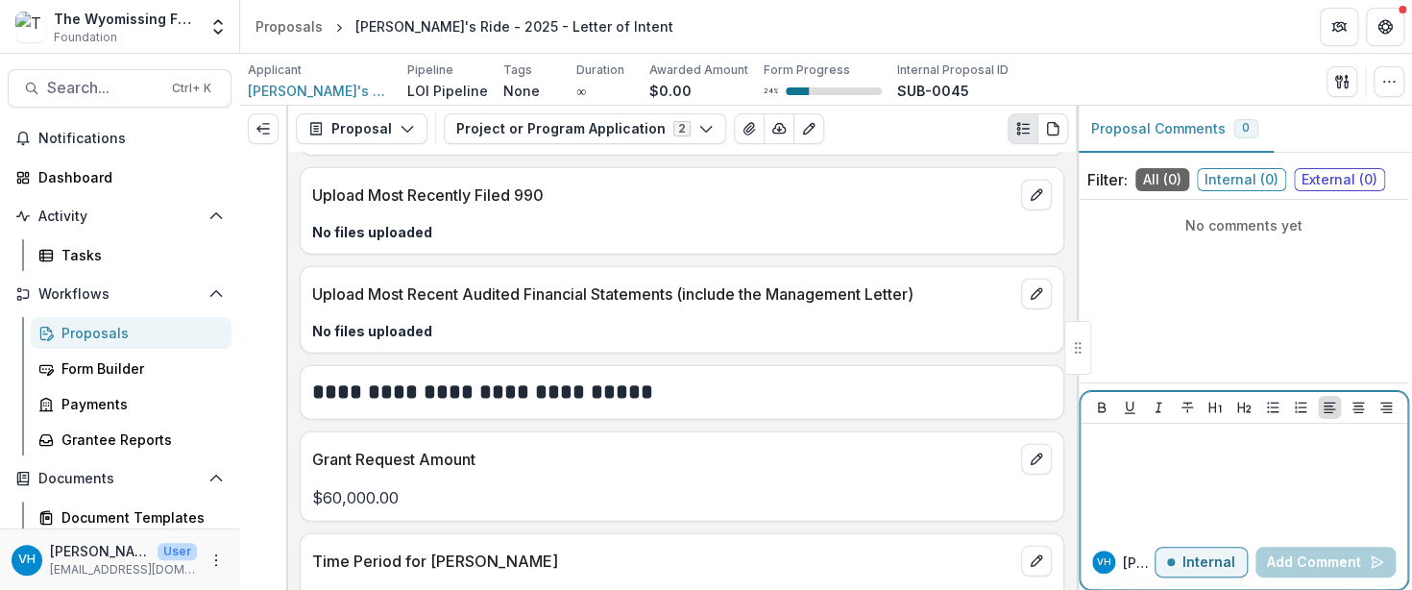
click at [1212, 476] on div at bounding box center [1243, 479] width 311 height 96
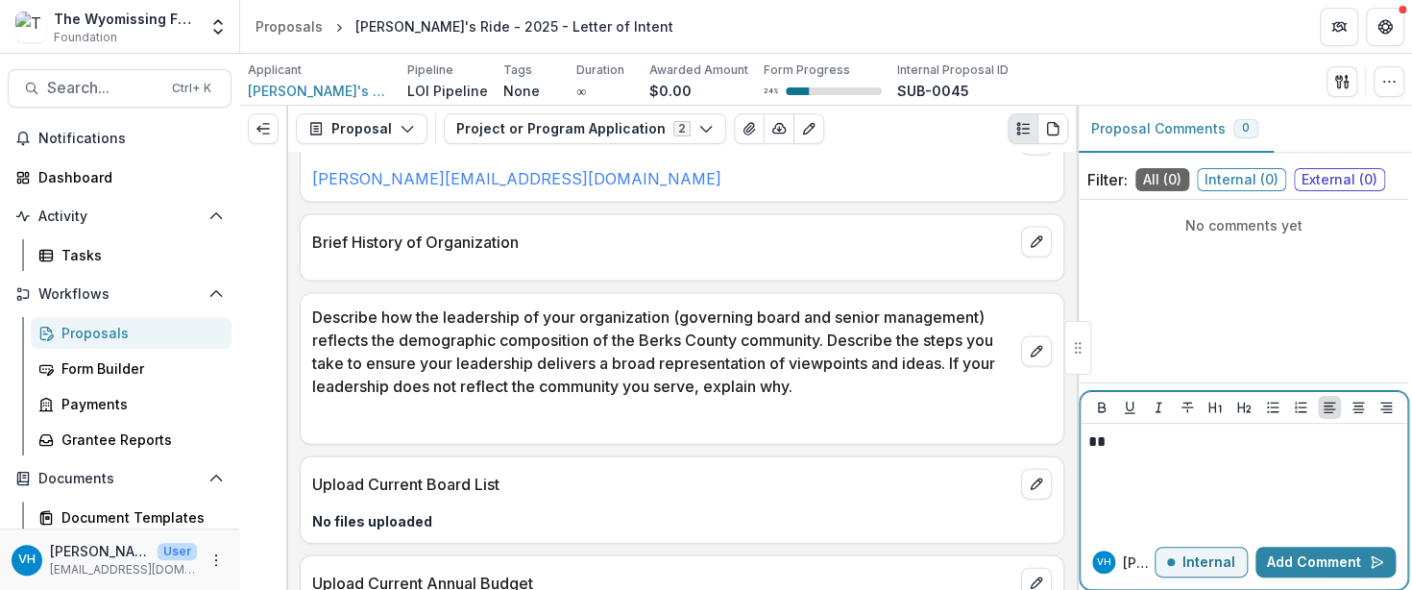
scroll to position [1724, 0]
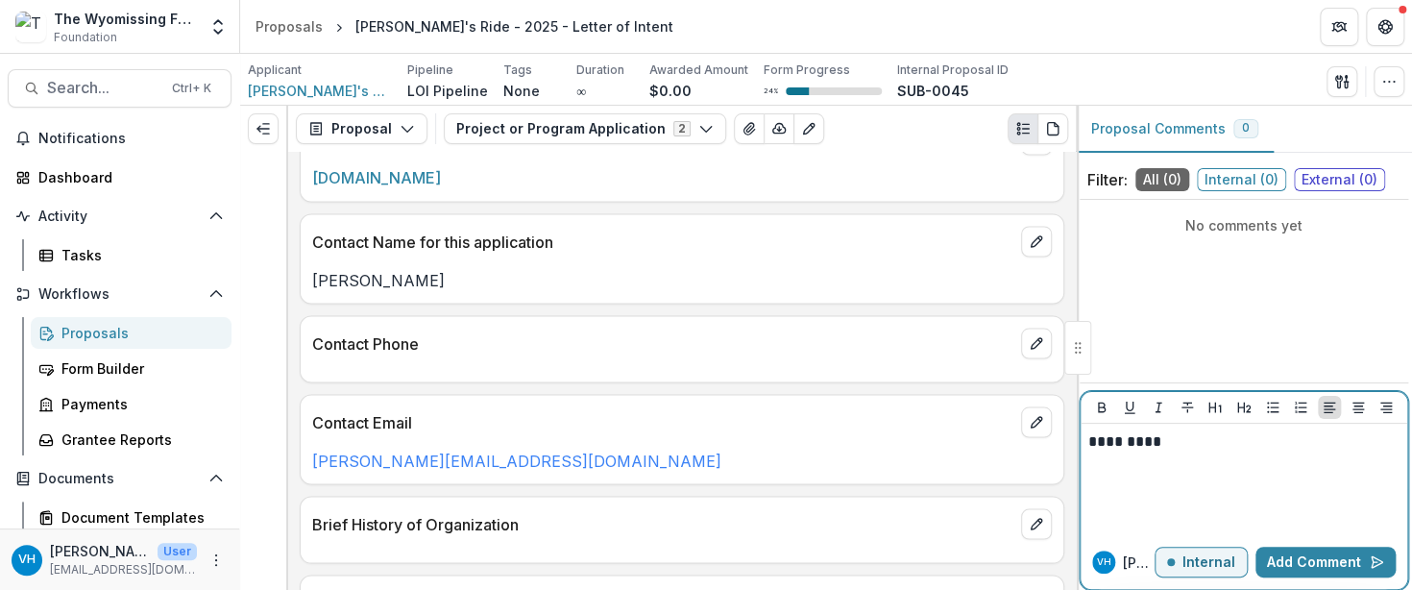
click at [1241, 535] on button "Internal" at bounding box center [1201, 562] width 93 height 31
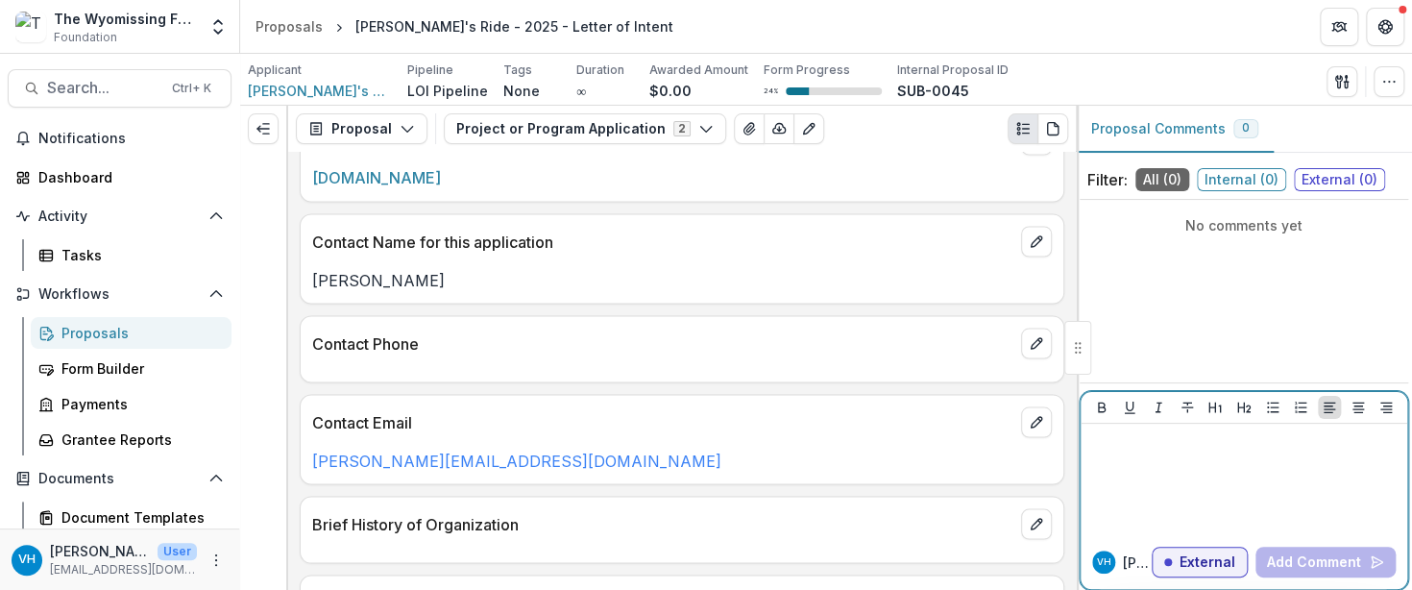
click at [1191, 468] on div at bounding box center [1243, 479] width 311 height 96
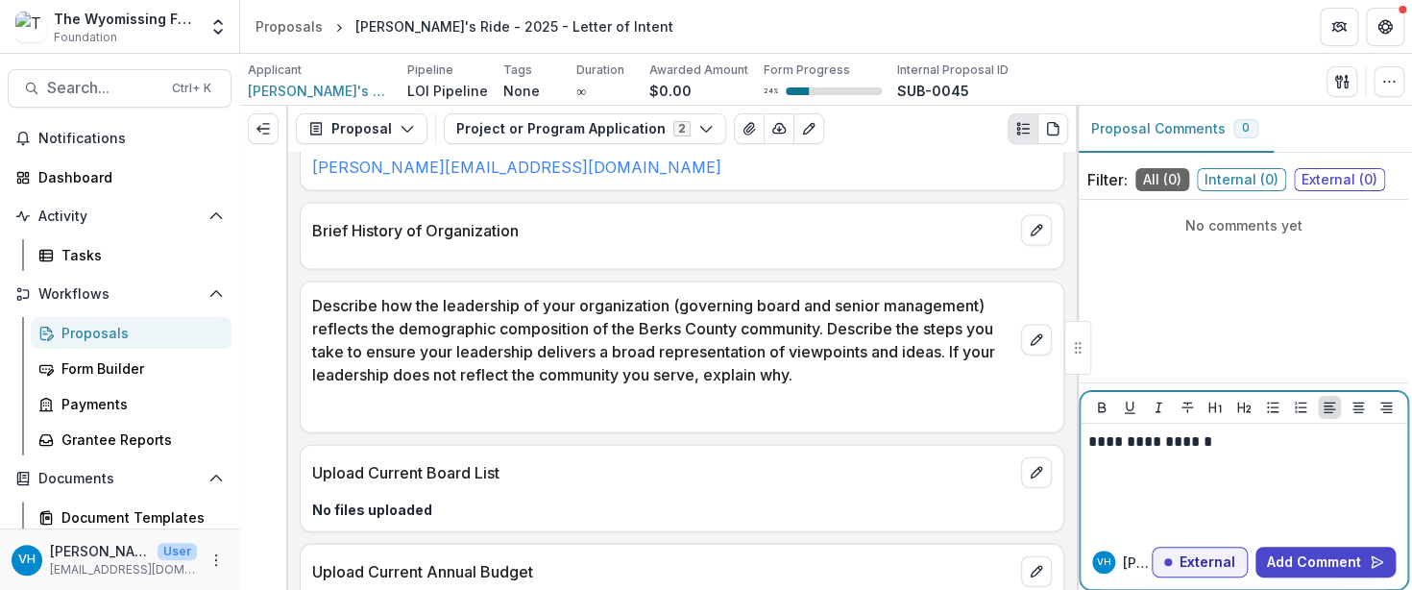
scroll to position [1532, 0]
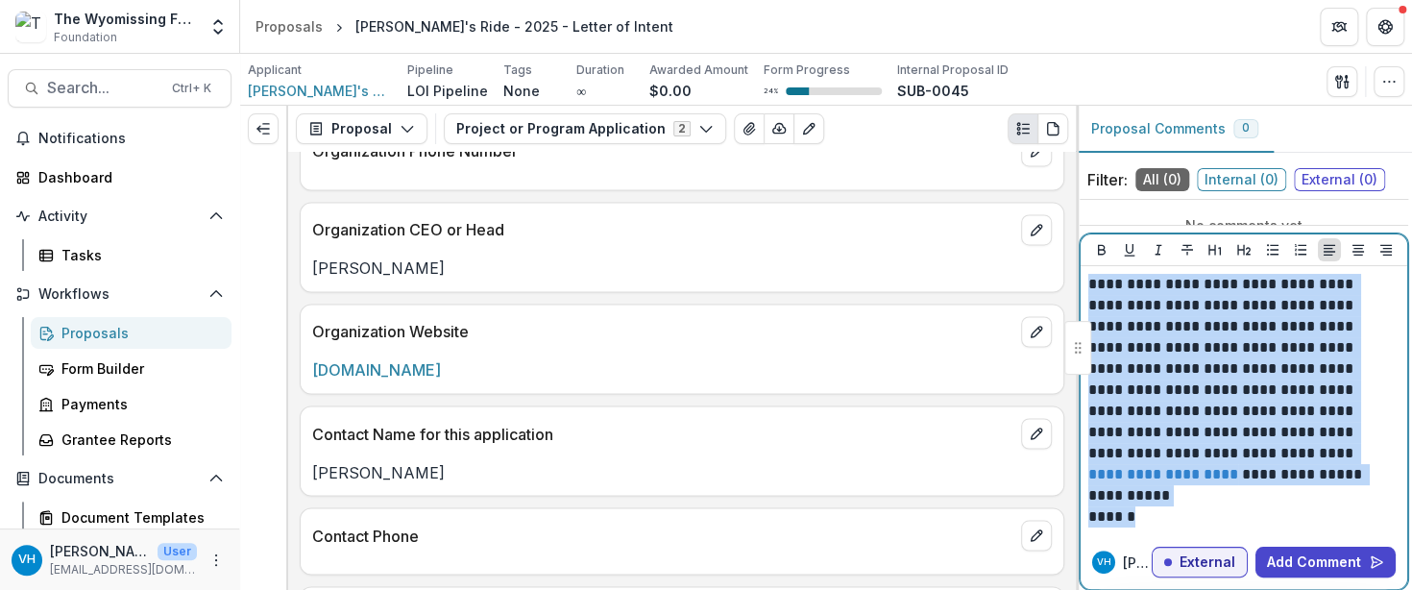
drag, startPoint x: 1157, startPoint y: 525, endPoint x: 1082, endPoint y: 285, distance: 251.6
click at [1082, 285] on div "**********" at bounding box center [1244, 400] width 327 height 269
copy div "**********"
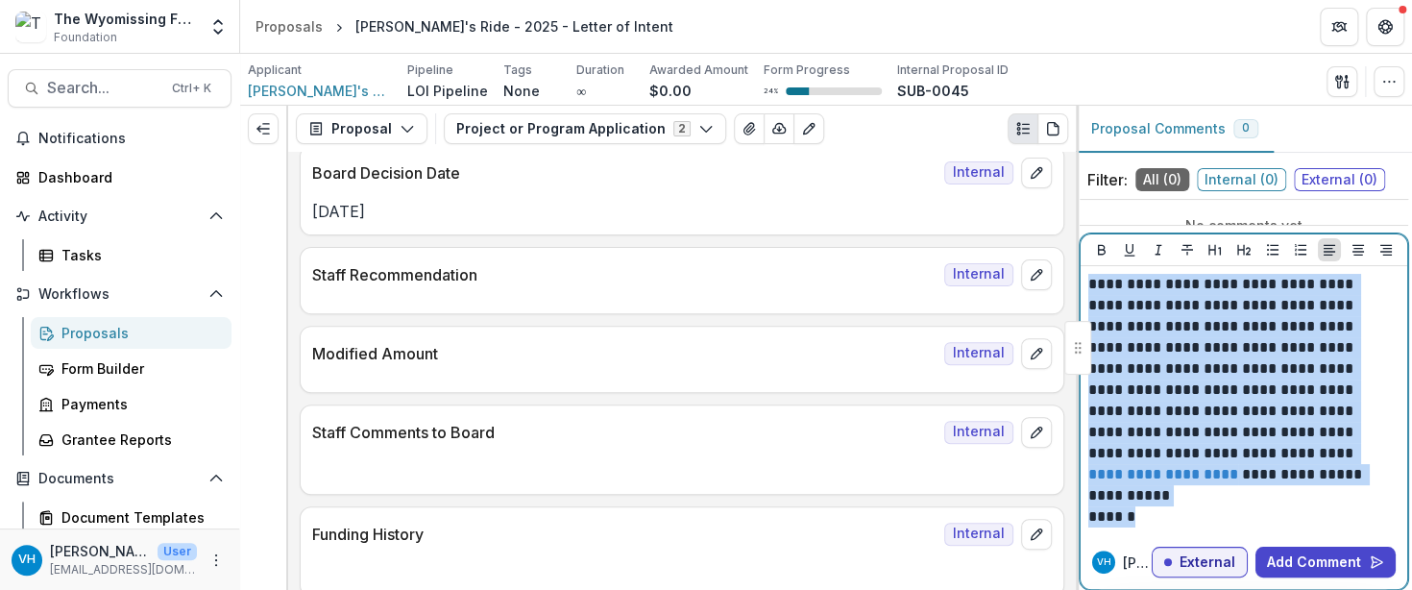
scroll to position [0, 0]
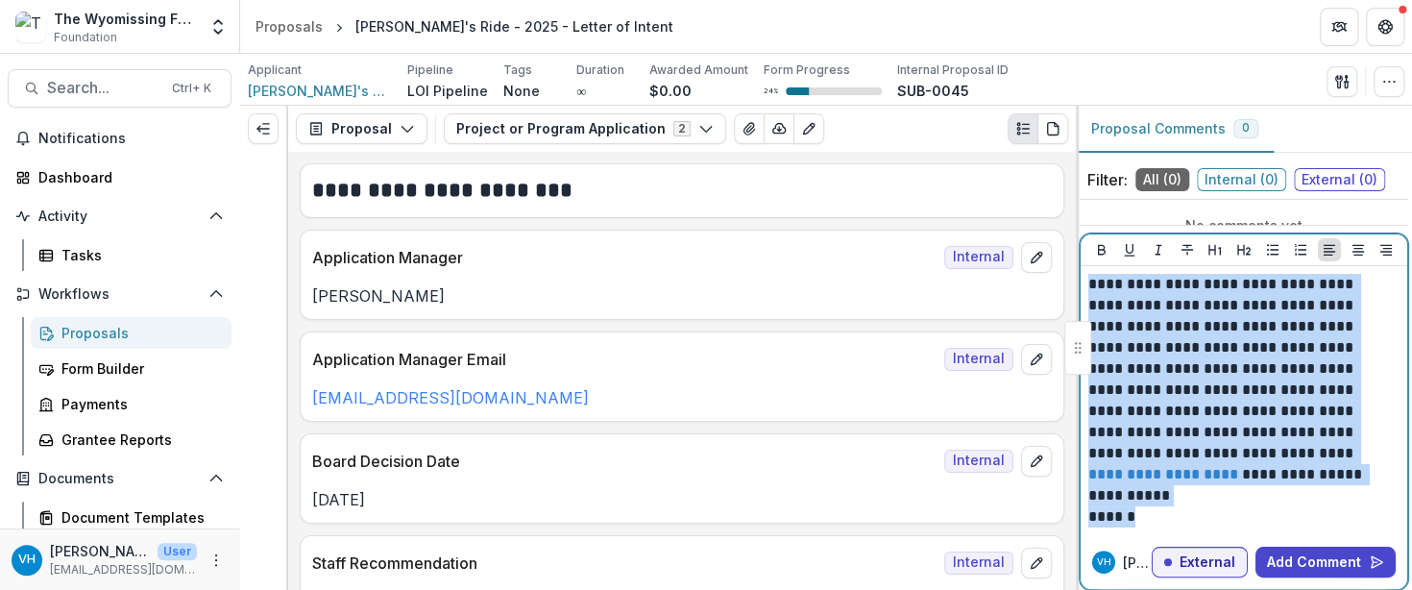
drag, startPoint x: 1199, startPoint y: 503, endPoint x: 1187, endPoint y: 508, distance: 12.5
click at [1199, 503] on p "**********" at bounding box center [1241, 495] width 306 height 21
click at [1160, 517] on p "******" at bounding box center [1241, 516] width 306 height 21
drag, startPoint x: 1149, startPoint y: 518, endPoint x: 1072, endPoint y: 280, distance: 250.3
click at [1072, 280] on div "**********" at bounding box center [826, 348] width 1172 height 484
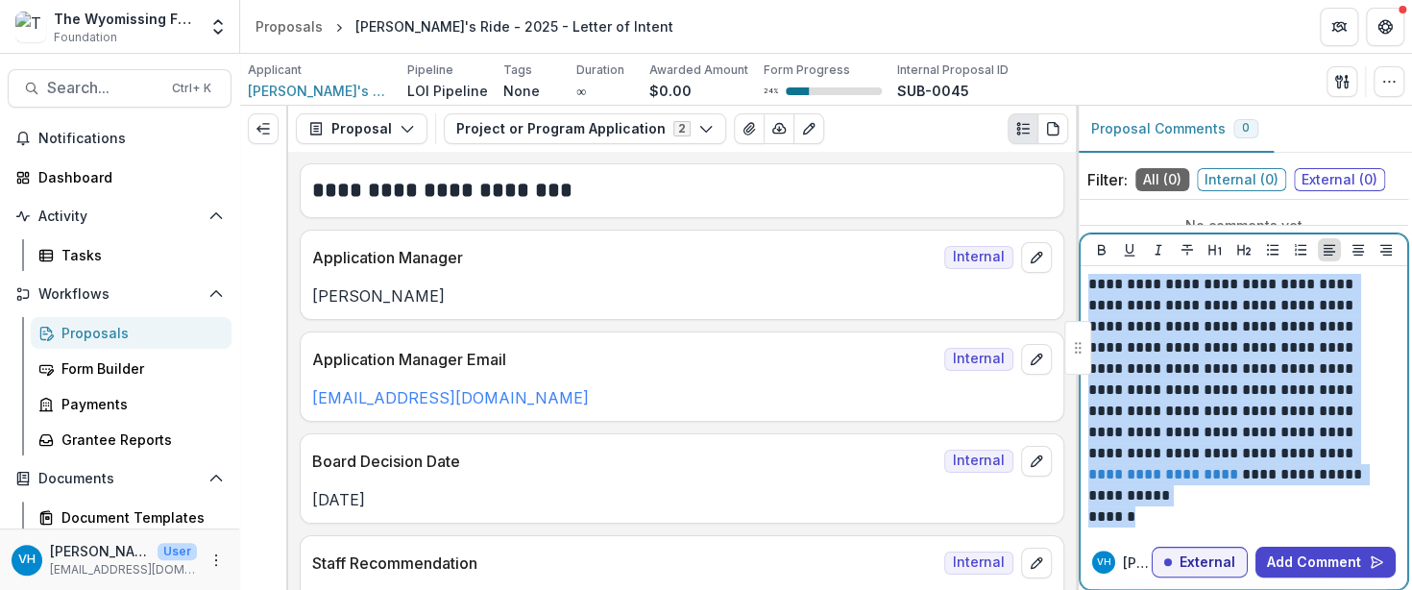
copy div "**********"
click at [1260, 402] on p "**********" at bounding box center [1241, 379] width 306 height 211
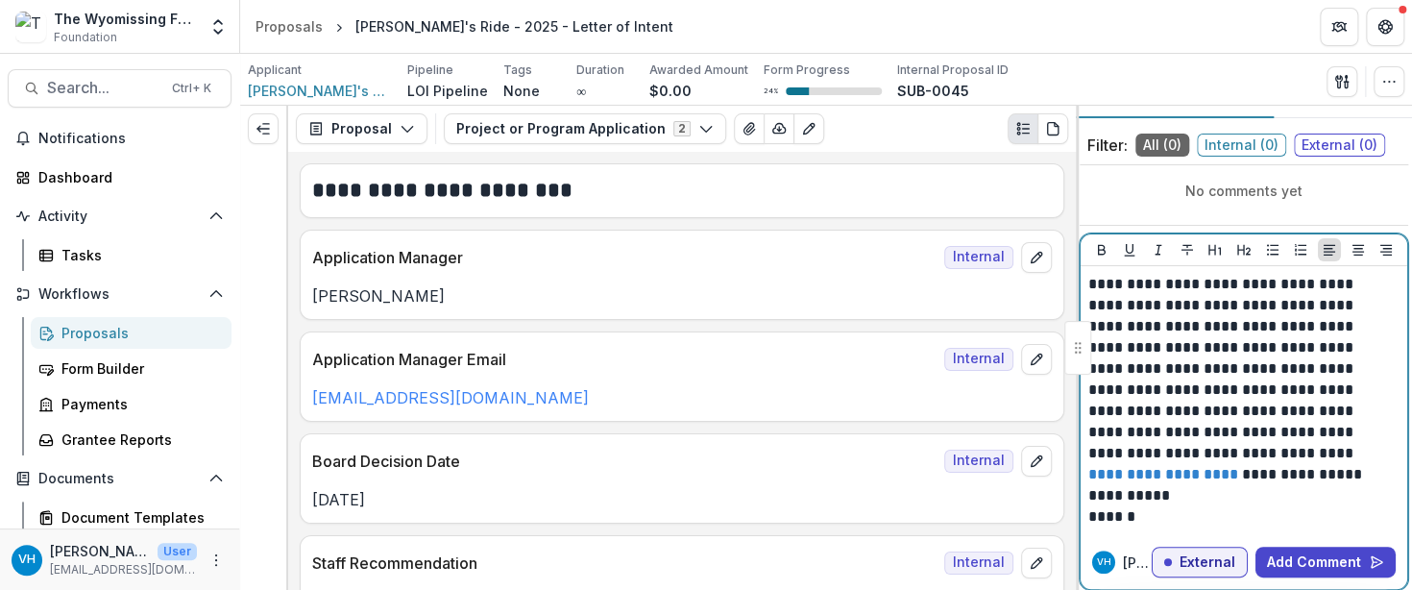
scroll to position [54, 0]
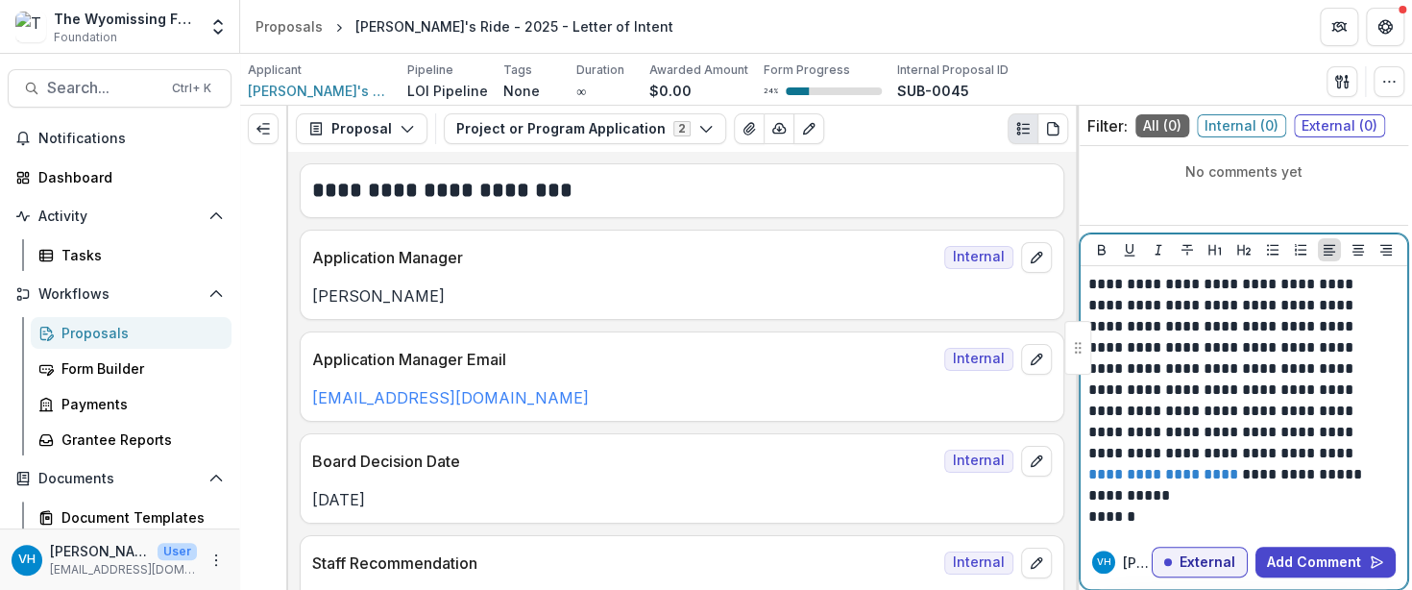
click at [1133, 455] on p "**********" at bounding box center [1241, 379] width 306 height 211
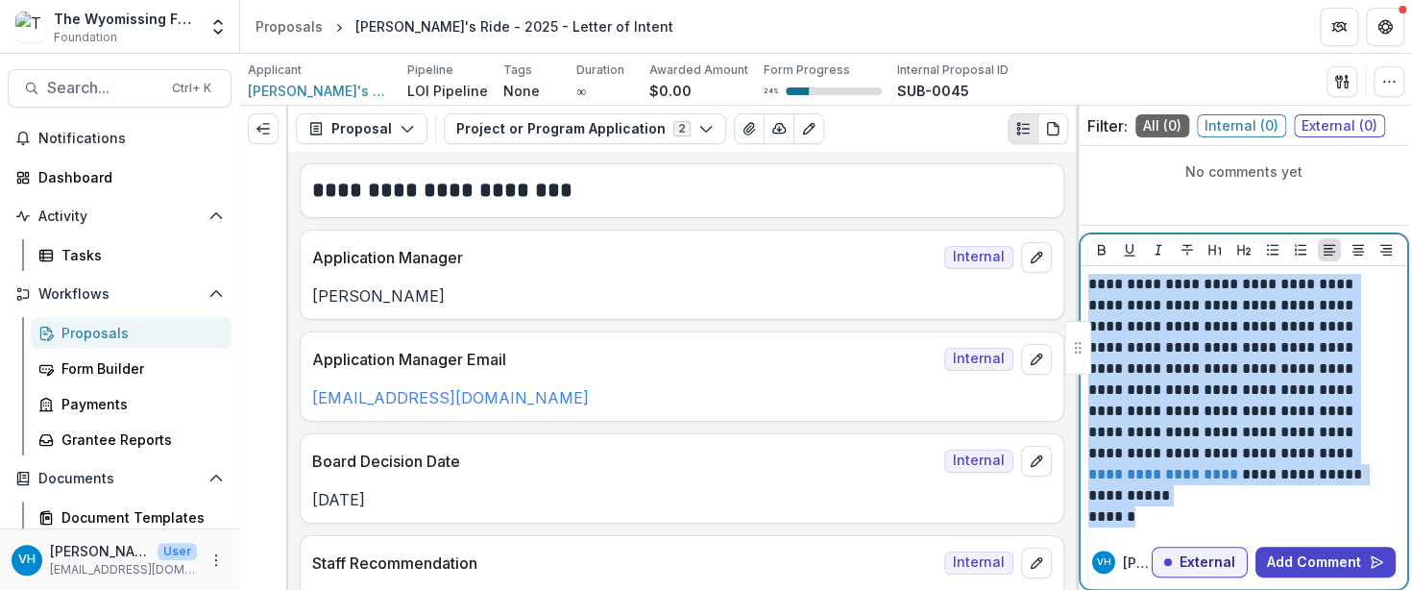
drag, startPoint x: 1159, startPoint y: 520, endPoint x: 1058, endPoint y: 283, distance: 256.9
click at [1058, 283] on div "**********" at bounding box center [826, 348] width 1172 height 484
copy div "**********"
click at [1300, 535] on button "Add Comment" at bounding box center [1326, 562] width 140 height 31
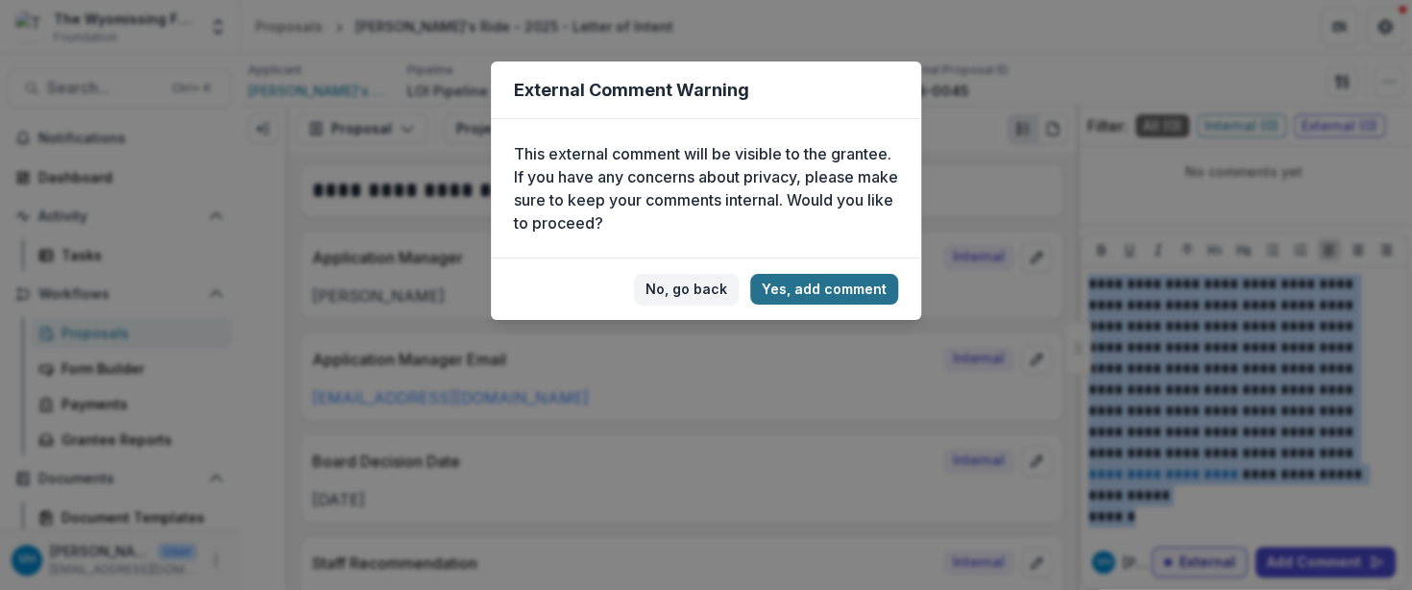
click at [836, 295] on button "Yes, add comment" at bounding box center [824, 289] width 148 height 31
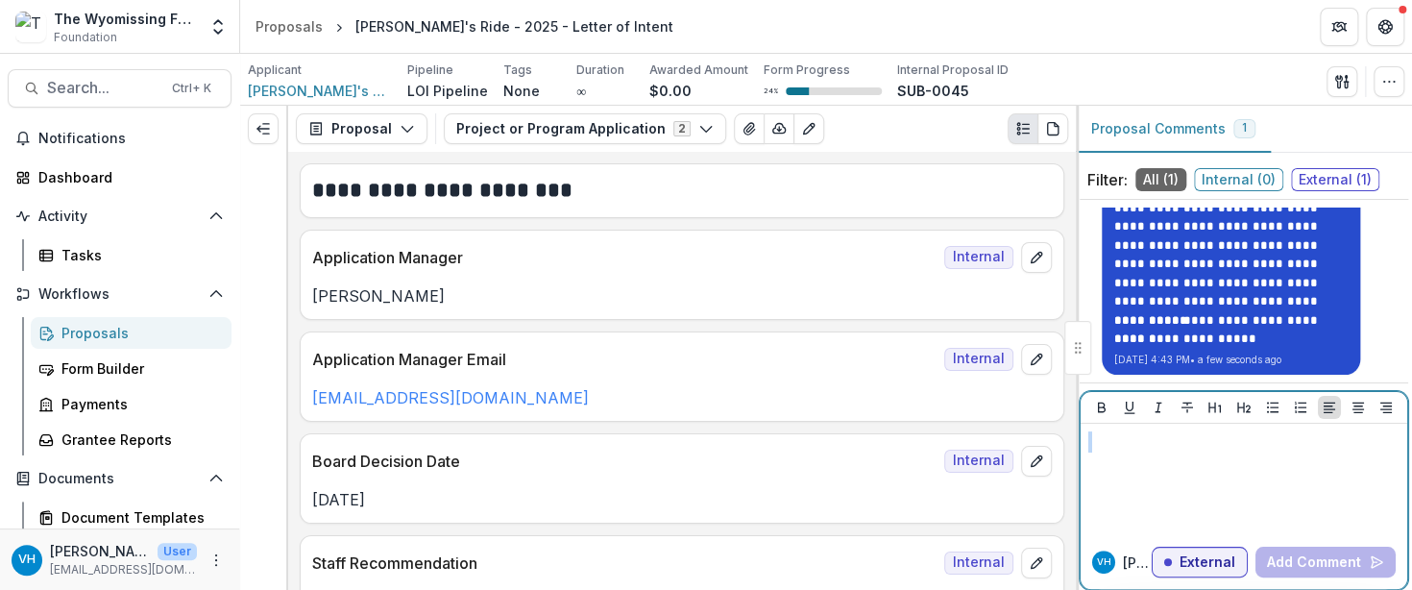
scroll to position [0, 0]
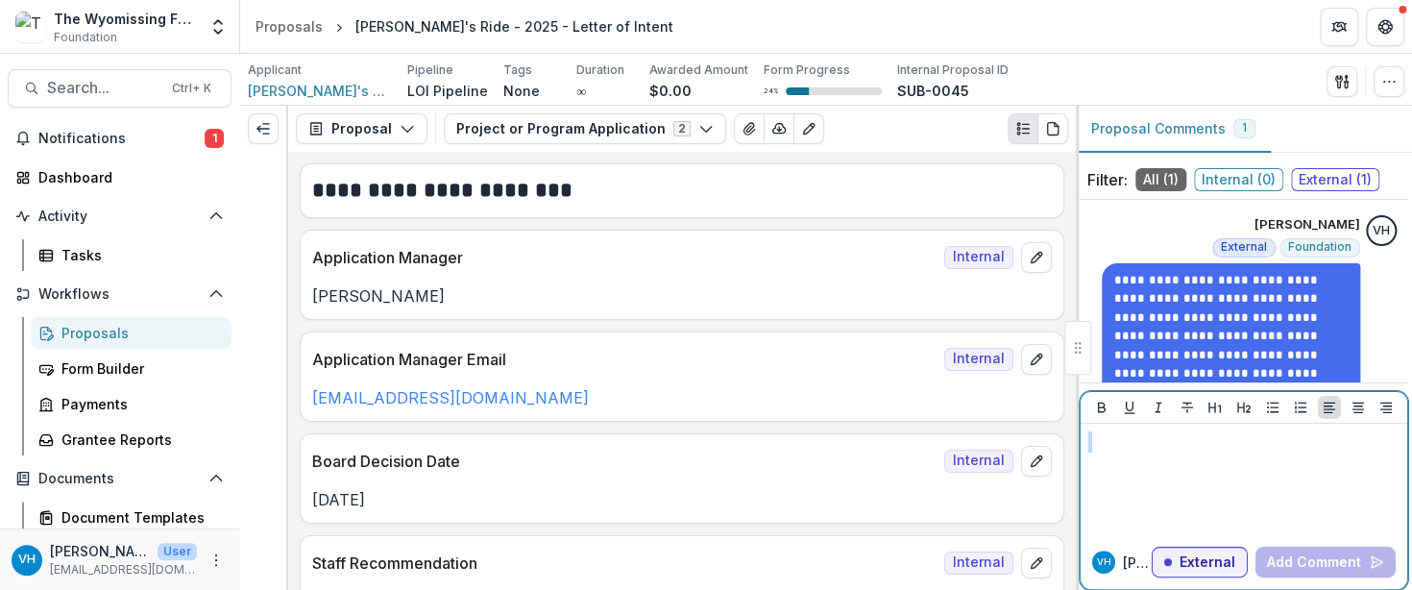
drag, startPoint x: 1202, startPoint y: 561, endPoint x: 1196, endPoint y: 547, distance: 15.5
click at [1203, 535] on p "External" at bounding box center [1208, 562] width 56 height 16
click at [1203, 535] on p "Internal" at bounding box center [1209, 562] width 53 height 16
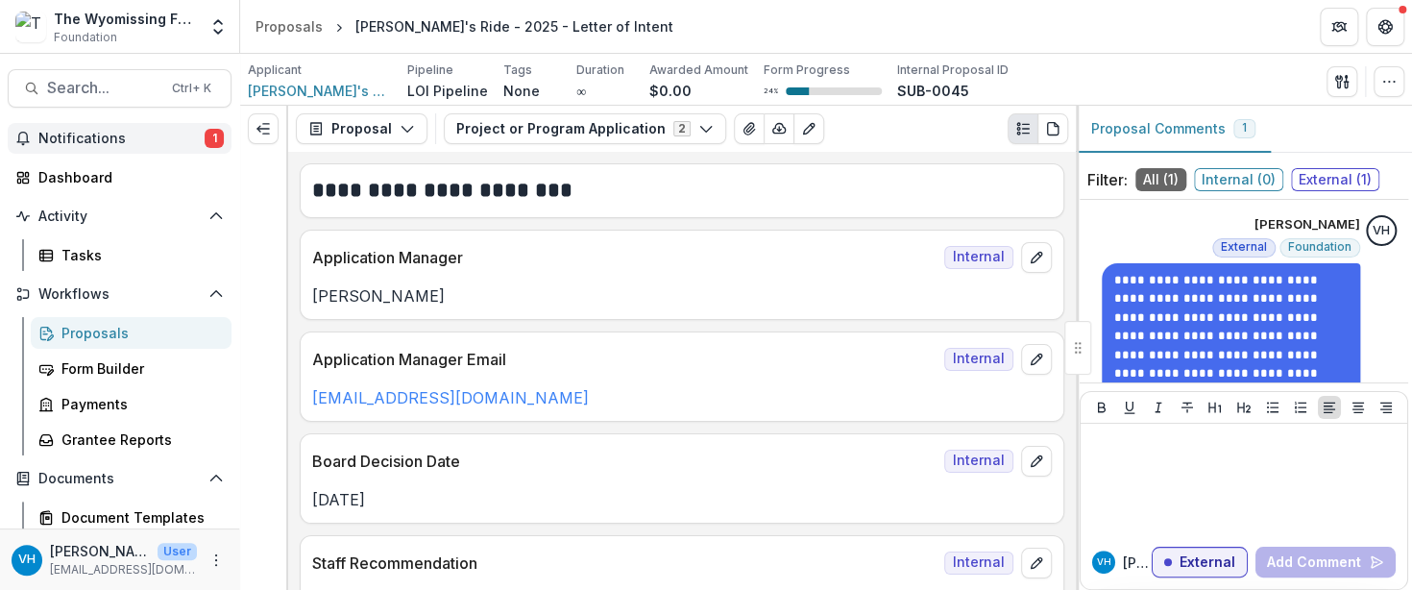
click at [185, 131] on span "Notifications" at bounding box center [121, 139] width 166 height 16
click at [123, 85] on span "Search..." at bounding box center [103, 88] width 113 height 18
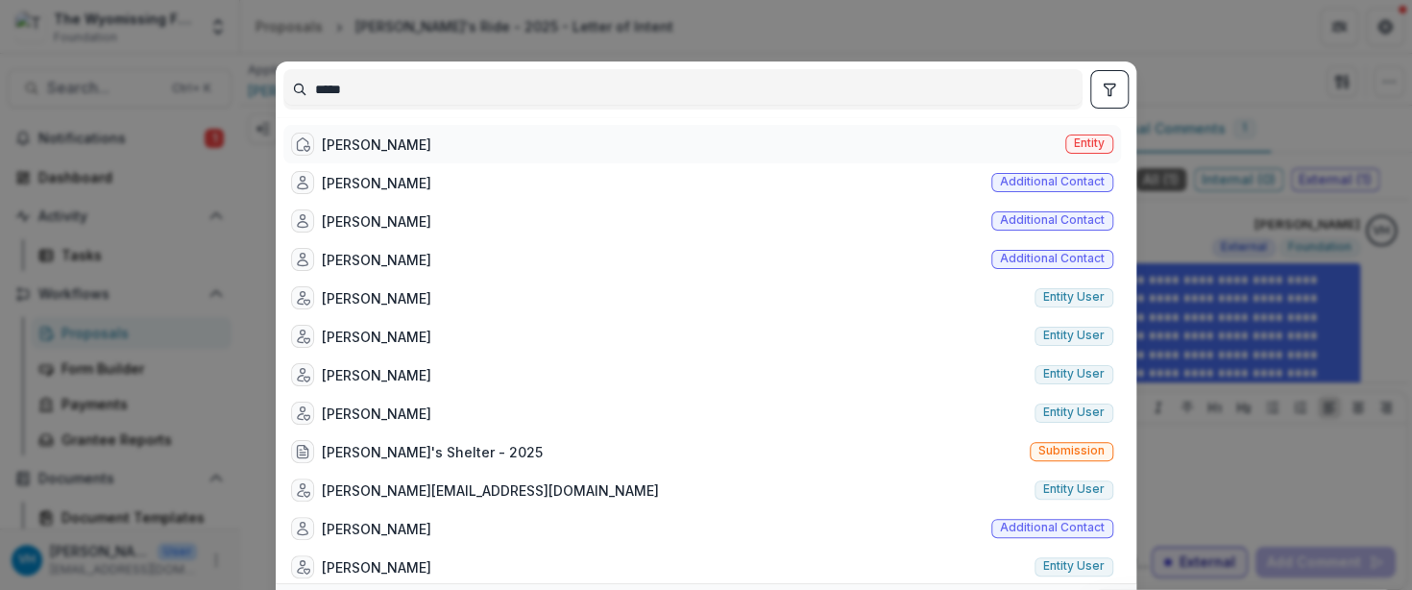
type input "*****"
click at [456, 147] on div "Marys Shelter Entity" at bounding box center [702, 144] width 838 height 38
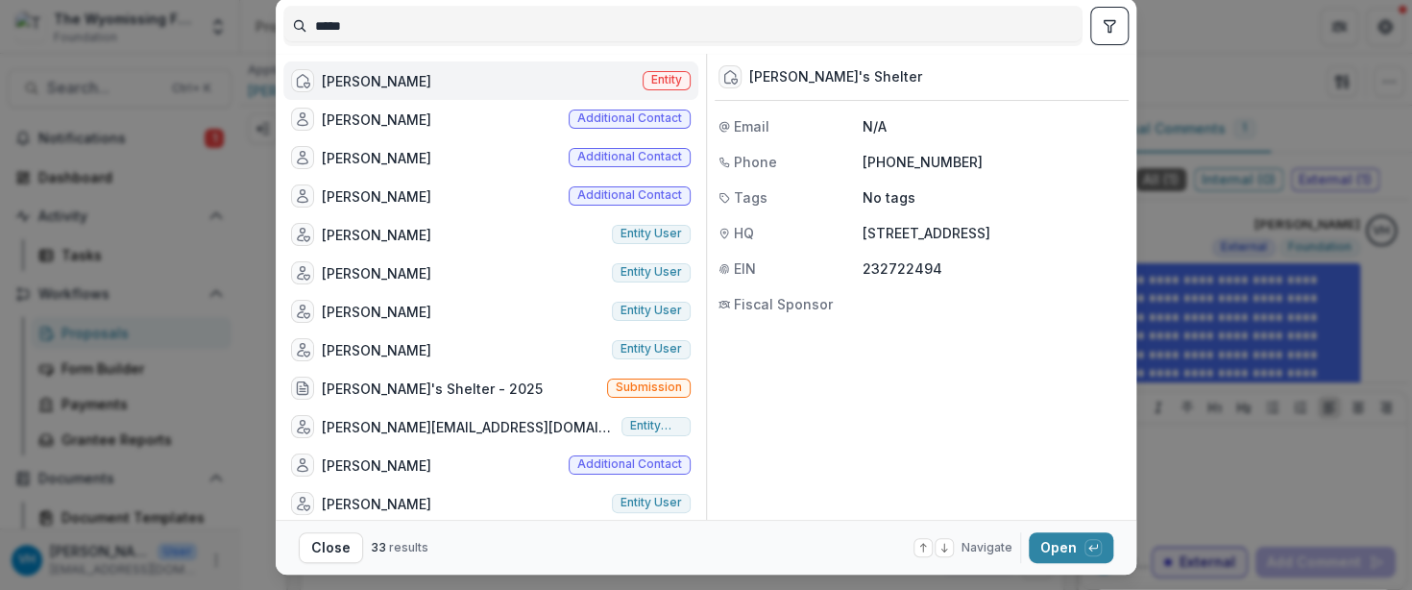
scroll to position [109, 0]
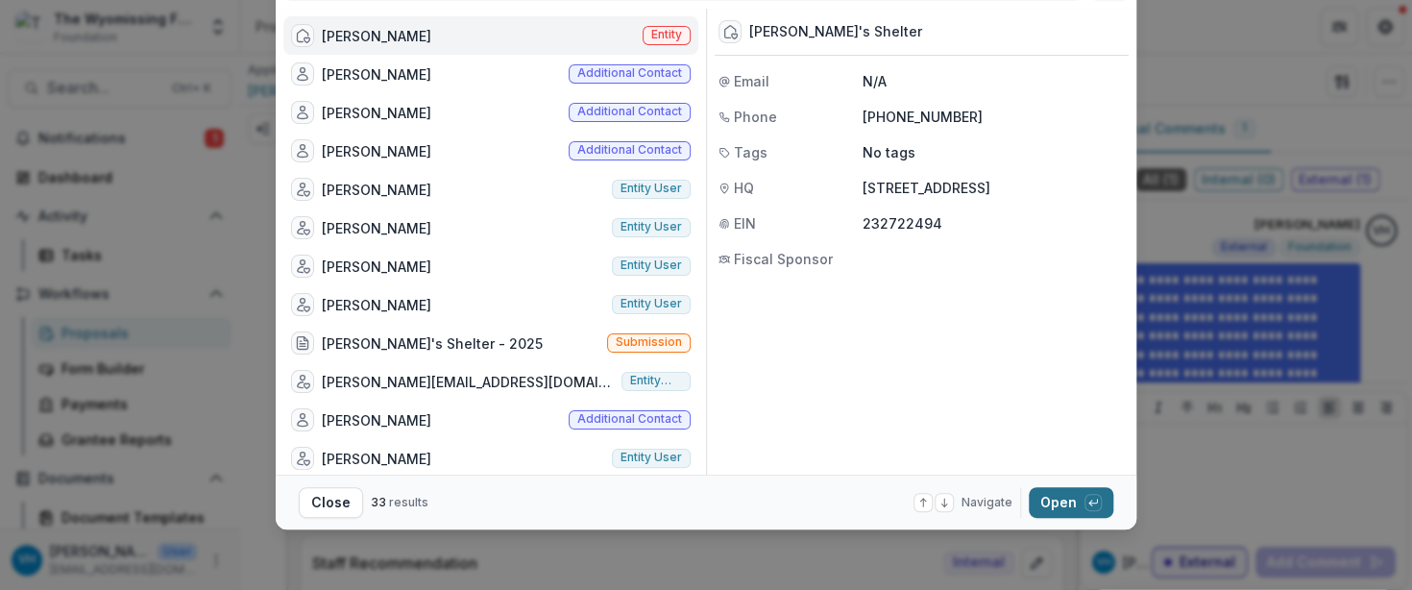
click at [1044, 501] on button "Open with enter key" at bounding box center [1071, 502] width 85 height 31
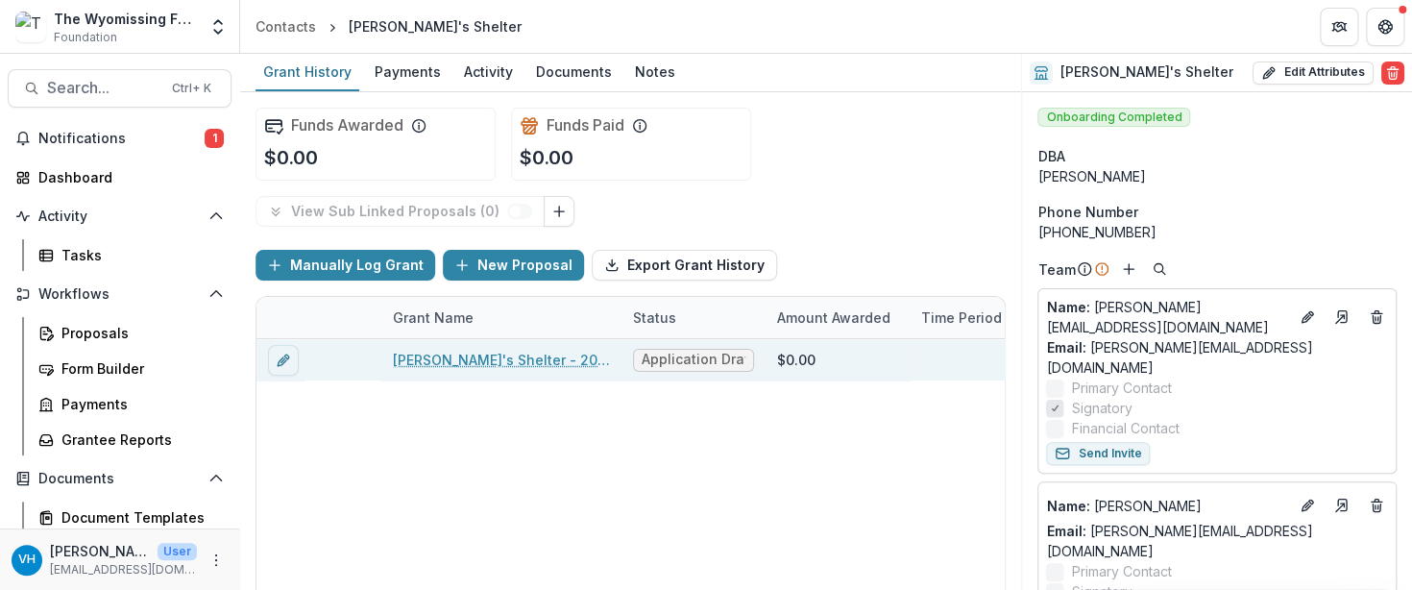
click at [494, 347] on div "Mary's Shelter - 2025" at bounding box center [501, 359] width 217 height 41
click at [498, 351] on link "Mary's Shelter - 2025" at bounding box center [501, 360] width 217 height 20
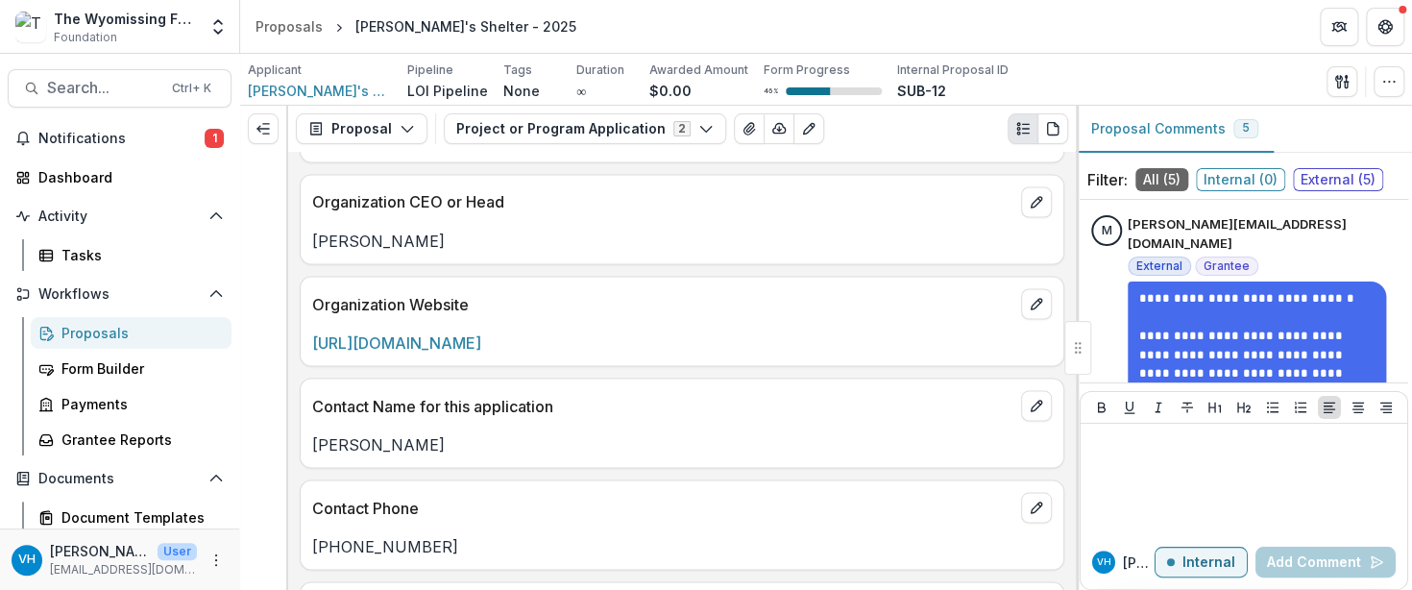
scroll to position [1633, 0]
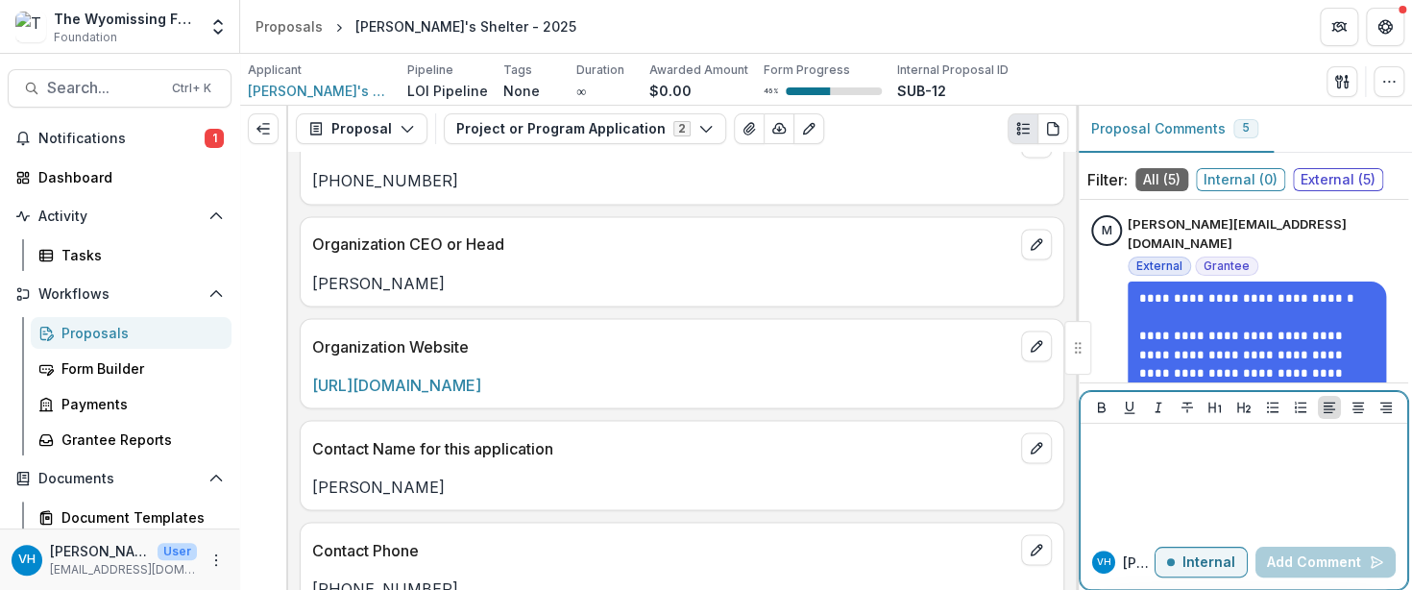
click at [1195, 535] on p "Internal" at bounding box center [1209, 562] width 53 height 16
click at [1187, 483] on div at bounding box center [1243, 479] width 311 height 96
paste div
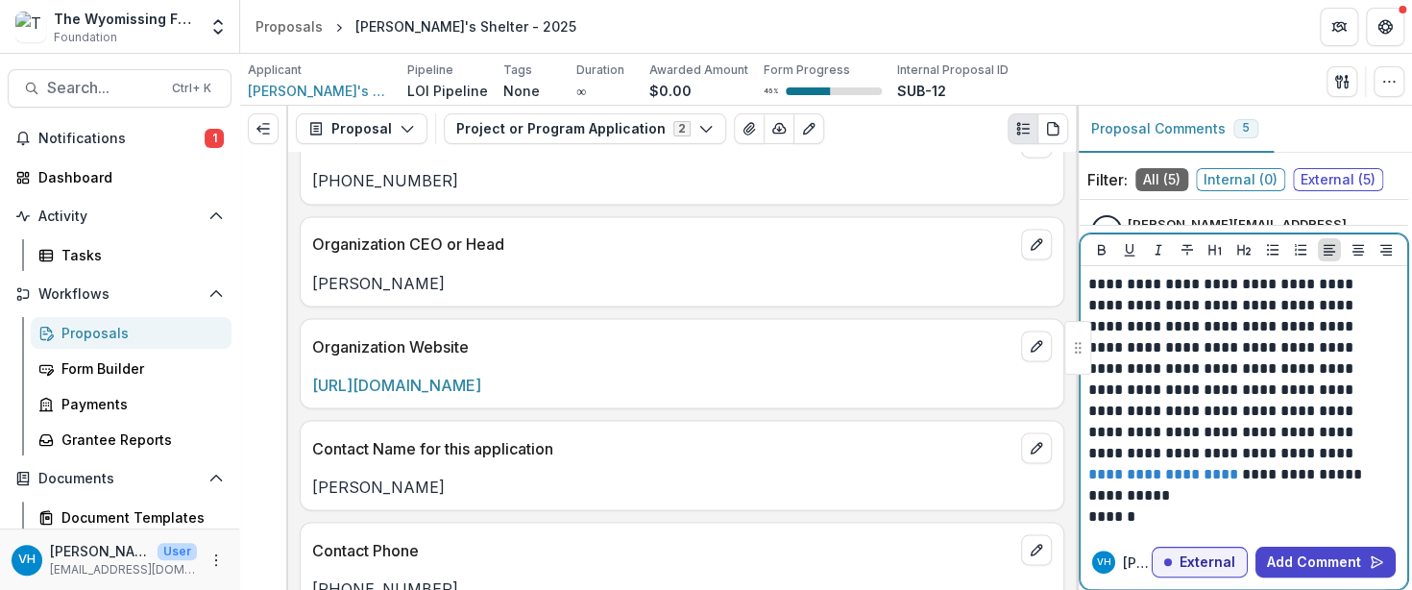
click at [1124, 283] on p "**********" at bounding box center [1241, 379] width 306 height 211
drag, startPoint x: 1286, startPoint y: 384, endPoint x: 1299, endPoint y: 378, distance: 14.2
click at [1290, 383] on p "**********" at bounding box center [1241, 379] width 306 height 211
click at [1309, 372] on p "**********" at bounding box center [1241, 379] width 306 height 211
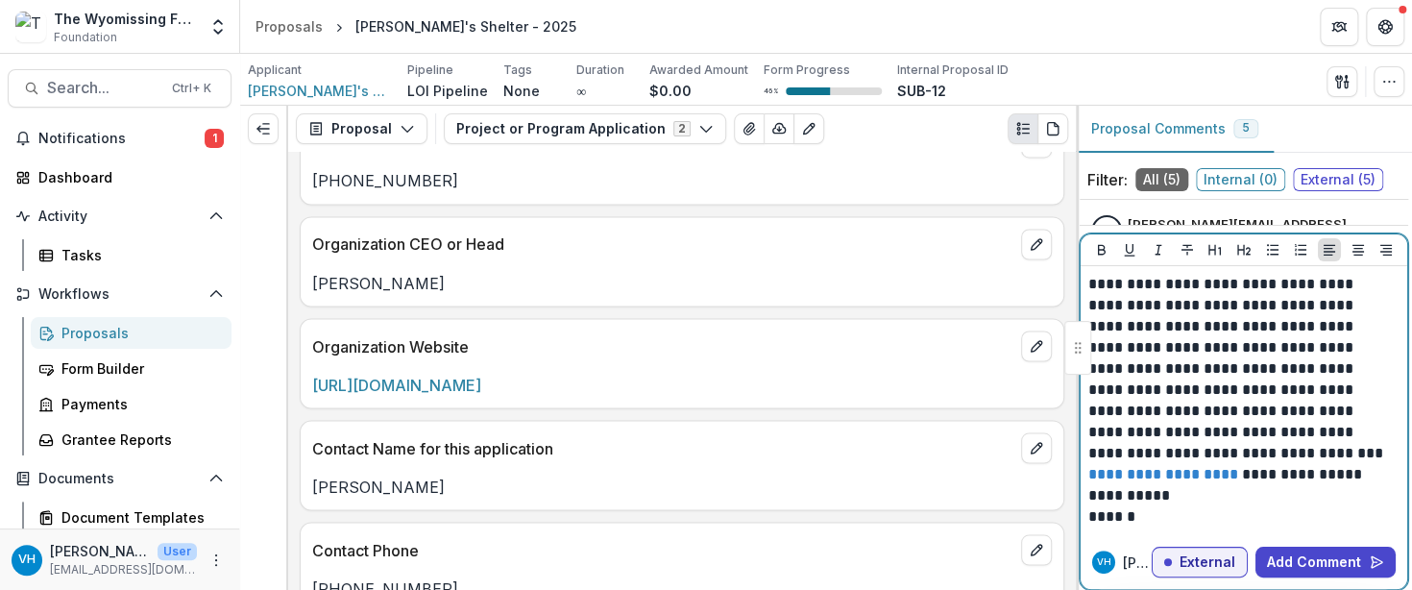
click at [1207, 356] on p "**********" at bounding box center [1241, 379] width 306 height 211
click at [1210, 395] on p "**********" at bounding box center [1241, 379] width 306 height 211
click at [1148, 400] on p "**********" at bounding box center [1241, 379] width 306 height 211
click at [1150, 445] on p "**********" at bounding box center [1241, 379] width 306 height 211
click at [1194, 490] on p "**********" at bounding box center [1241, 495] width 306 height 21
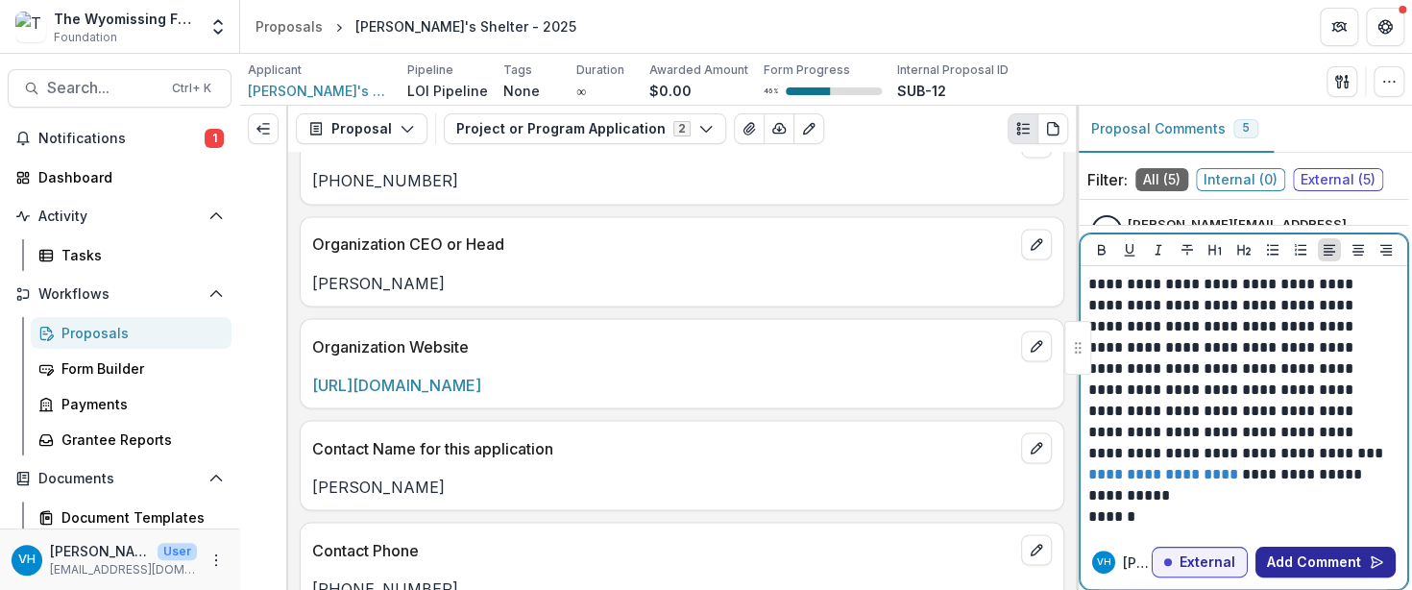
click at [1299, 535] on button "Add Comment" at bounding box center [1326, 562] width 140 height 31
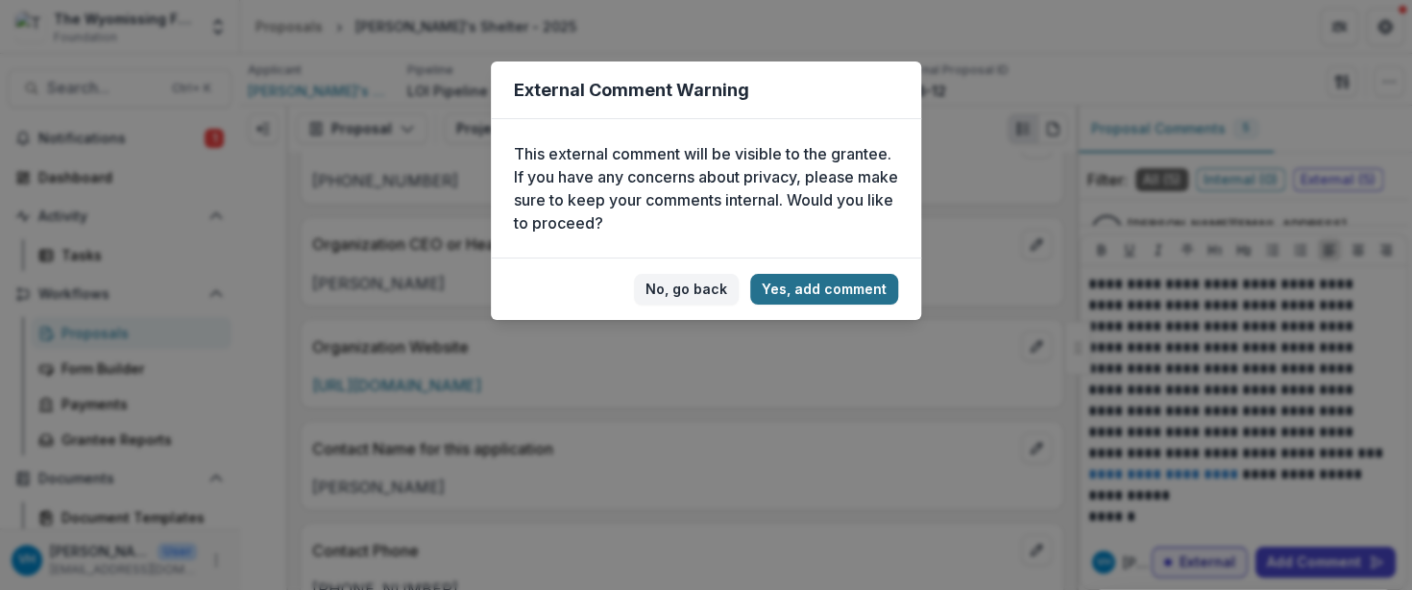
click at [804, 283] on button "Yes, add comment" at bounding box center [824, 289] width 148 height 31
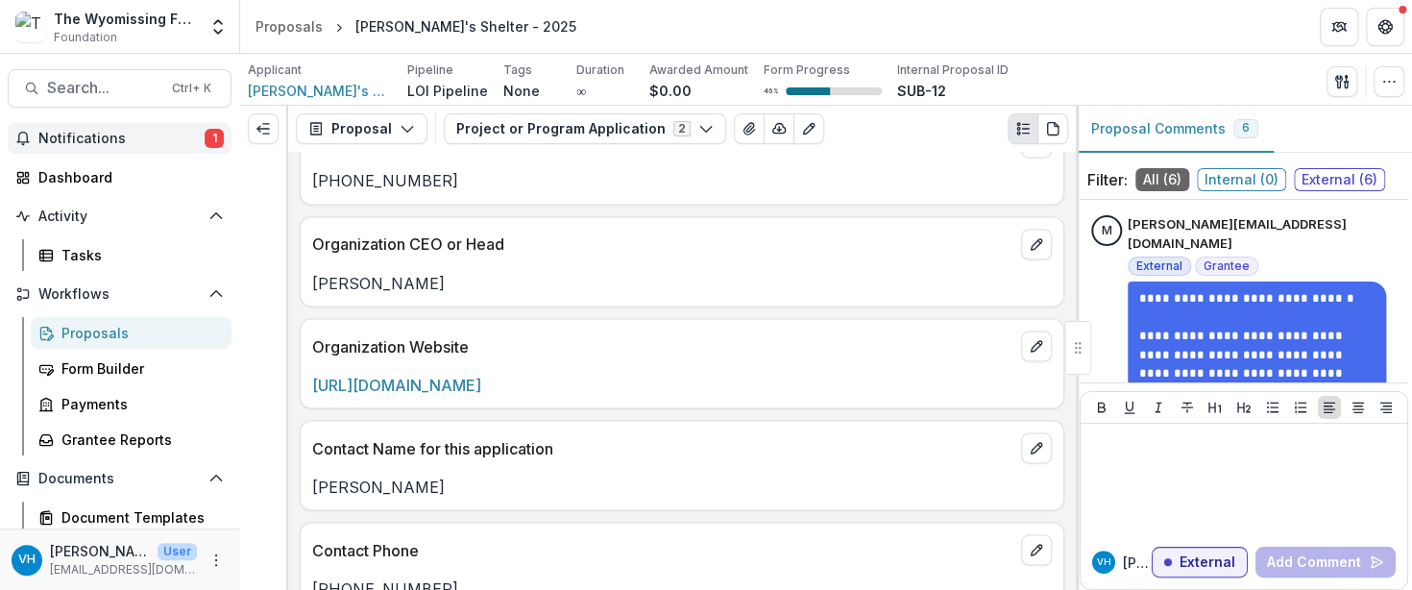
click at [166, 138] on span "Notifications" at bounding box center [121, 139] width 166 height 16
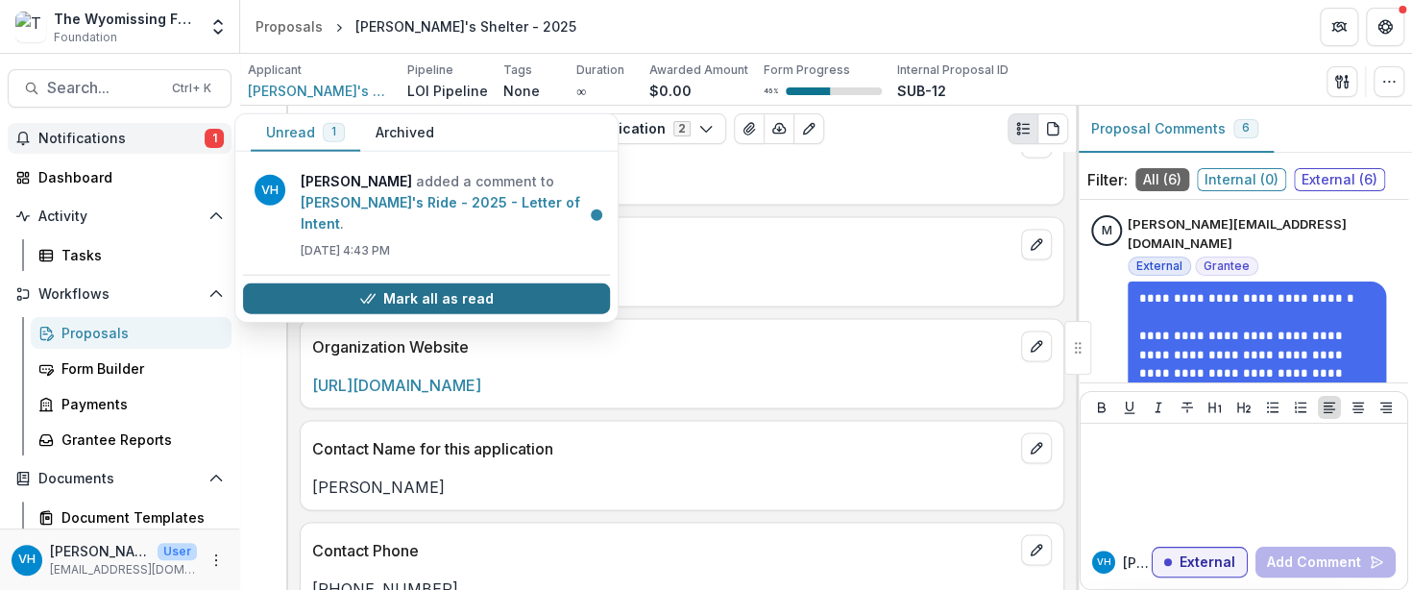
click at [454, 284] on button "Mark all as read" at bounding box center [426, 298] width 367 height 31
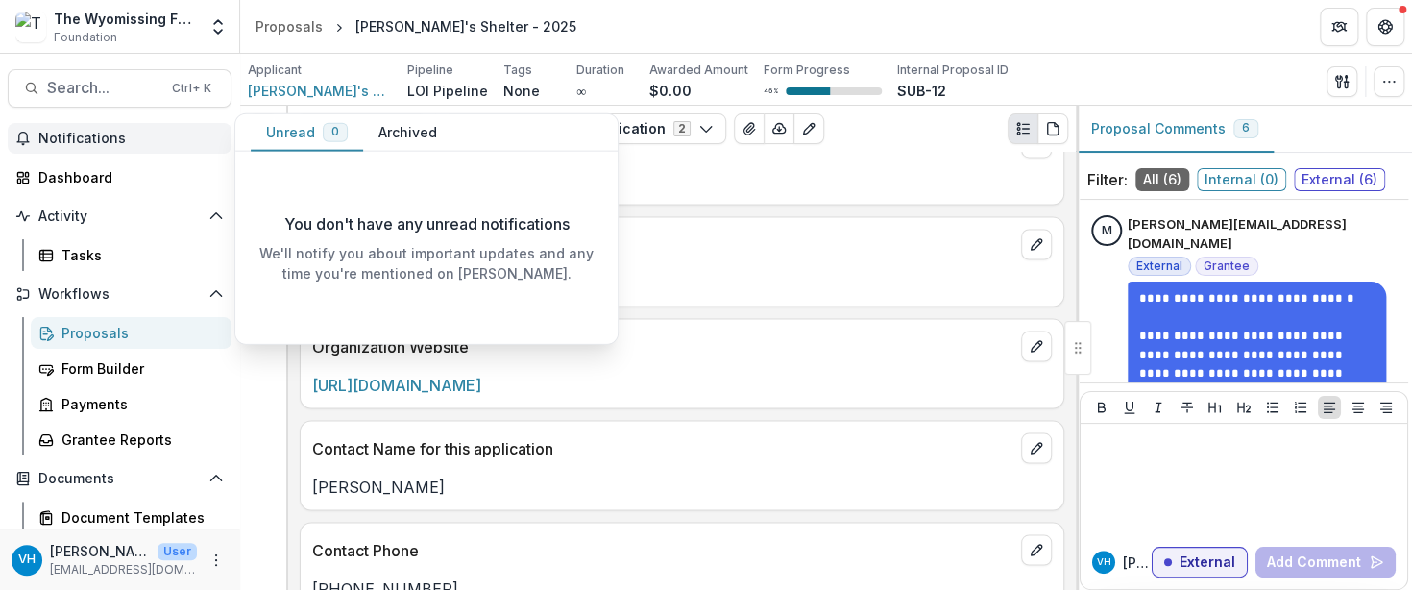
click at [122, 141] on span "Notifications" at bounding box center [130, 139] width 185 height 16
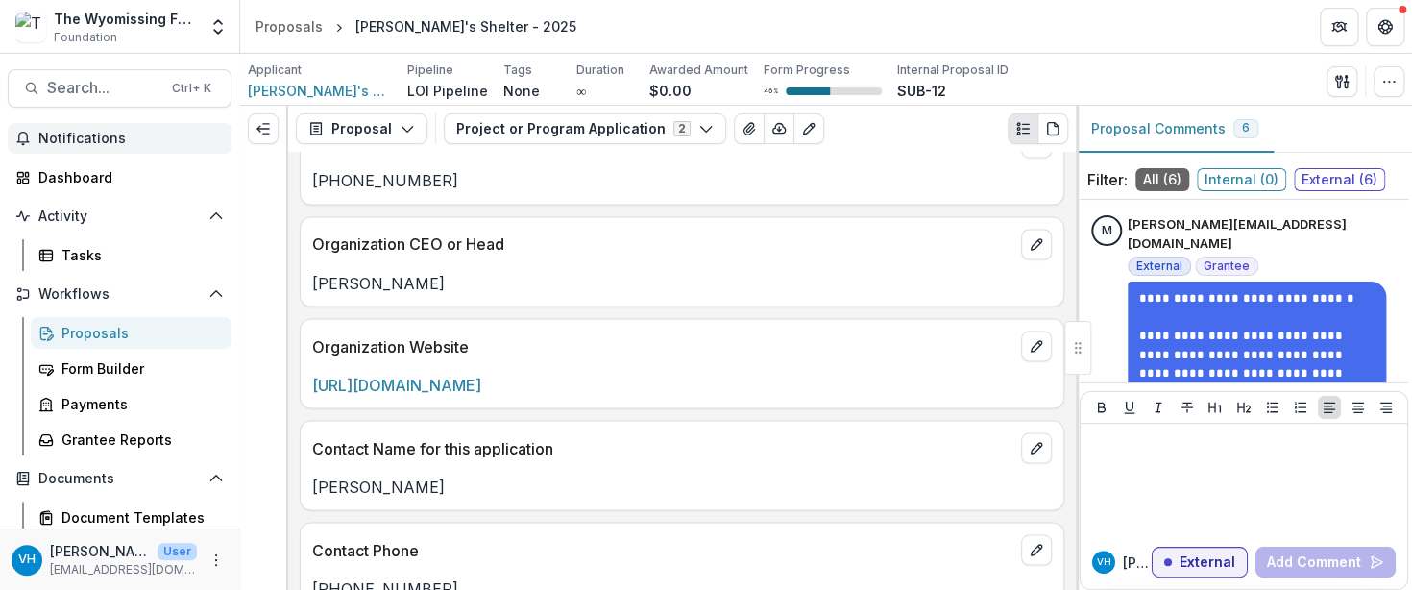
click at [142, 129] on button "Notifications" at bounding box center [120, 138] width 224 height 31
click at [430, 141] on button "Archived" at bounding box center [407, 132] width 89 height 37
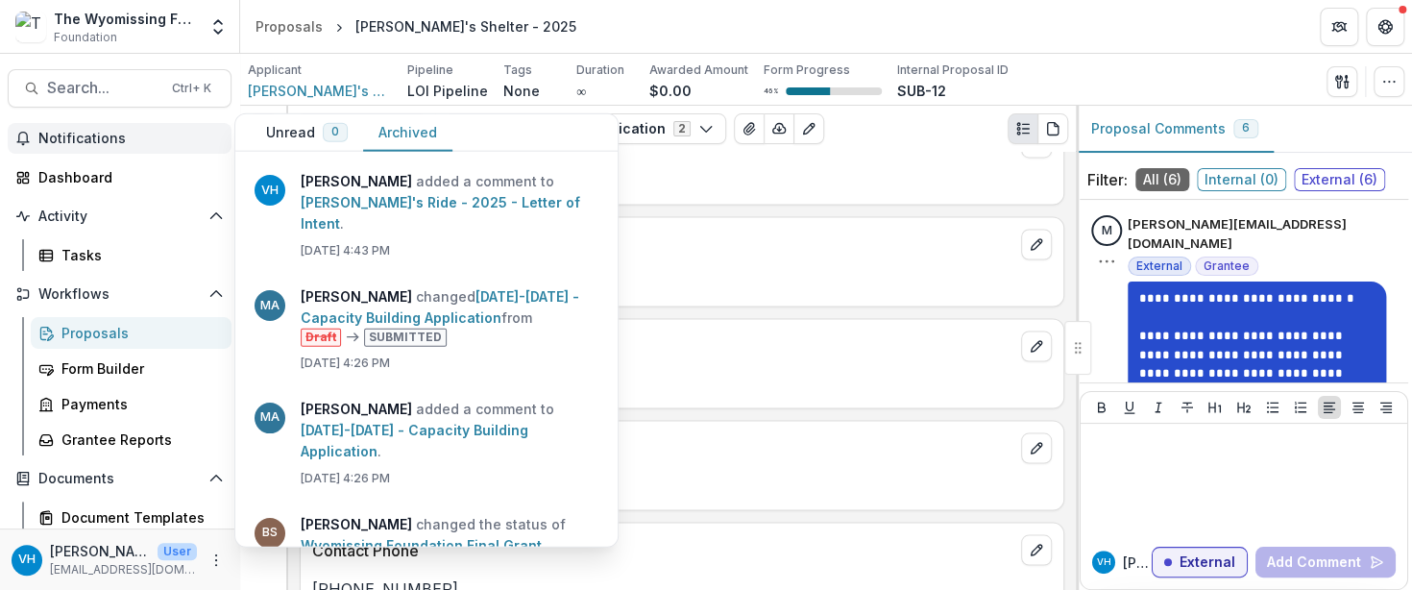
click at [1235, 342] on p "**********" at bounding box center [1256, 402] width 235 height 150
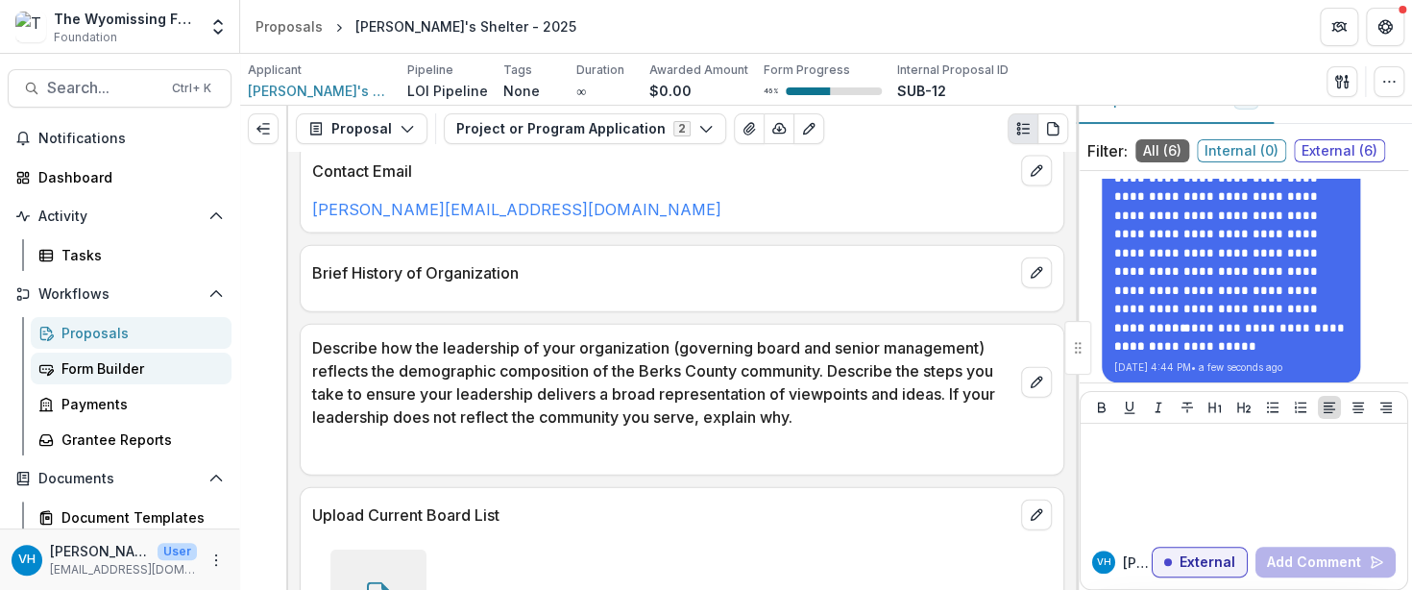
scroll to position [54, 0]
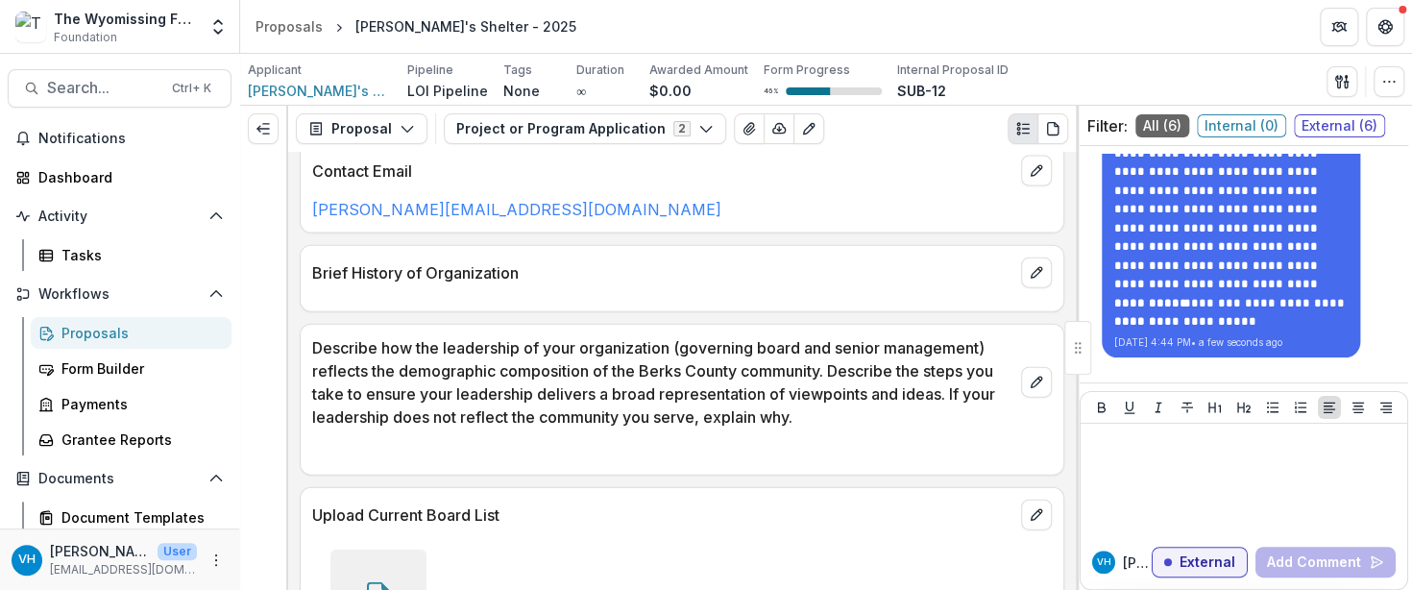
click at [147, 336] on div "Proposals" at bounding box center [138, 333] width 155 height 20
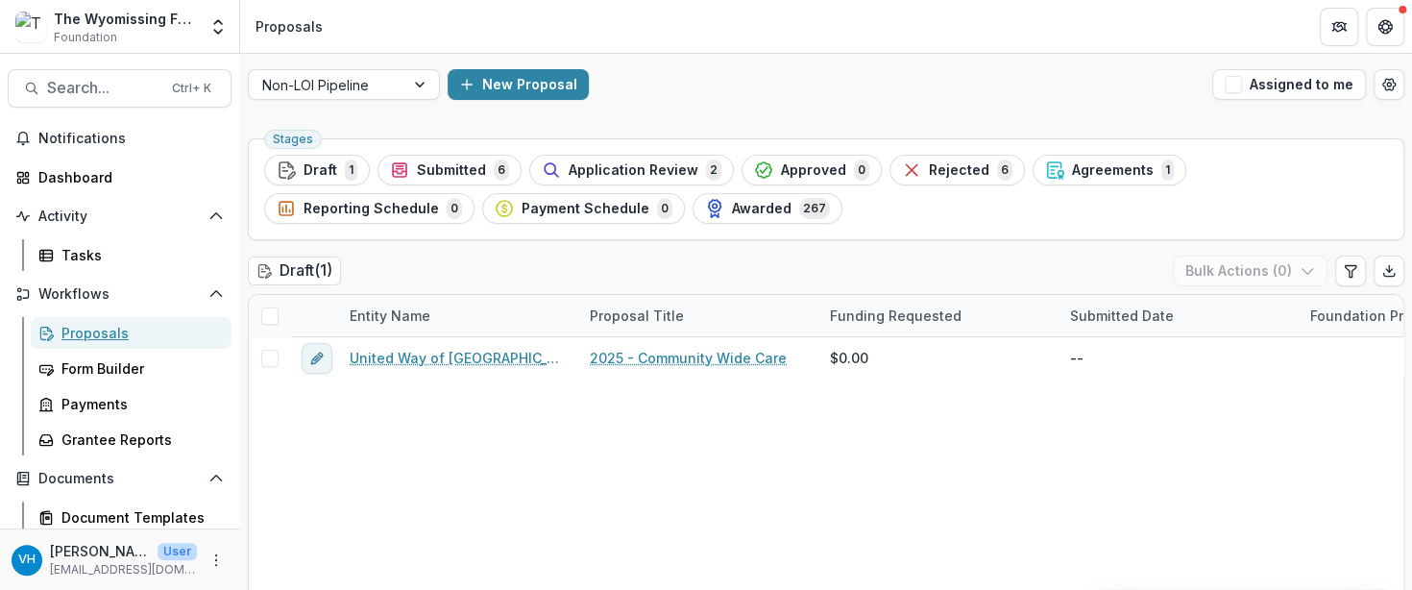
drag, startPoint x: 129, startPoint y: 344, endPoint x: 1172, endPoint y: 7, distance: 1096.4
click at [129, 344] on link "Proposals" at bounding box center [131, 333] width 201 height 32
click at [154, 442] on div "Grantee Reports" at bounding box center [138, 439] width 155 height 20
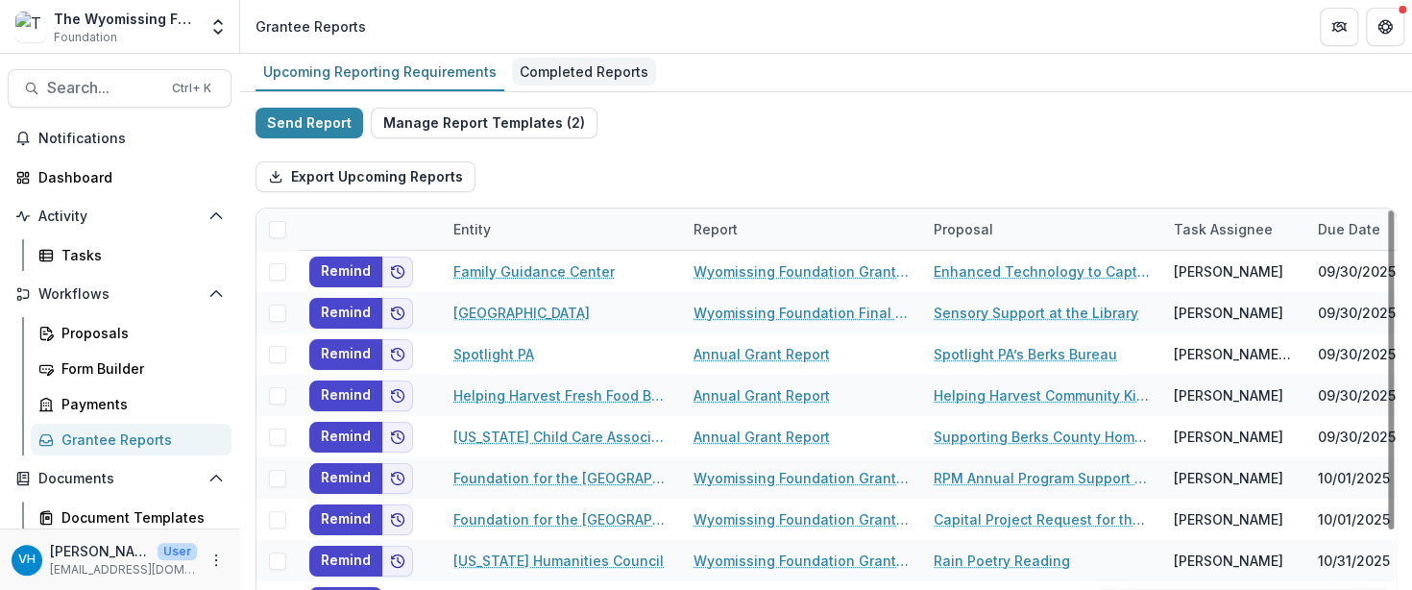
click at [542, 58] on div "Completed Reports" at bounding box center [584, 72] width 144 height 28
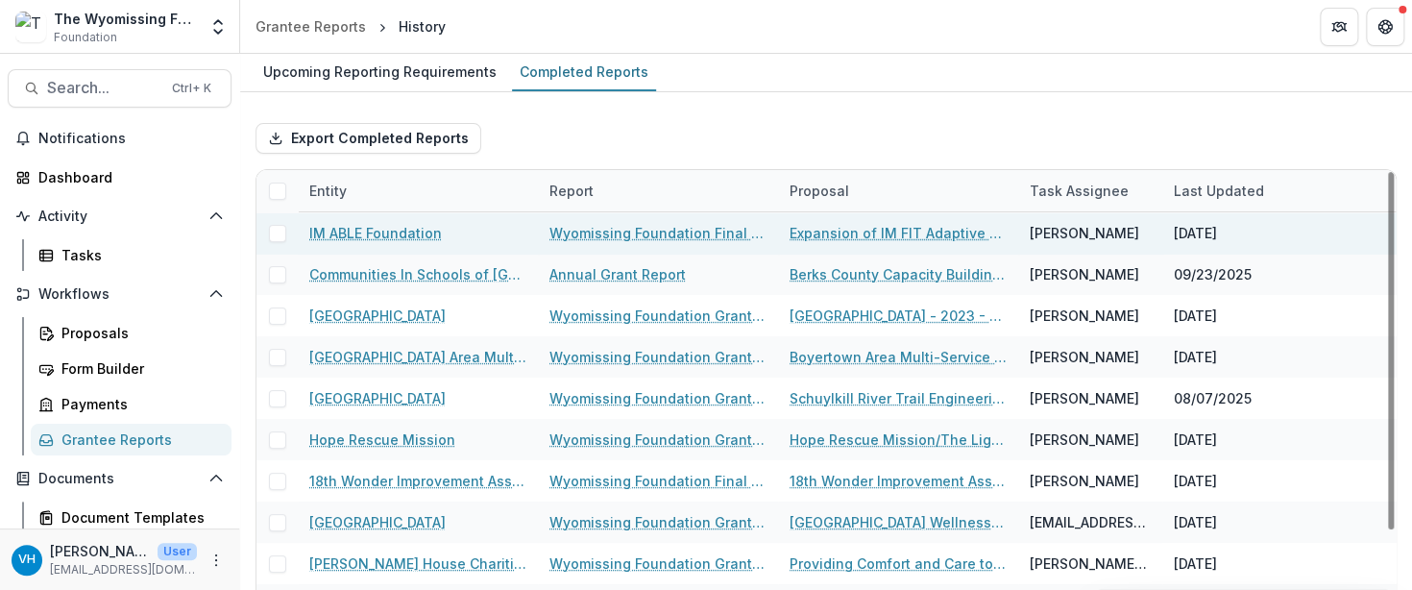
click at [598, 223] on link "Wyomissing Foundation Final Grant Report" at bounding box center [657, 233] width 217 height 20
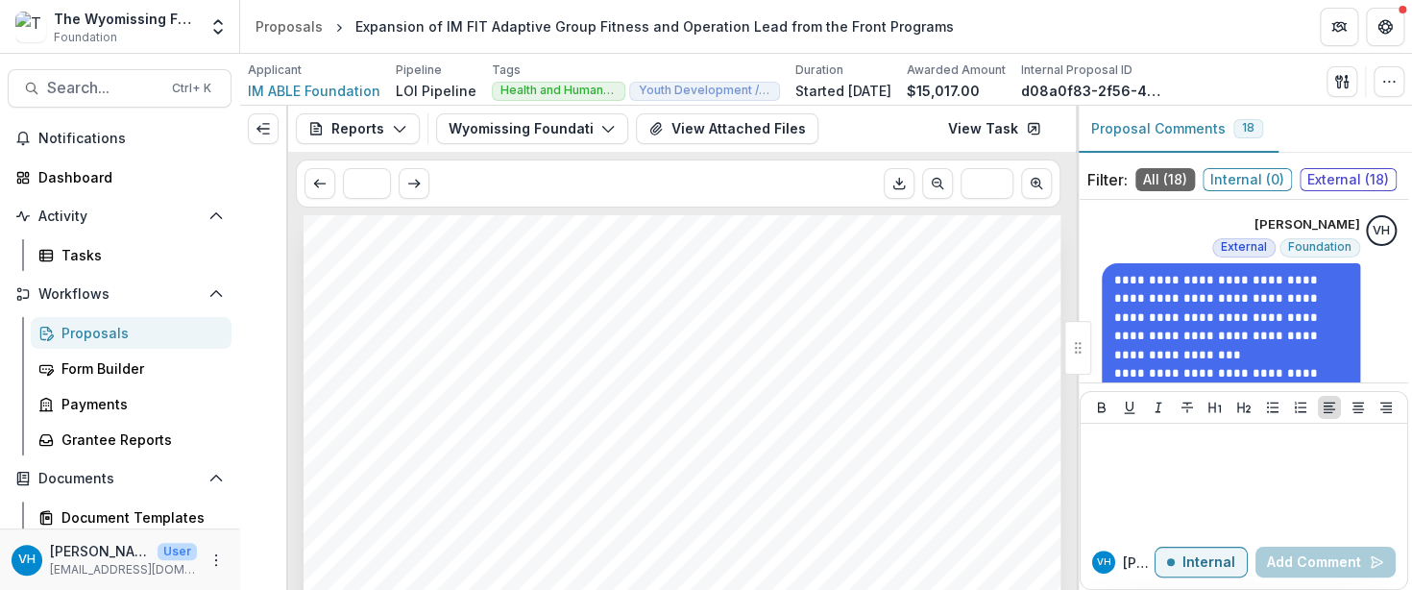
drag, startPoint x: 131, startPoint y: 341, endPoint x: 178, endPoint y: 336, distance: 47.3
click at [131, 341] on div "Proposals" at bounding box center [138, 333] width 155 height 20
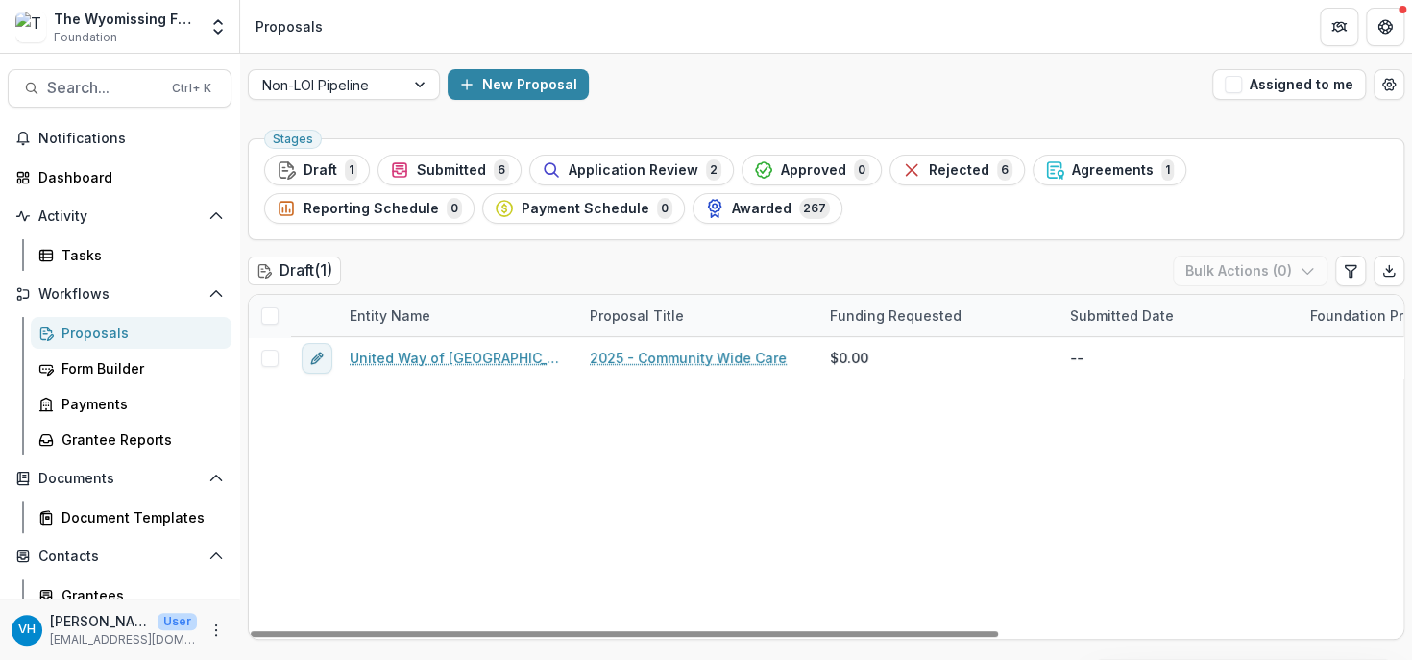
drag, startPoint x: 181, startPoint y: 337, endPoint x: 201, endPoint y: 326, distance: 23.2
click at [182, 337] on div "Proposals" at bounding box center [138, 333] width 155 height 20
